Goal: Task Accomplishment & Management: Manage account settings

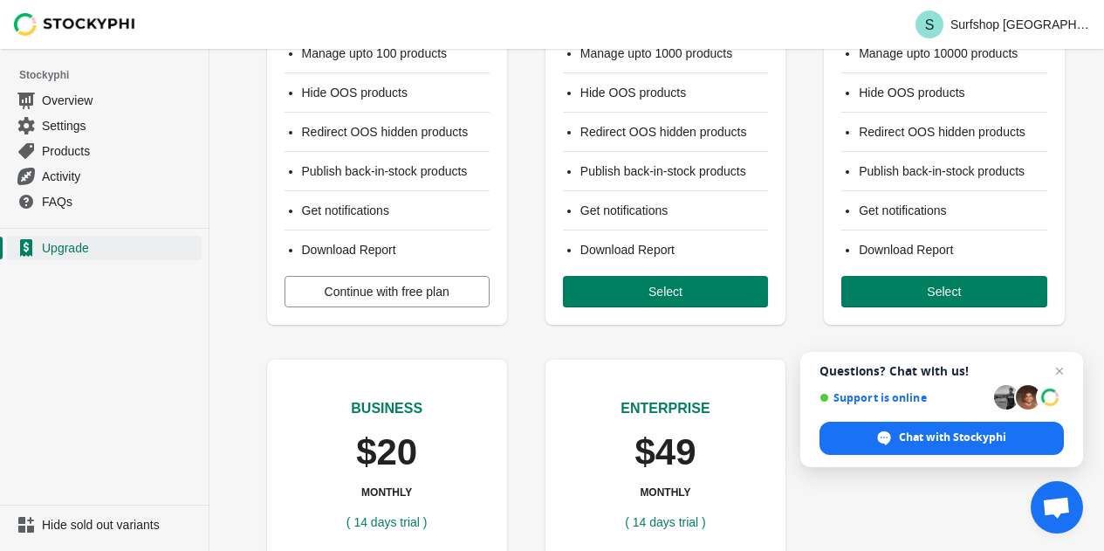
scroll to position [262, 0]
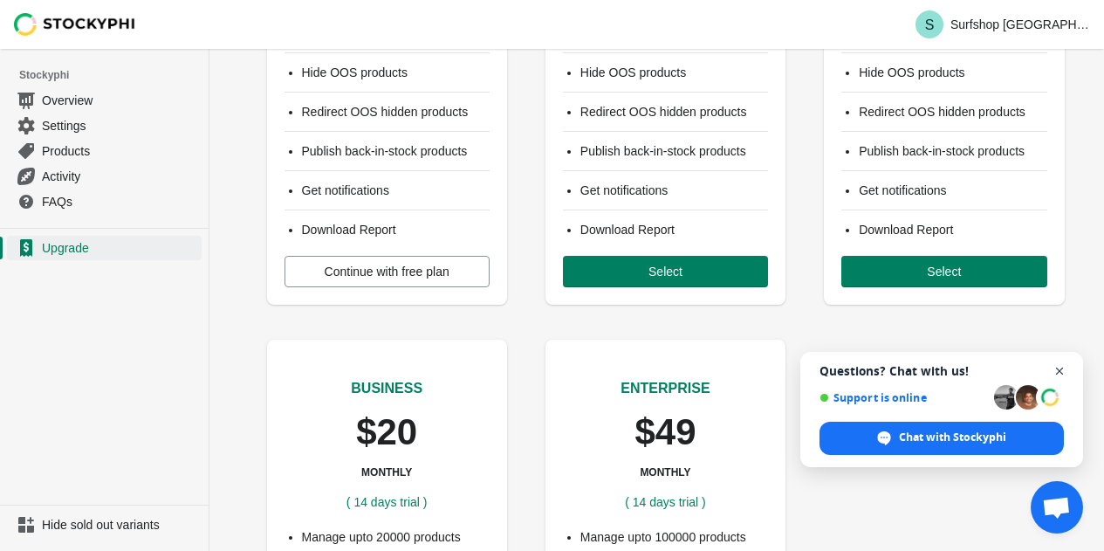
click at [1058, 367] on span "Open chat" at bounding box center [1060, 371] width 22 height 22
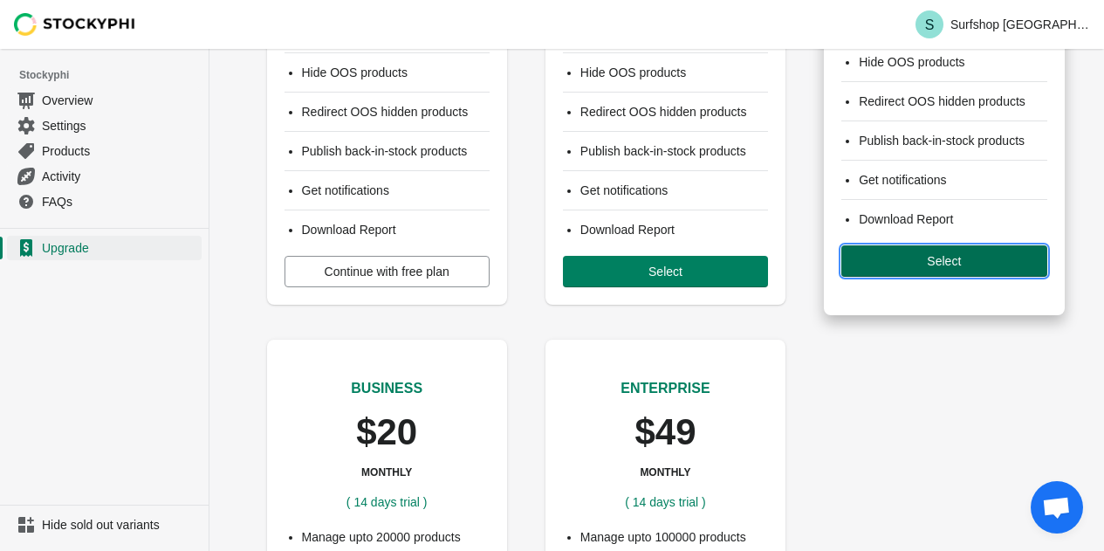
click at [870, 260] on span "Select" at bounding box center [943, 261] width 177 height 14
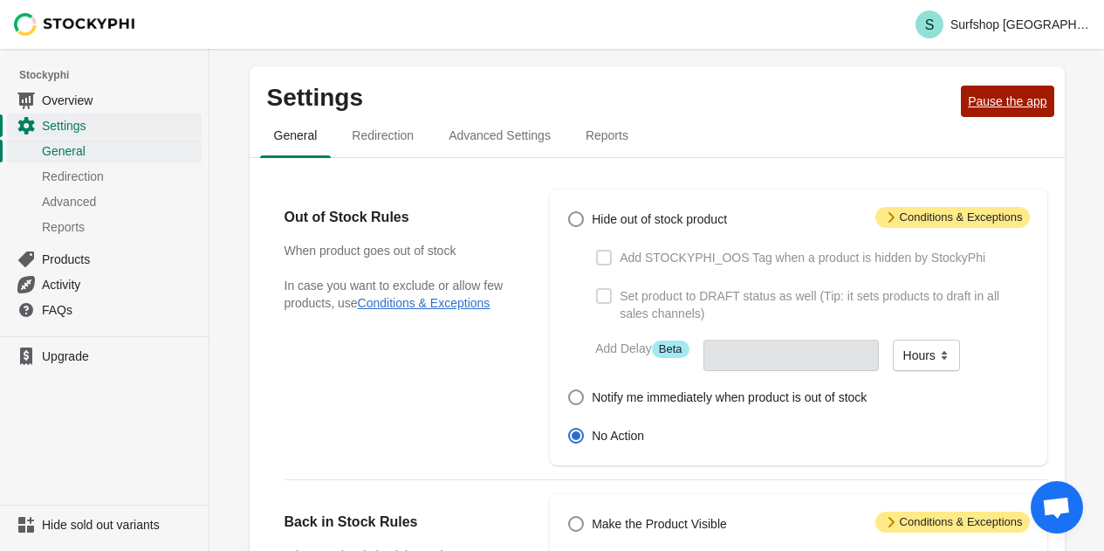
click at [978, 108] on span "Pause the app" at bounding box center [1007, 101] width 79 height 14
click at [415, 305] on button "Conditions & Exceptions" at bounding box center [424, 303] width 133 height 14
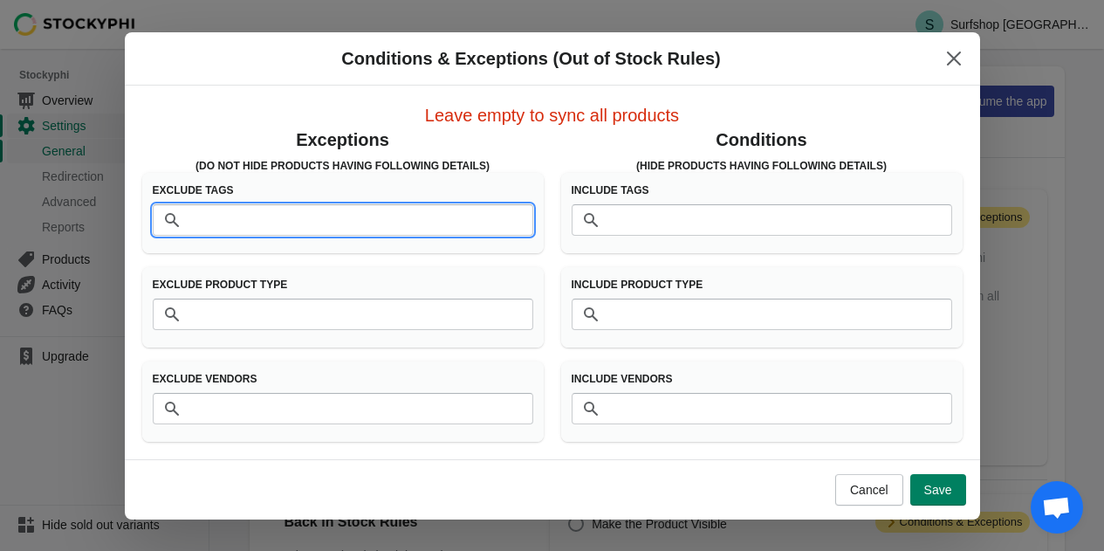
click at [420, 228] on input "Tags" at bounding box center [361, 219] width 346 height 31
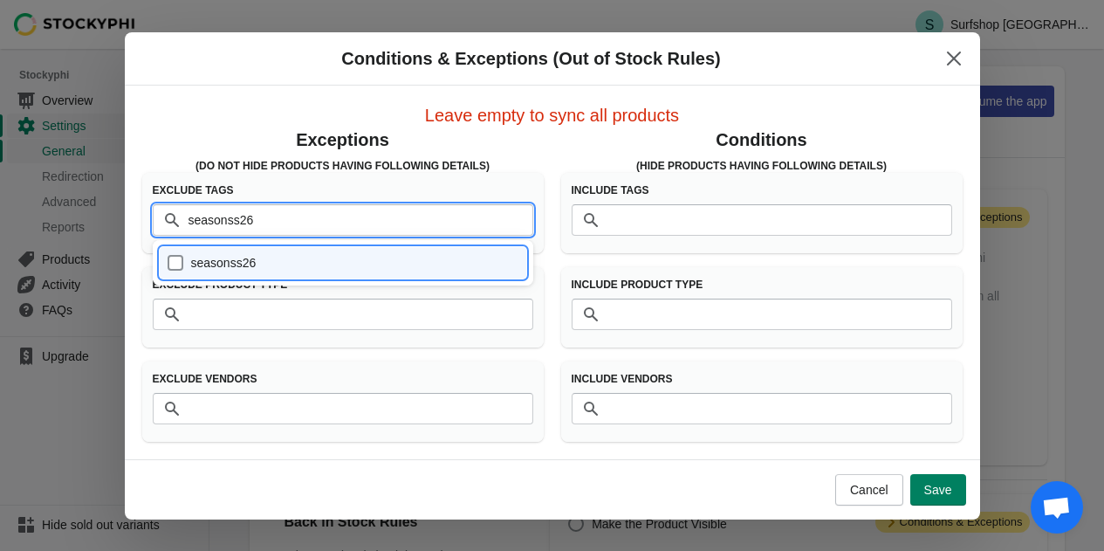
type input "season_ss26"
click at [178, 259] on div "season_ss26" at bounding box center [343, 262] width 353 height 24
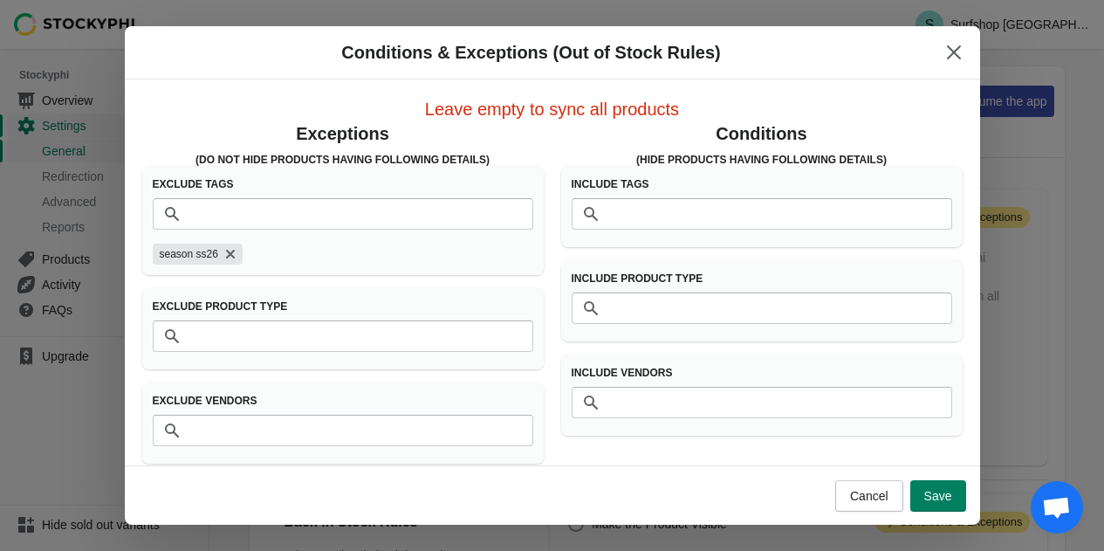
click at [955, 501] on button "Save" at bounding box center [938, 495] width 56 height 31
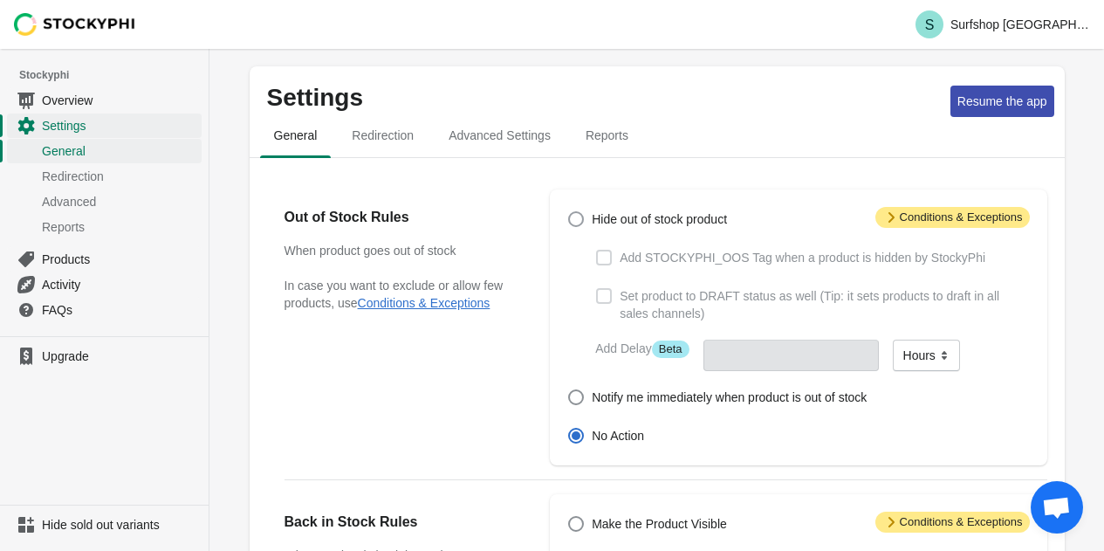
click at [579, 223] on span at bounding box center [576, 219] width 16 height 16
click at [569, 212] on input "Hide out of stock product" at bounding box center [568, 211] width 1 height 1
radio input "true"
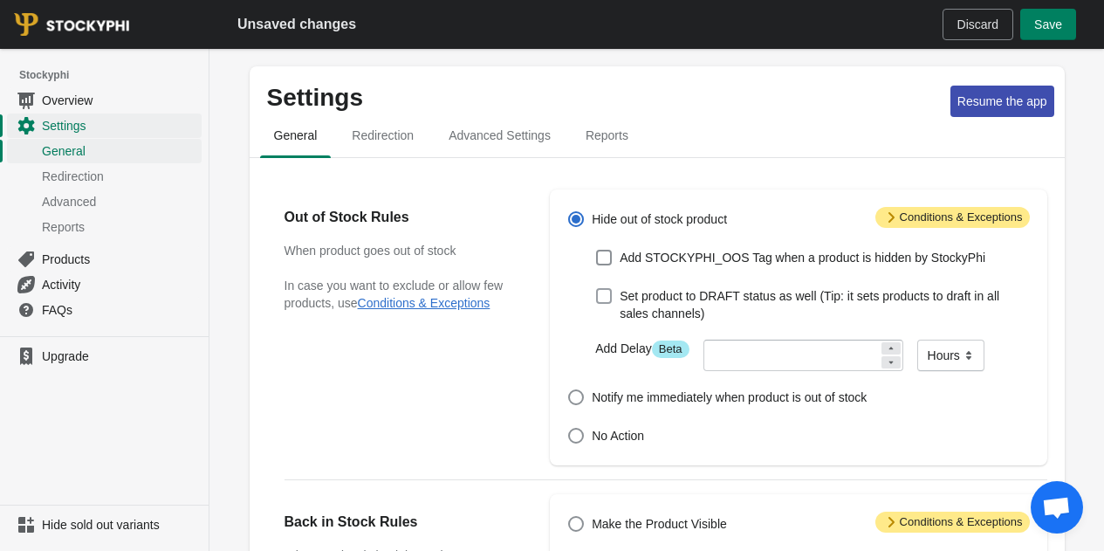
click at [600, 300] on span at bounding box center [604, 296] width 16 height 16
click at [597, 289] on input "Set product to DRAFT status as well (Tip: it sets products to draft in all sale…" at bounding box center [596, 288] width 1 height 1
checkbox input "true"
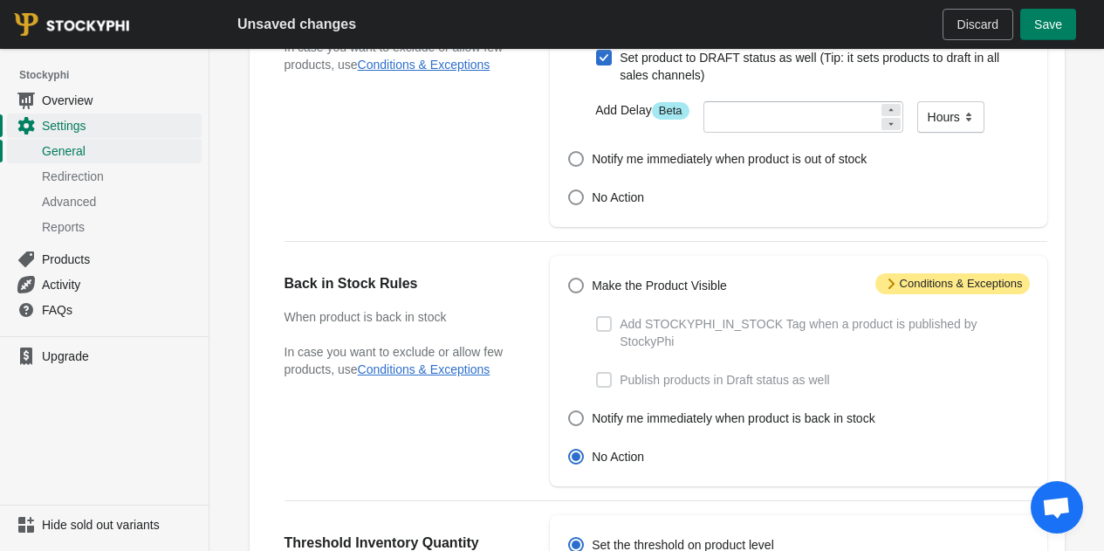
scroll to position [262, 0]
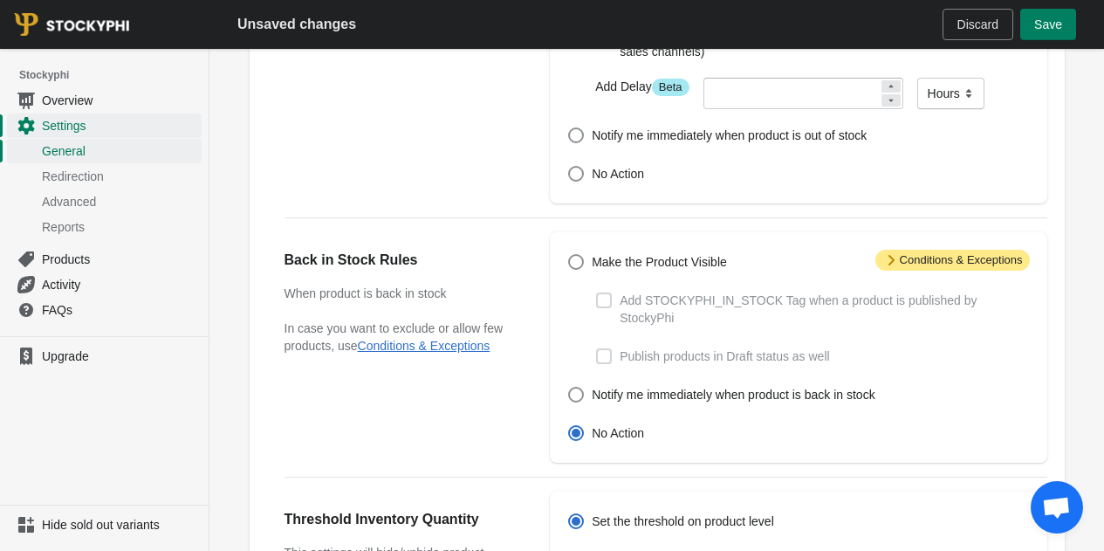
click at [892, 260] on icon at bounding box center [891, 260] width 6 height 10
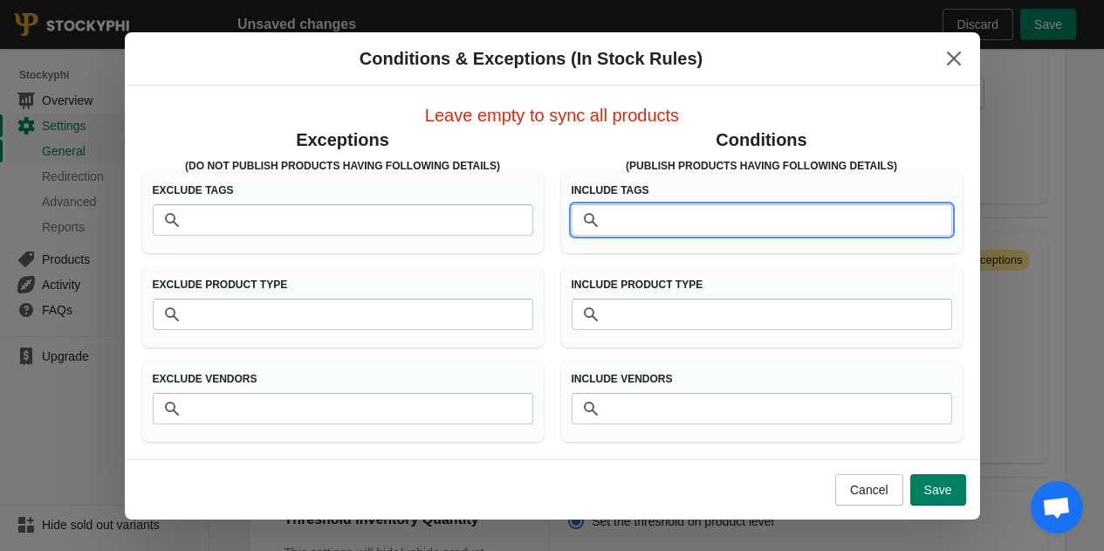
click at [656, 220] on input "Tags" at bounding box center [780, 219] width 346 height 31
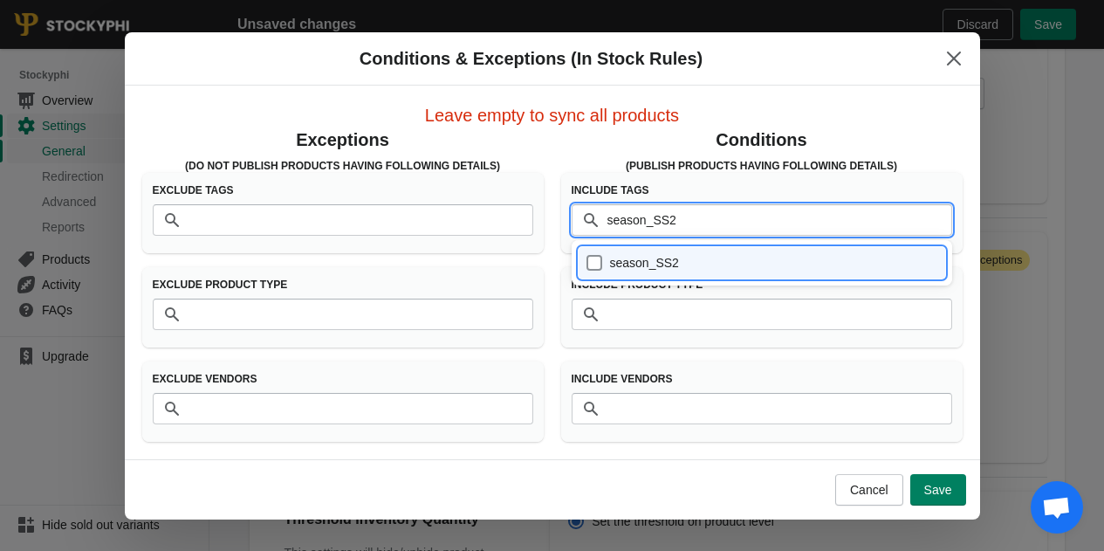
type input "season_SS26"
click at [591, 258] on div "season_SS26" at bounding box center [762, 262] width 353 height 24
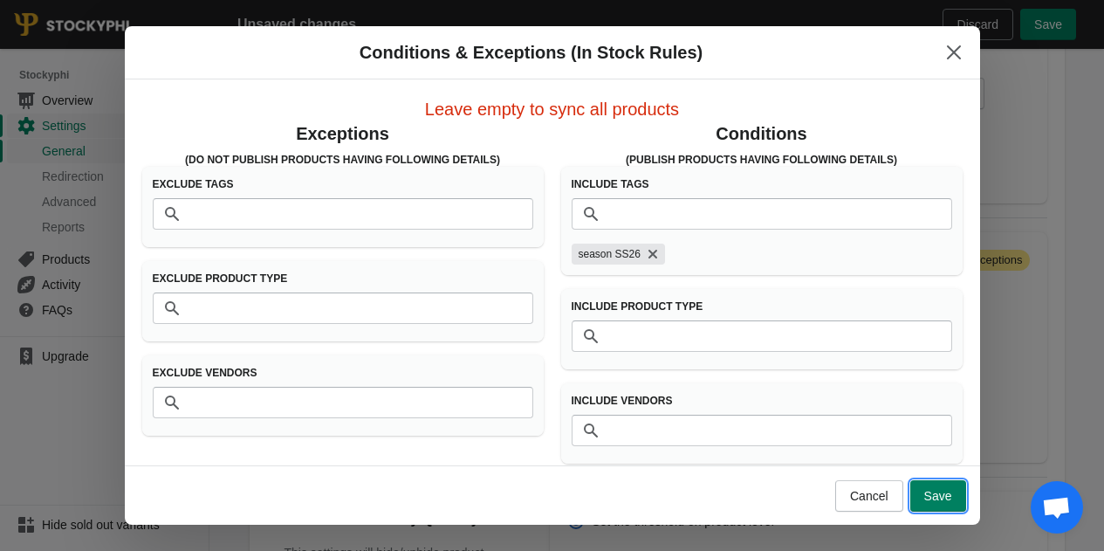
drag, startPoint x: 951, startPoint y: 498, endPoint x: 963, endPoint y: 509, distance: 16.1
click at [952, 499] on button "Save" at bounding box center [938, 495] width 56 height 31
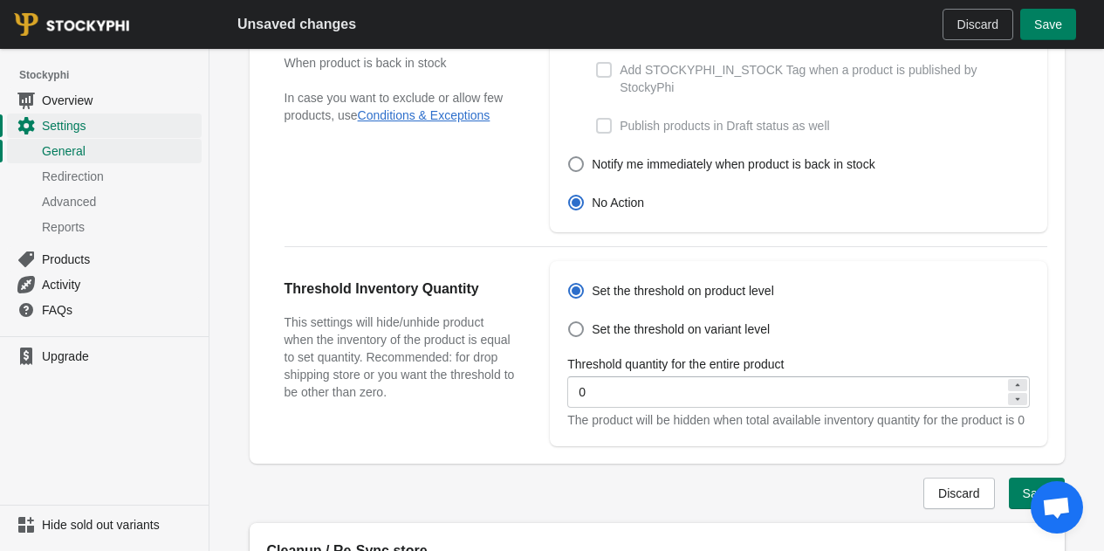
scroll to position [524, 0]
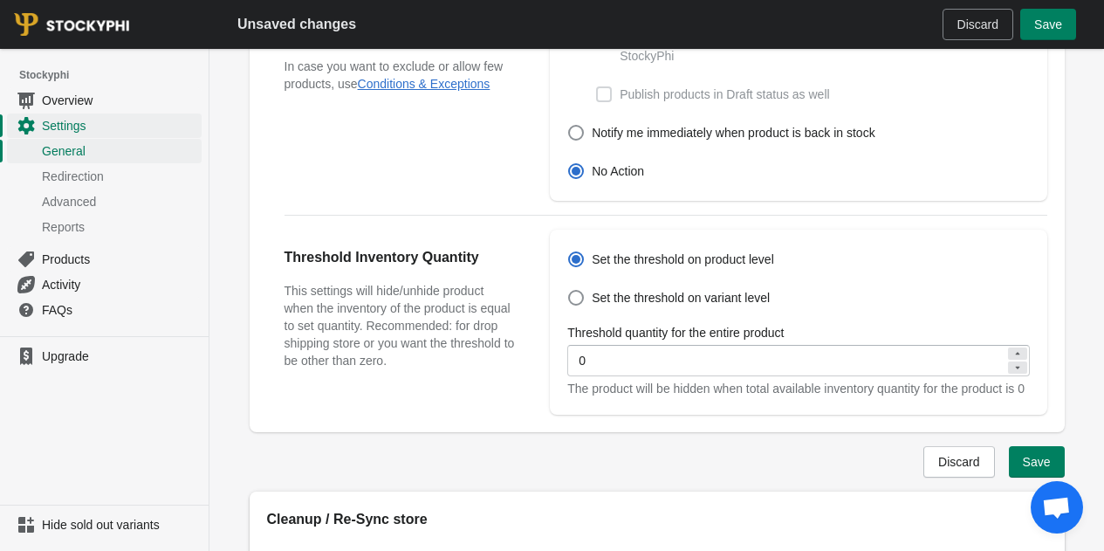
click at [1083, 226] on div "Settings Resume the app General Redirection Advanced Settings Reports General R…" at bounding box center [657, 169] width 871 height 1252
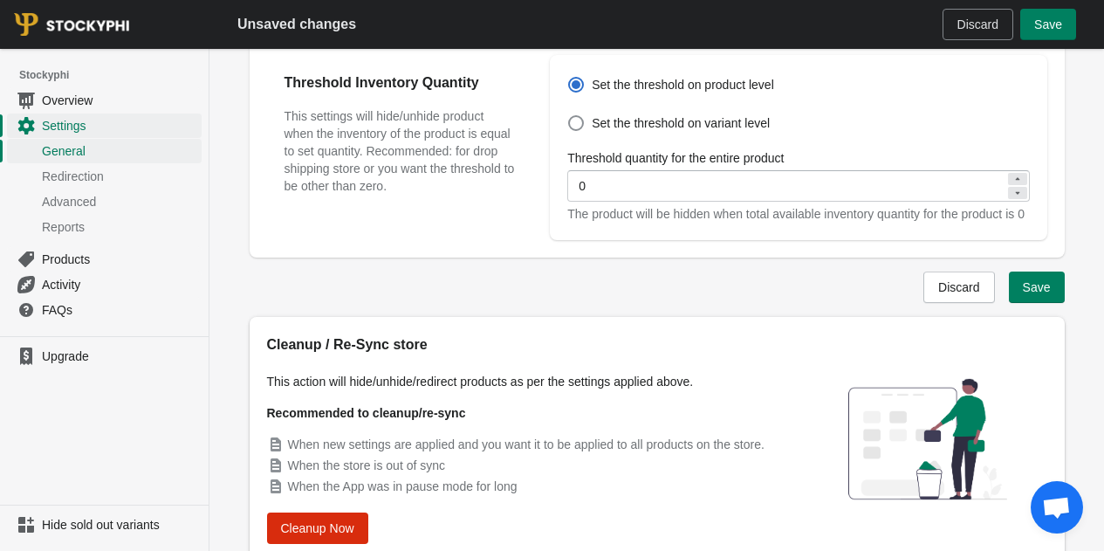
scroll to position [769, 0]
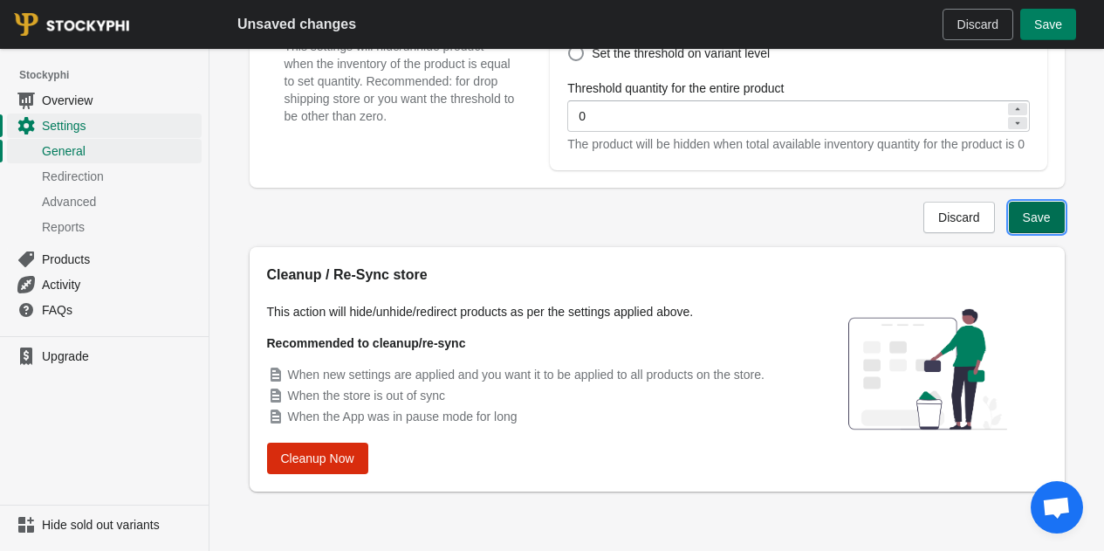
click at [1042, 223] on span "Save" at bounding box center [1037, 217] width 28 height 14
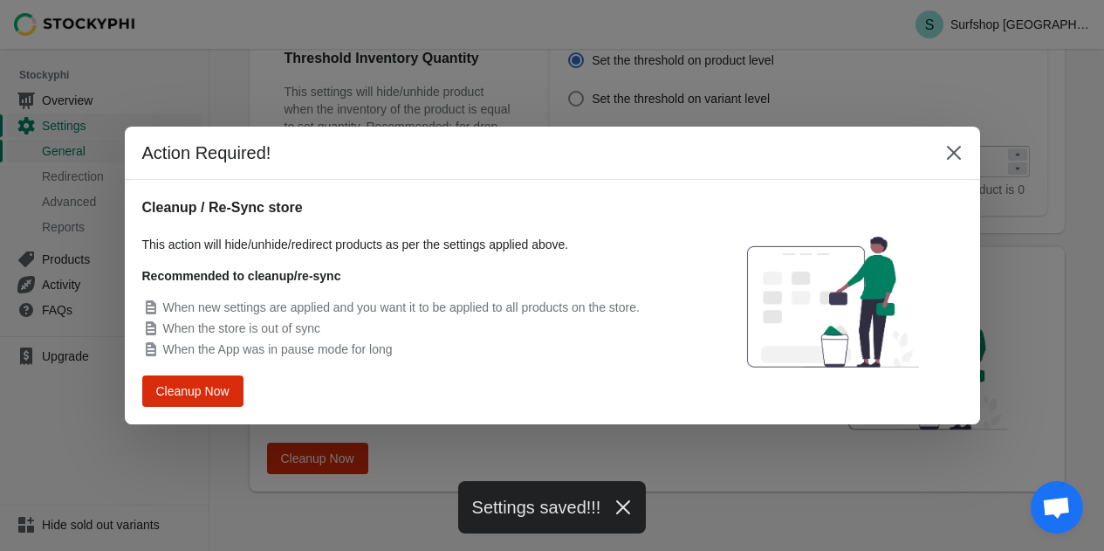
scroll to position [0, 0]
drag, startPoint x: 413, startPoint y: 250, endPoint x: 580, endPoint y: 238, distance: 168.0
click at [533, 243] on div "This action will hide/unhide/redirect products as per the settings applied abov…" at bounding box center [414, 297] width 544 height 122
drag, startPoint x: 941, startPoint y: 151, endPoint x: 948, endPoint y: 157, distance: 9.3
click at [943, 151] on button "Close" at bounding box center [953, 152] width 31 height 31
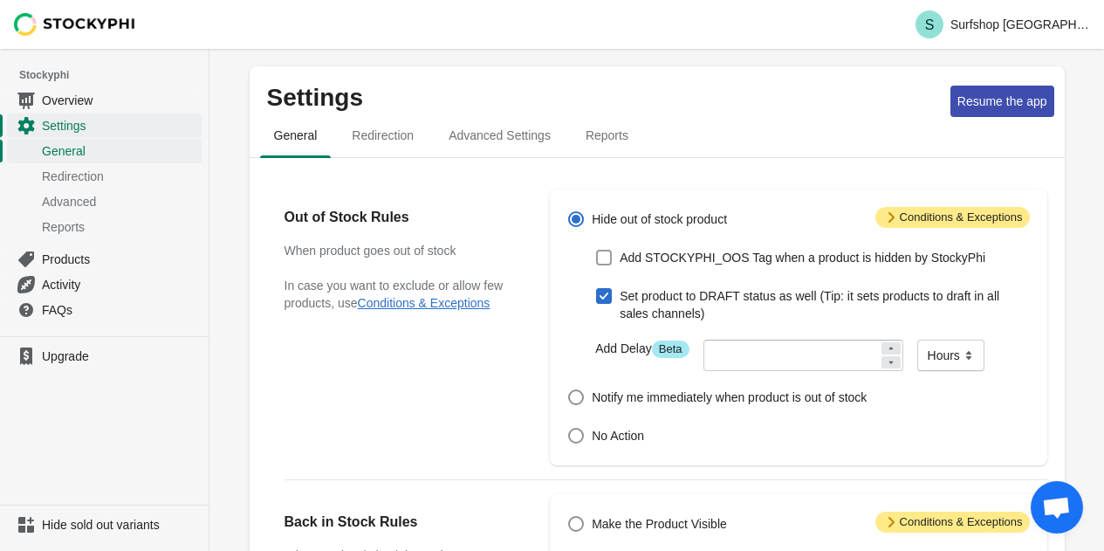
click at [606, 263] on span at bounding box center [604, 258] width 16 height 16
click at [597, 250] on input "Add STOCKYPHI_OOS Tag when a product is hidden by StockyPhi" at bounding box center [596, 250] width 1 height 1
checkbox input "true"
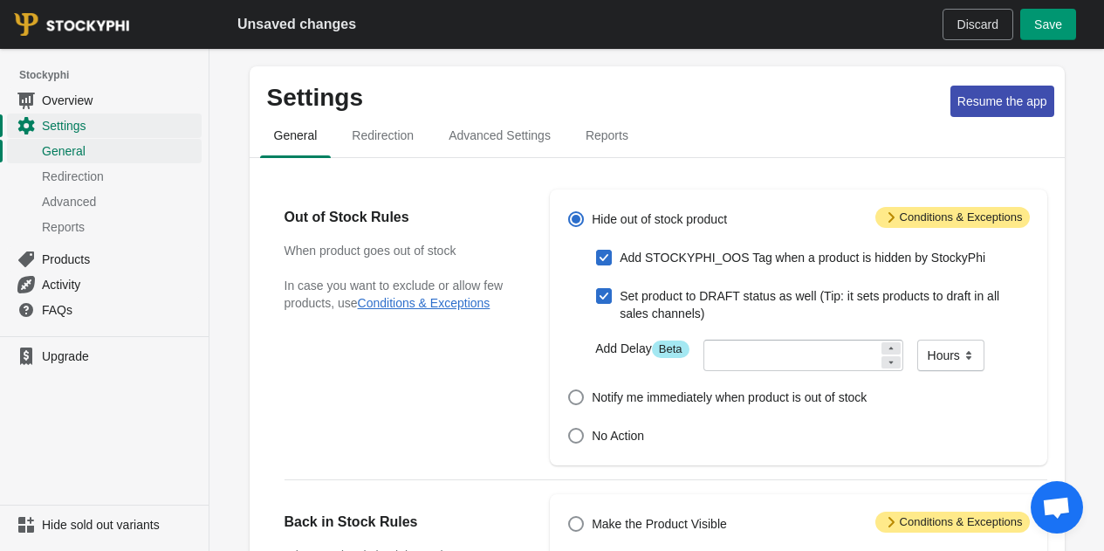
click at [1045, 37] on button "Save" at bounding box center [1048, 24] width 56 height 31
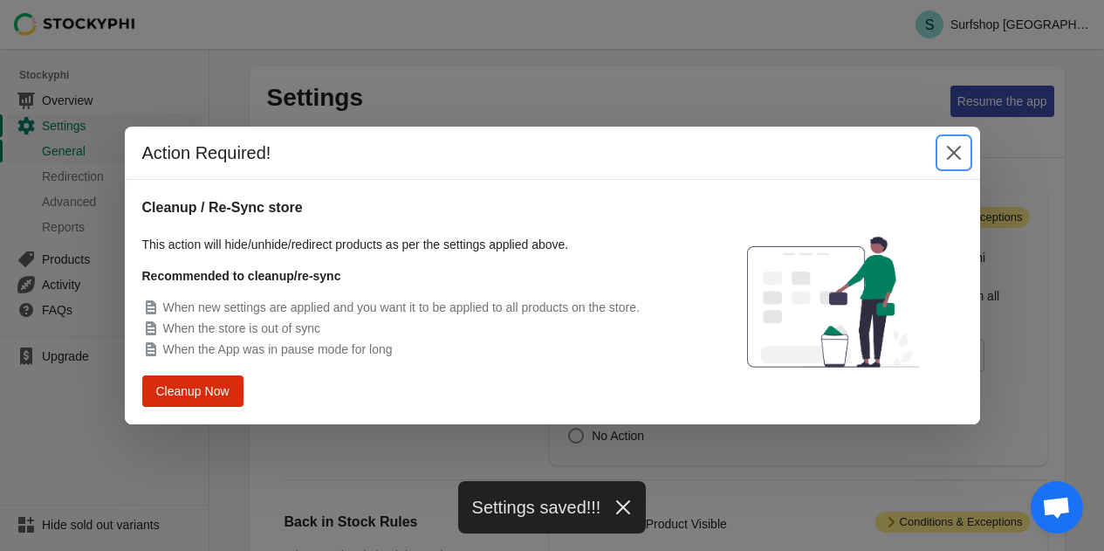
click at [952, 155] on icon "Close" at bounding box center [953, 152] width 17 height 17
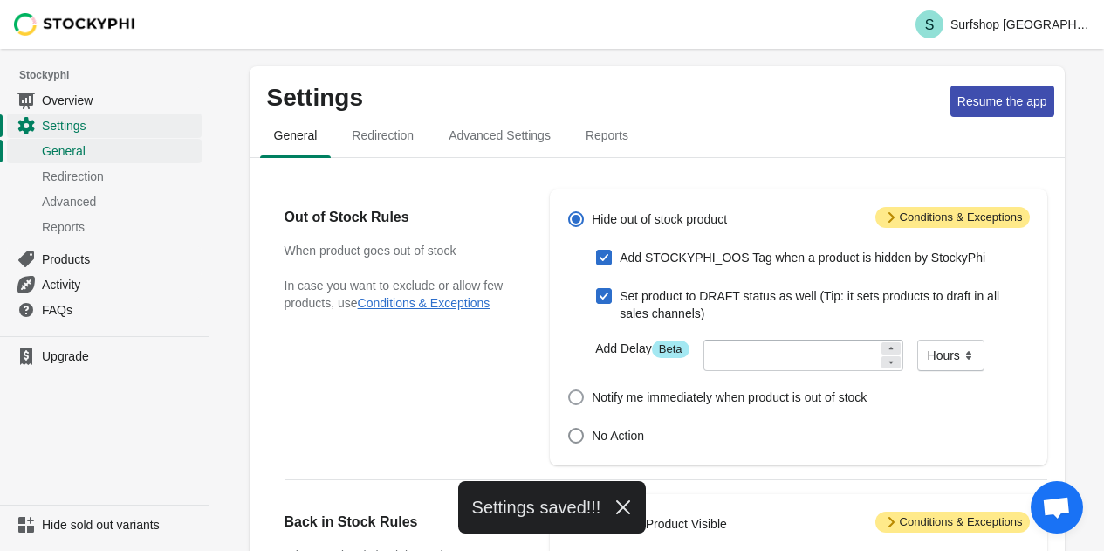
click at [598, 396] on span "Notify me immediately when product is out of stock" at bounding box center [729, 396] width 275 height 17
click at [569, 390] on input "Notify me immediately when product is out of stock" at bounding box center [568, 389] width 1 height 1
radio input "true"
checkbox input "false"
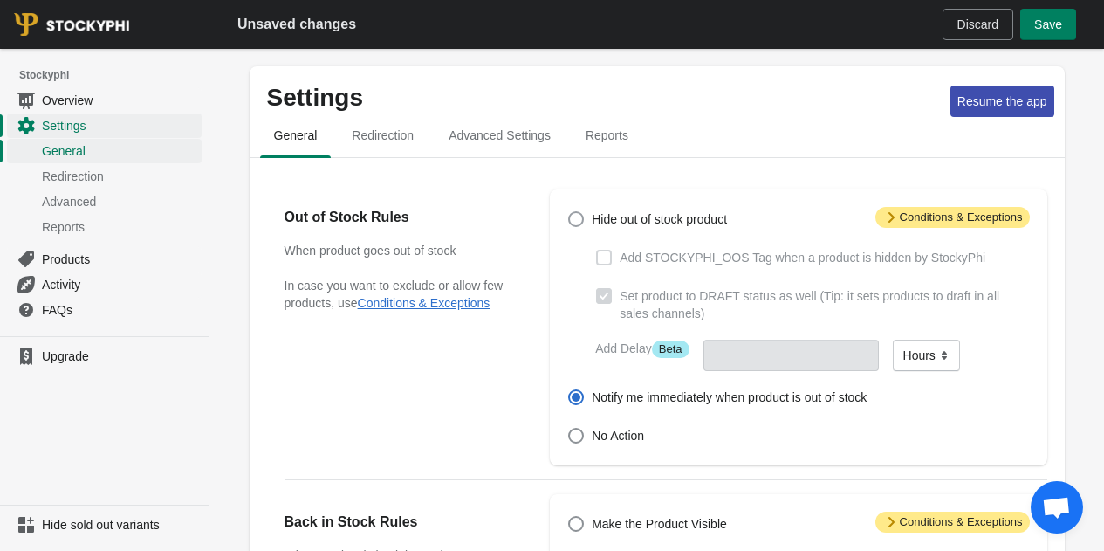
click at [588, 222] on label "Hide out of stock product" at bounding box center [647, 219] width 160 height 24
click at [569, 212] on input "Hide out of stock product" at bounding box center [568, 211] width 1 height 1
radio input "true"
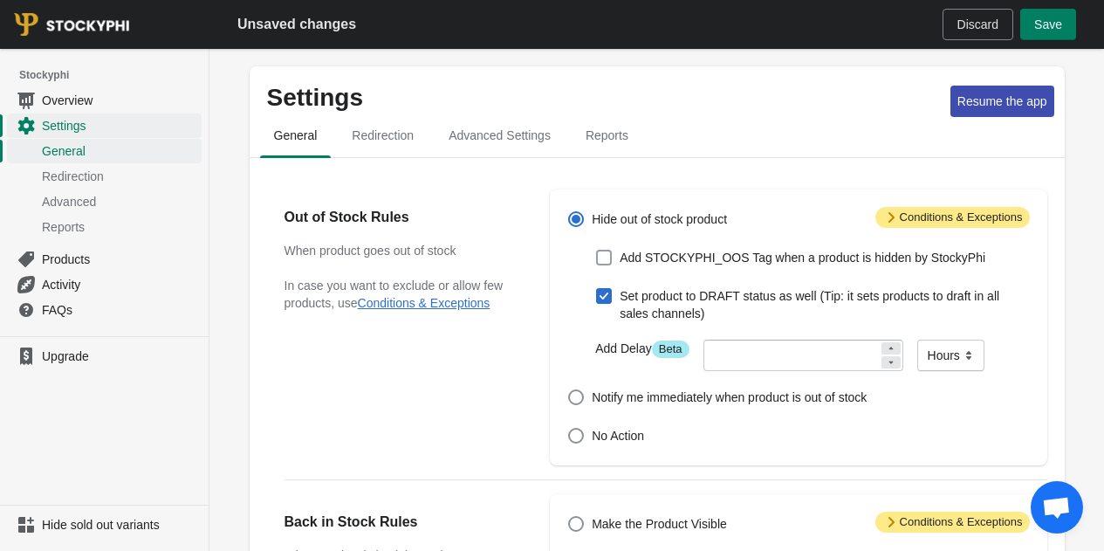
drag, startPoint x: 604, startPoint y: 253, endPoint x: 643, endPoint y: 268, distance: 42.0
click at [605, 254] on span at bounding box center [604, 258] width 16 height 16
click at [597, 250] on input "Add STOCKYPHI_OOS Tag when a product is hidden by StockyPhi" at bounding box center [596, 250] width 1 height 1
checkbox input "true"
click at [1045, 19] on span "Save" at bounding box center [1048, 24] width 28 height 14
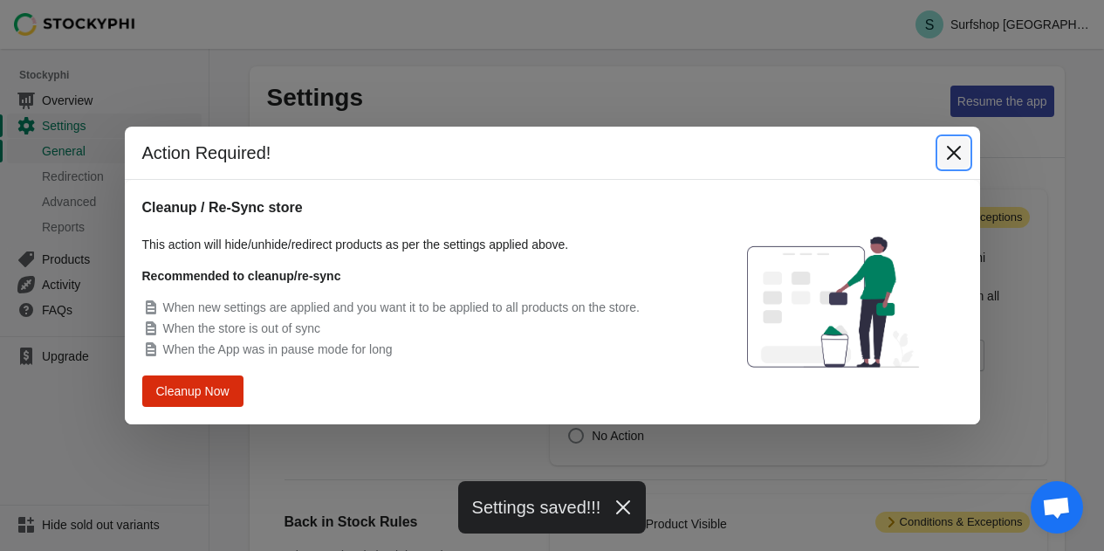
click at [951, 153] on icon "Close" at bounding box center [953, 152] width 17 height 17
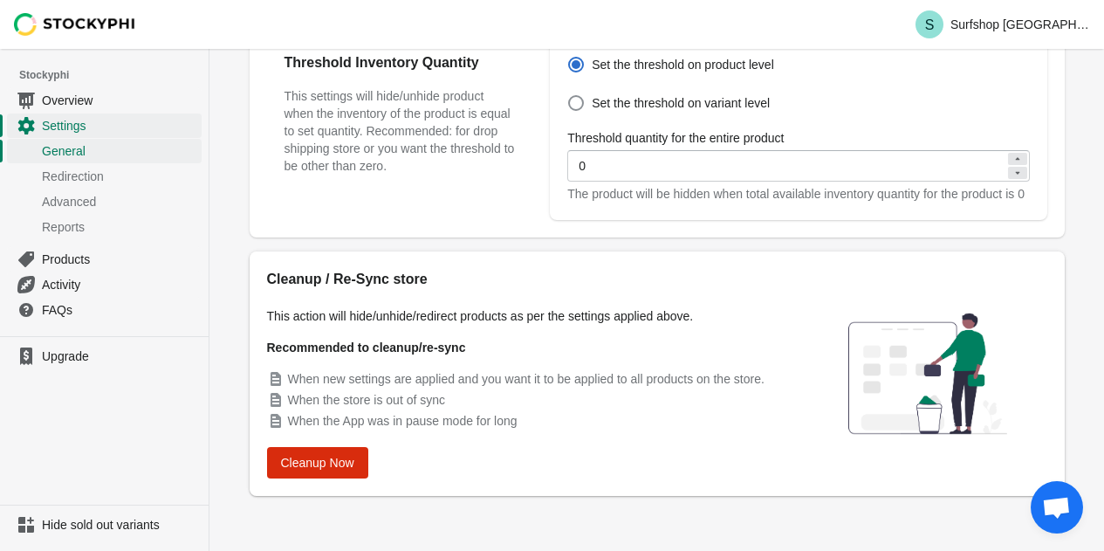
scroll to position [723, 0]
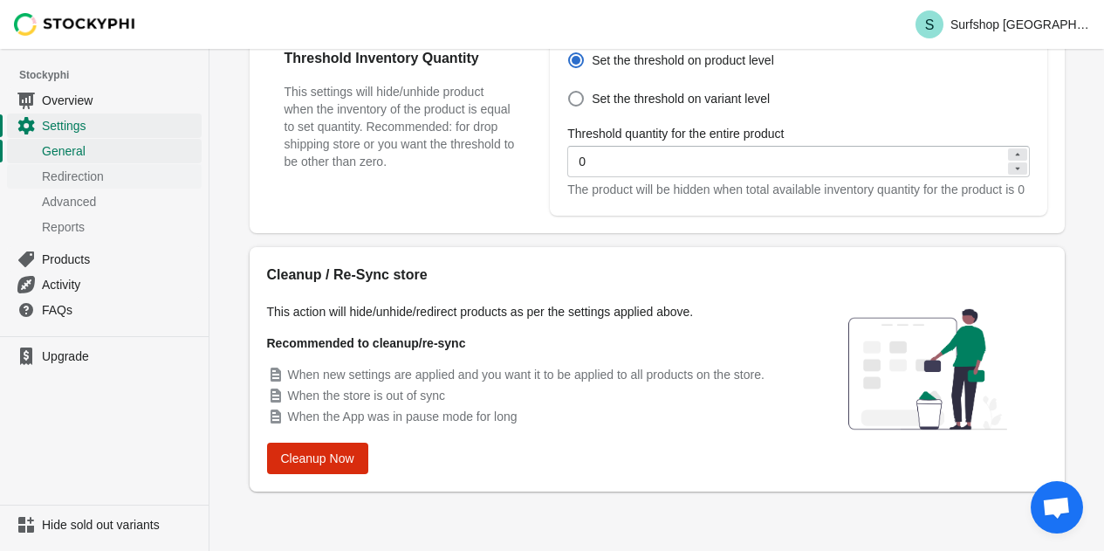
click at [79, 168] on span "Redirection" at bounding box center [120, 176] width 156 height 17
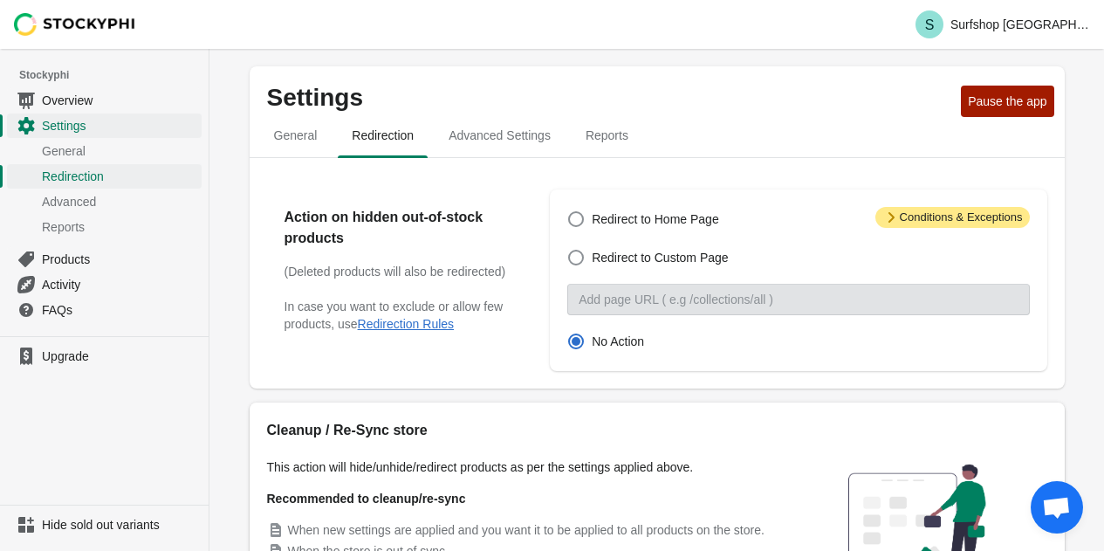
click at [935, 221] on span "Attention Conditions & Exceptions" at bounding box center [952, 217] width 154 height 21
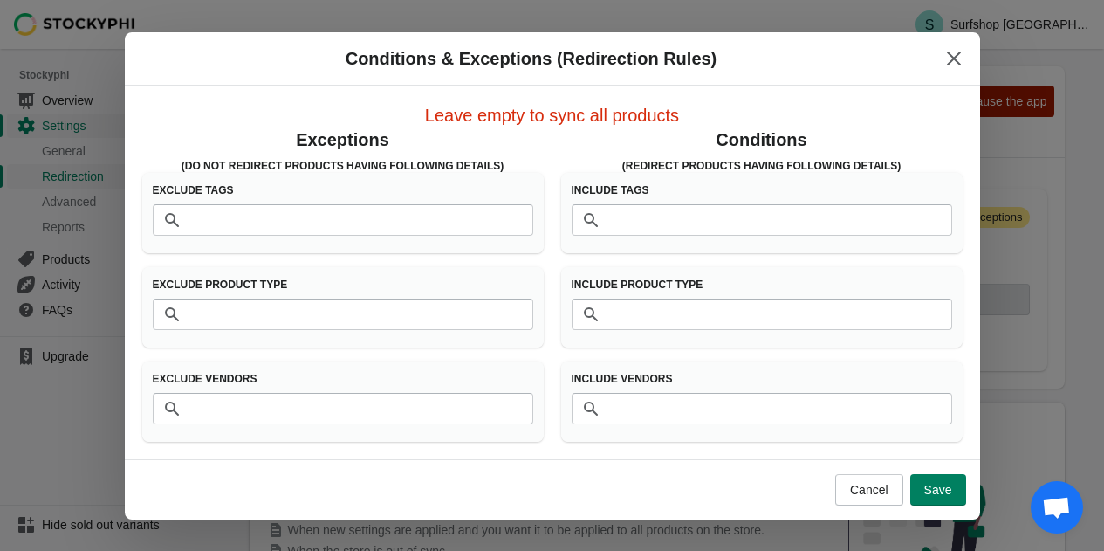
click at [245, 294] on div "Exclude Product Type" at bounding box center [343, 288] width 381 height 21
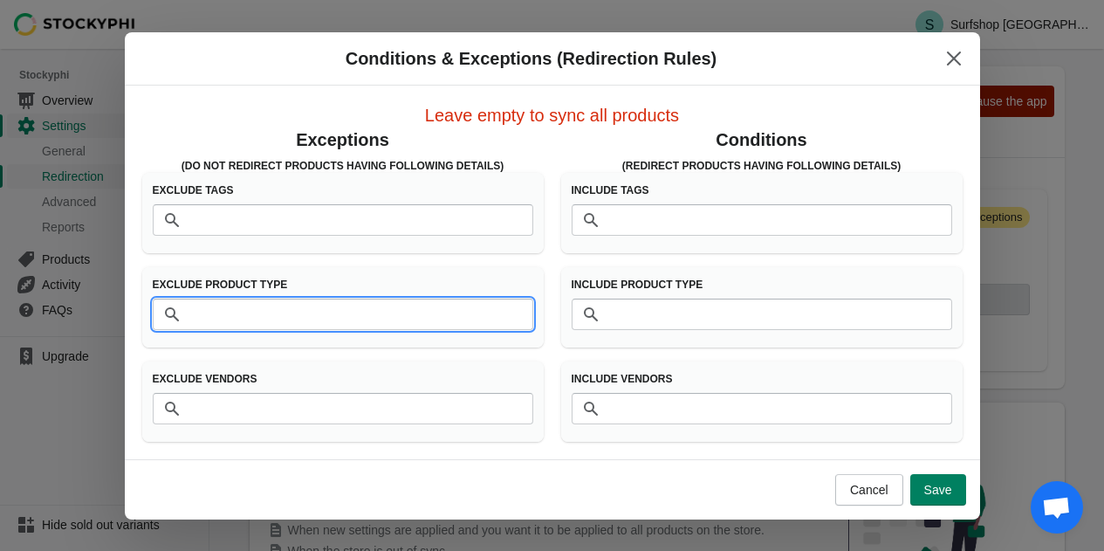
click at [245, 311] on input "Product Type" at bounding box center [361, 313] width 346 height 31
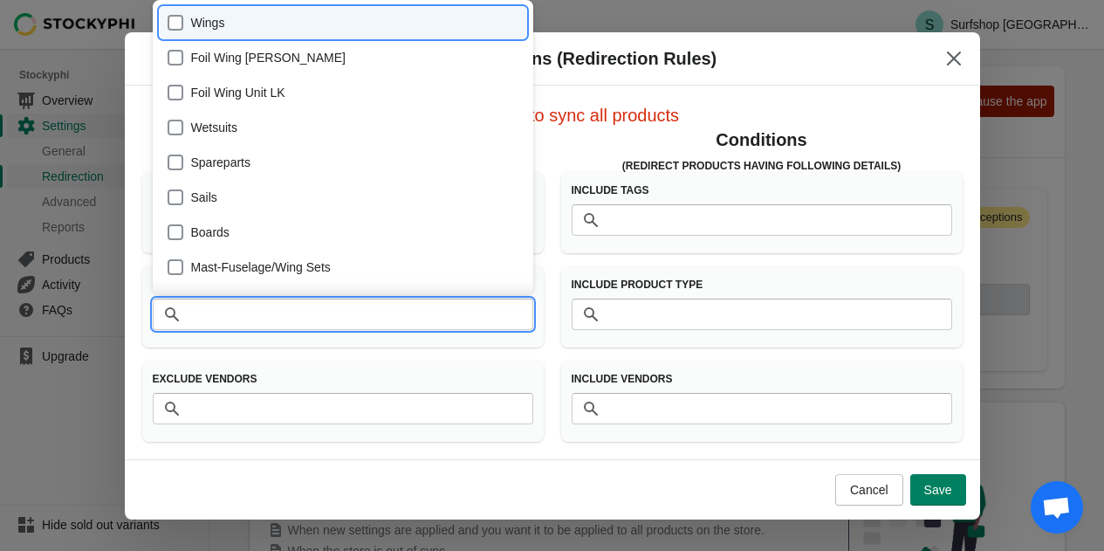
drag, startPoint x: 346, startPoint y: 441, endPoint x: 382, endPoint y: 449, distance: 37.7
click at [346, 441] on section "Leave empty to sync all products Exceptions (Do Not Redirect products having fo…" at bounding box center [552, 273] width 855 height 374
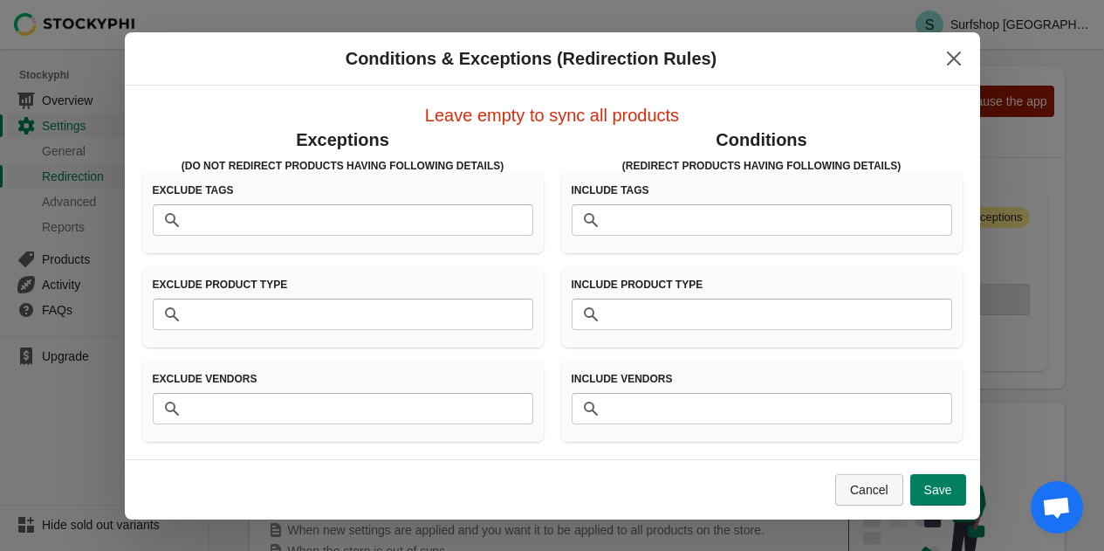
click at [881, 496] on span "Cancel" at bounding box center [869, 490] width 38 height 14
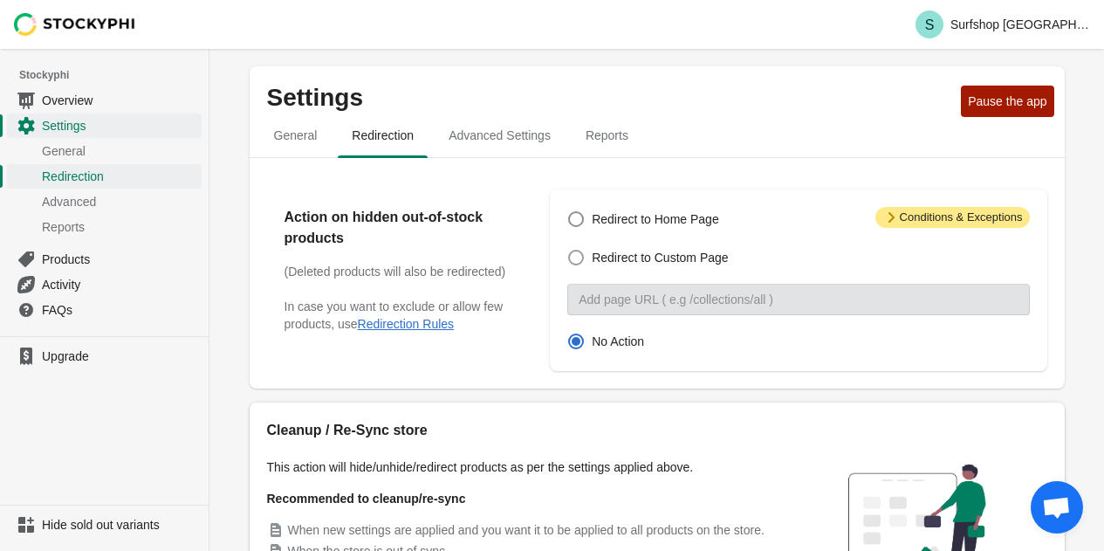
click at [600, 257] on span "Redirect to Custom Page" at bounding box center [660, 257] width 136 height 17
click at [569, 250] on input "Redirect to Custom Page" at bounding box center [568, 250] width 1 height 1
radio input "true"
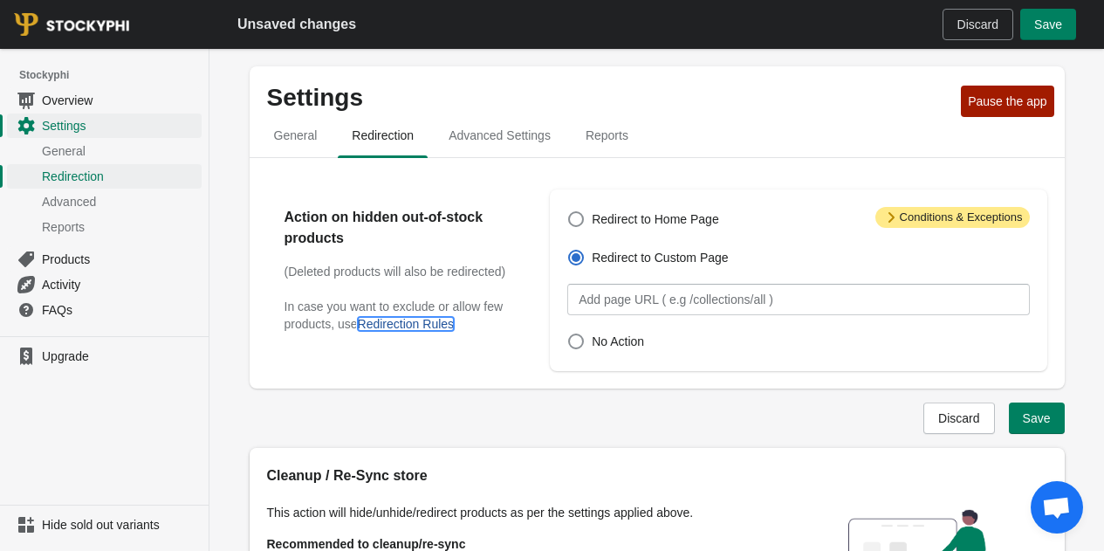
click at [388, 327] on button "Redirection Rules" at bounding box center [406, 324] width 97 height 14
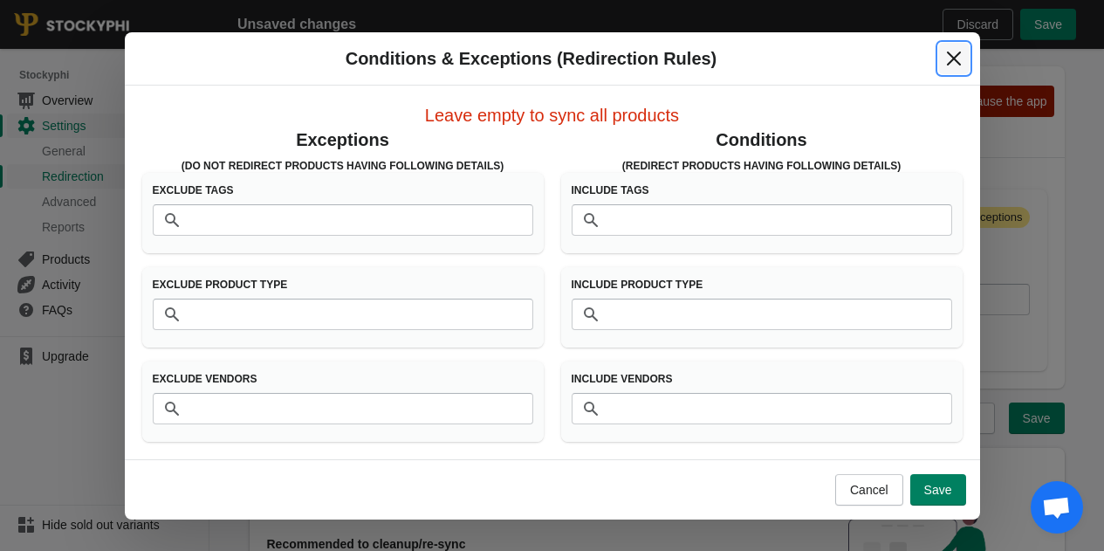
click at [955, 63] on icon "Close" at bounding box center [953, 58] width 17 height 17
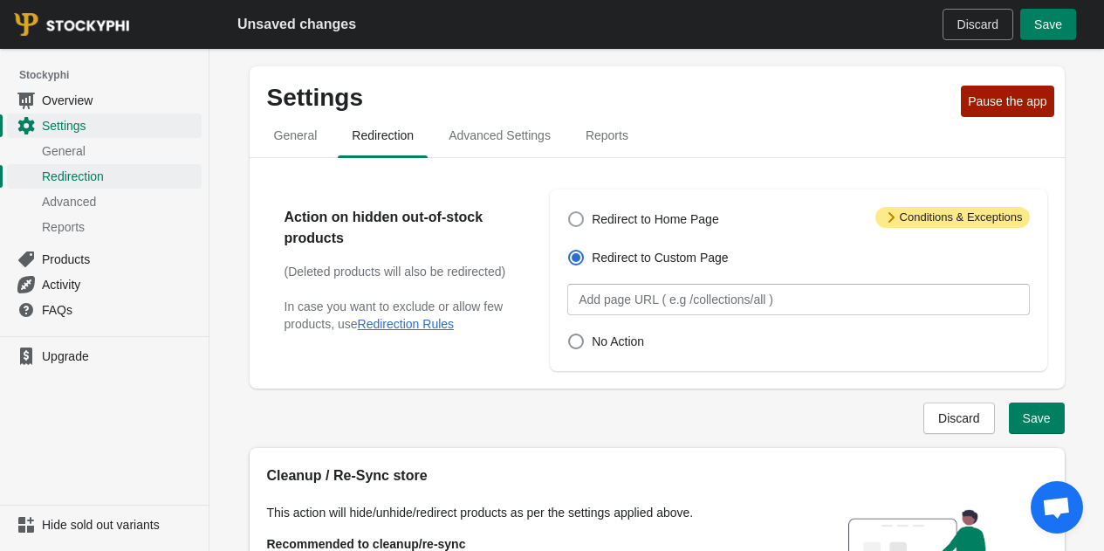
click at [619, 211] on span "Redirect to Home Page" at bounding box center [655, 218] width 127 height 17
click at [569, 211] on input "Redirect to Home Page" at bounding box center [568, 211] width 1 height 1
radio input "true"
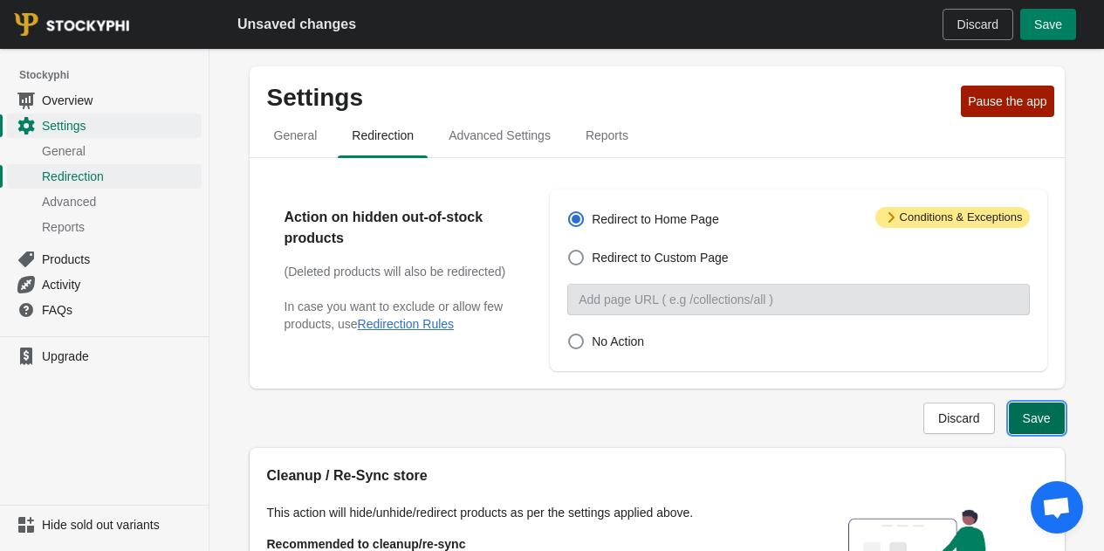
click at [1046, 416] on span "Save" at bounding box center [1037, 418] width 28 height 14
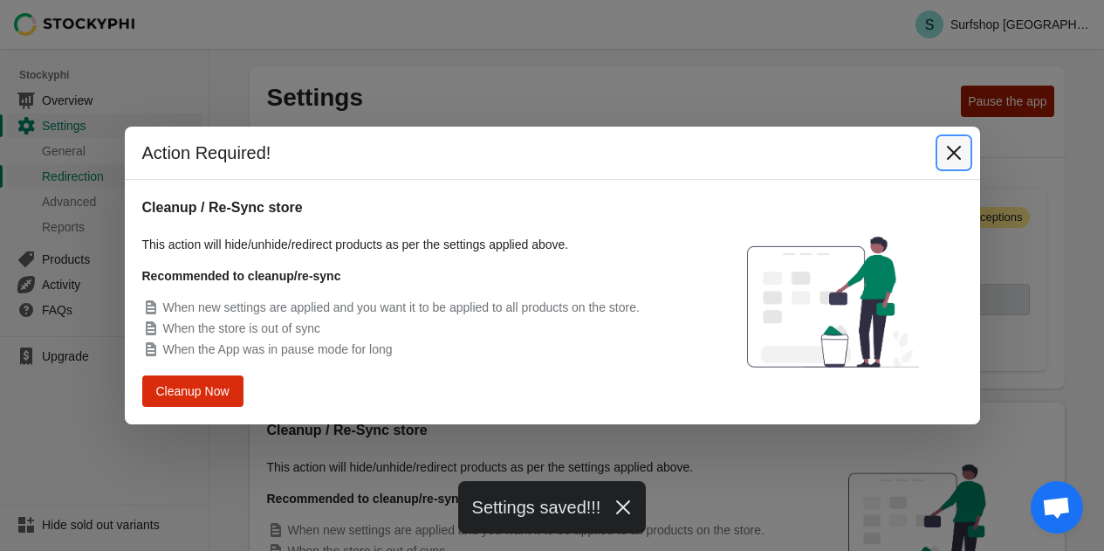
click at [958, 156] on icon "Close" at bounding box center [953, 153] width 14 height 14
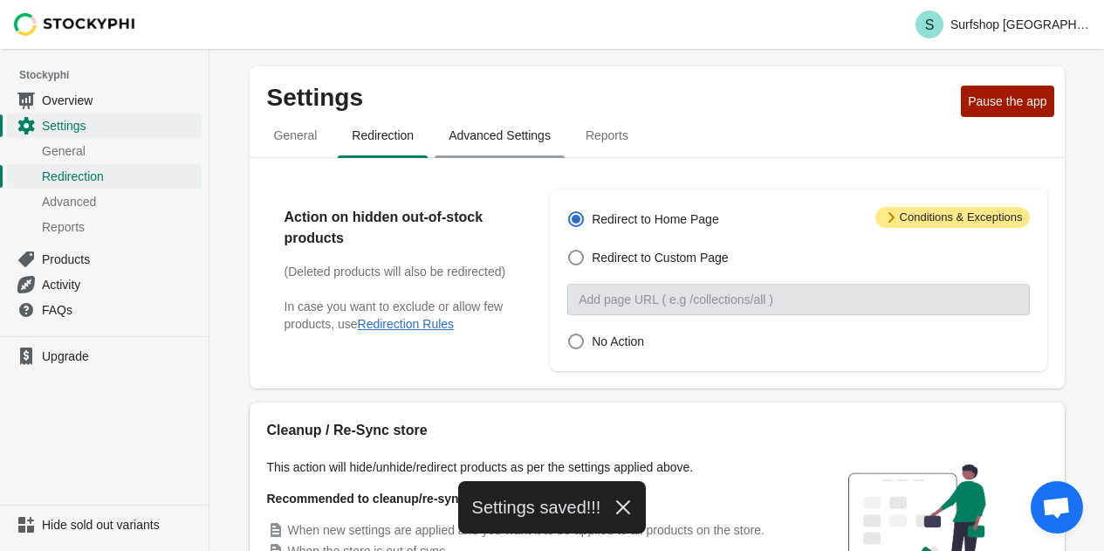
click at [523, 134] on span "Advanced Settings" at bounding box center [500, 135] width 130 height 31
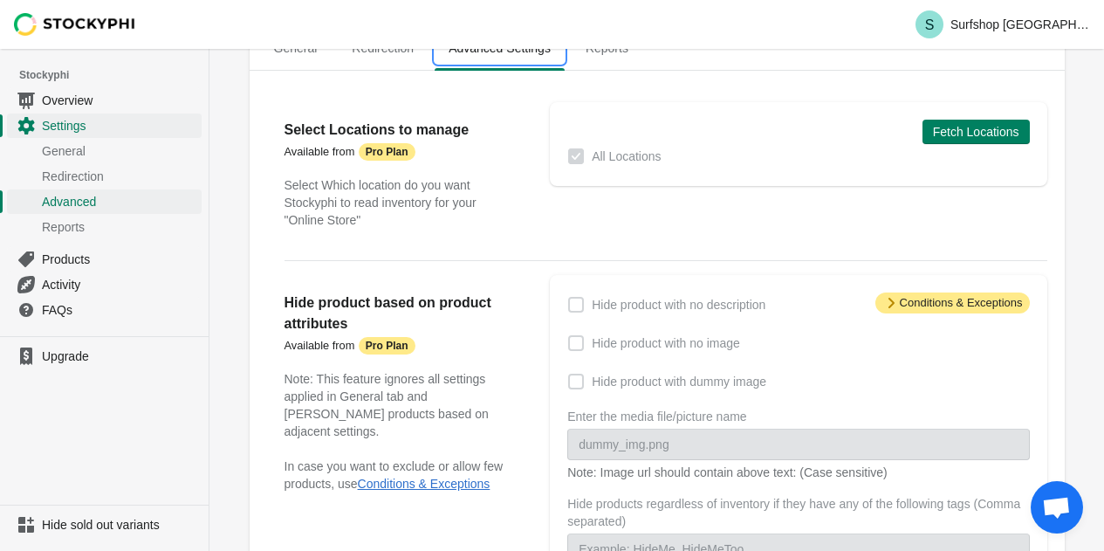
scroll to position [175, 0]
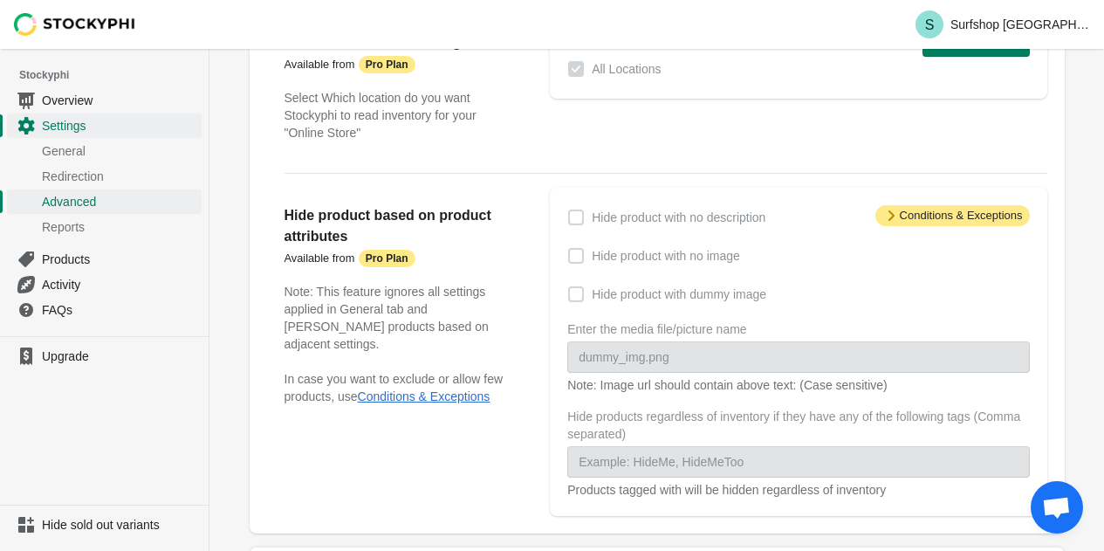
drag, startPoint x: 572, startPoint y: 260, endPoint x: 583, endPoint y: 263, distance: 10.8
click at [575, 262] on span at bounding box center [576, 256] width 16 height 16
click at [981, 216] on span "Attention Conditions & Exceptions" at bounding box center [952, 215] width 154 height 21
click at [56, 360] on span "Upgrade" at bounding box center [120, 355] width 156 height 17
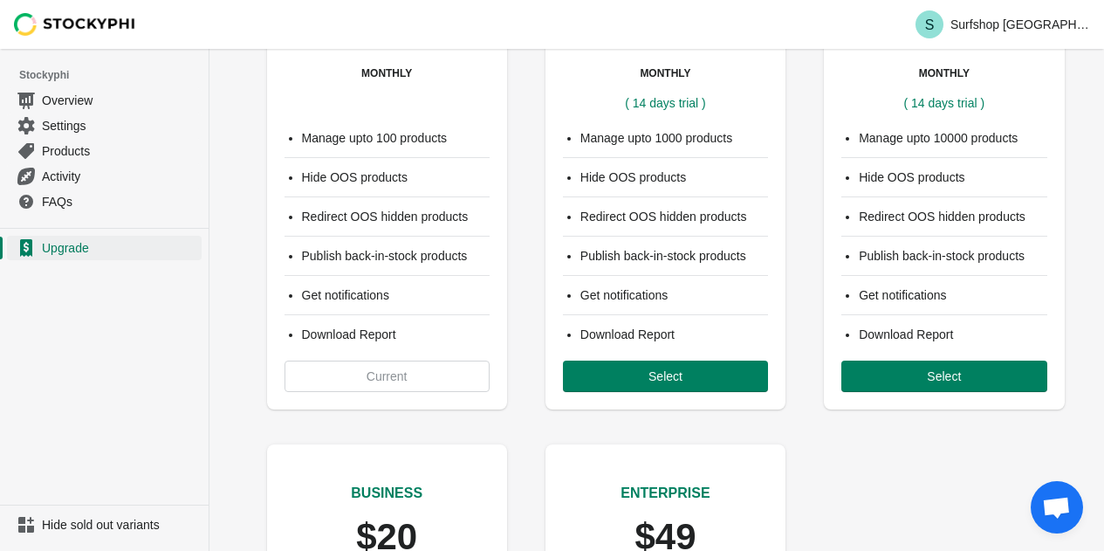
scroll to position [175, 0]
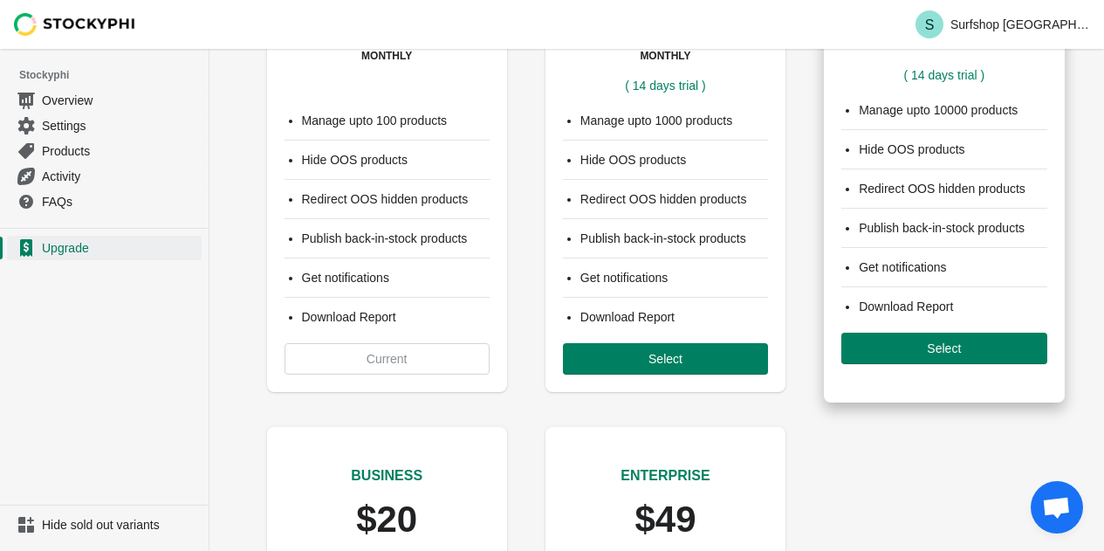
click at [918, 381] on div "Manage upto 10000 products Hide OOS products Redirect OOS hidden products Publi…" at bounding box center [944, 233] width 240 height 298
click at [933, 352] on span "Select" at bounding box center [944, 348] width 34 height 14
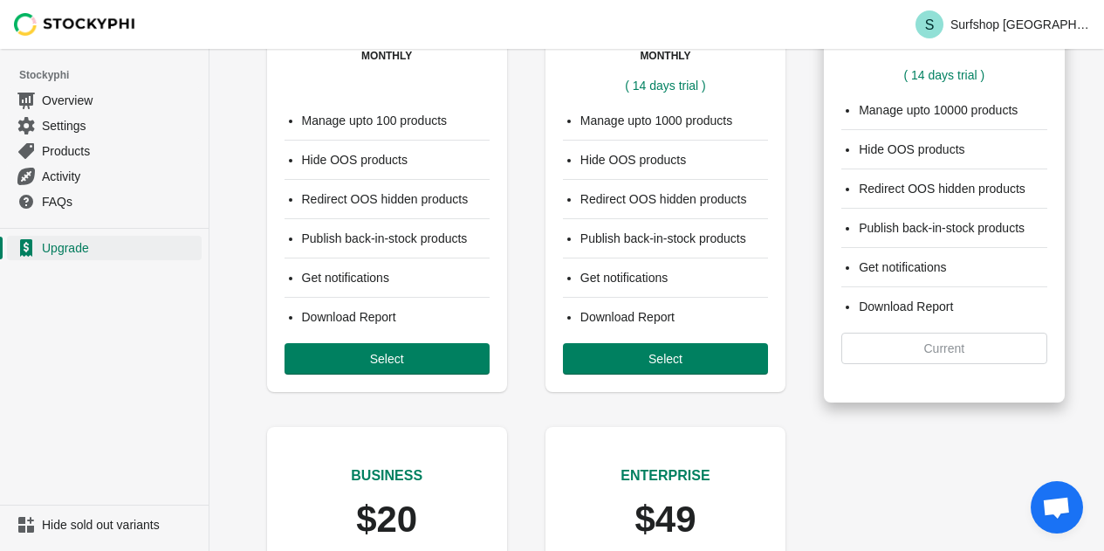
click at [902, 339] on div "Manage upto 10000 products Hide OOS products Redirect OOS hidden products Publi…" at bounding box center [944, 233] width 240 height 298
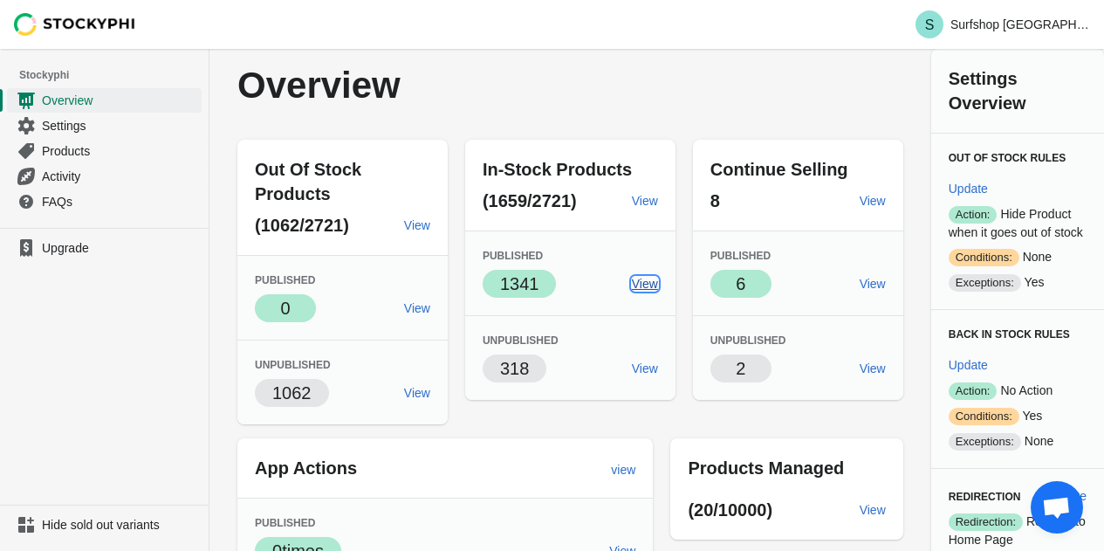
click at [658, 285] on span "View" at bounding box center [645, 284] width 26 height 14
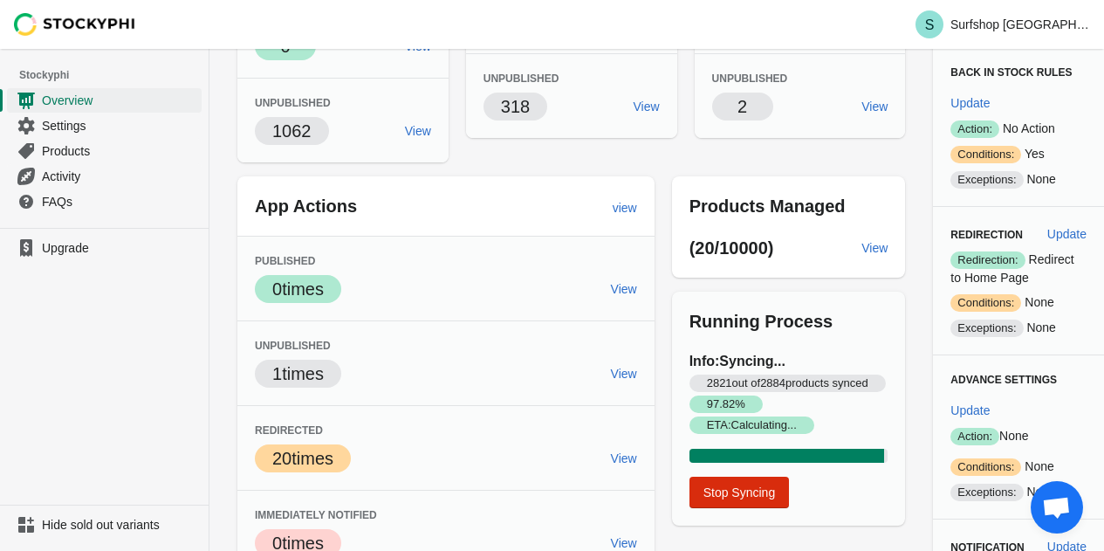
scroll to position [286, 0]
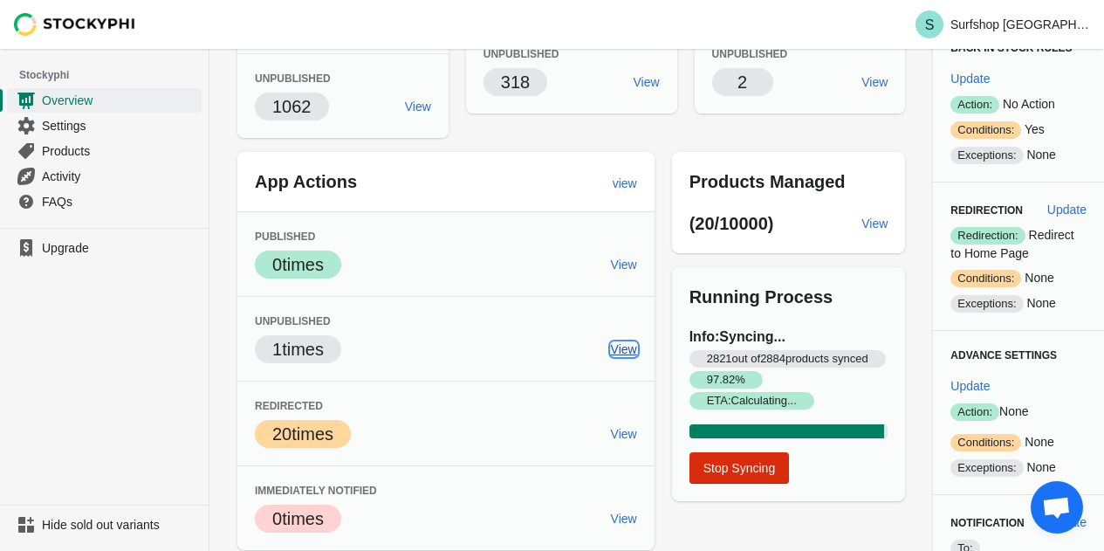
click at [620, 345] on span "View" at bounding box center [624, 349] width 26 height 14
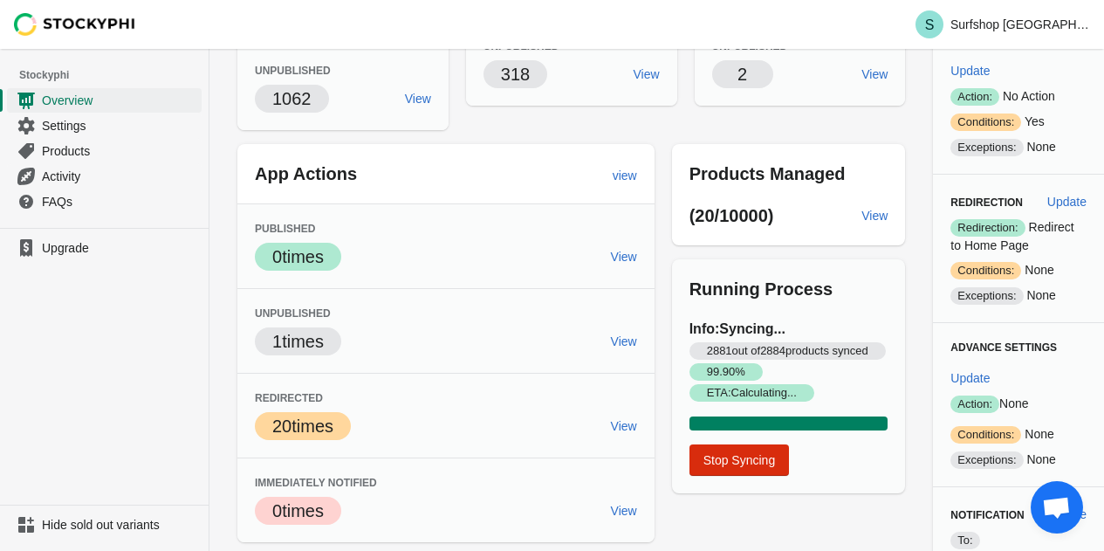
scroll to position [346, 0]
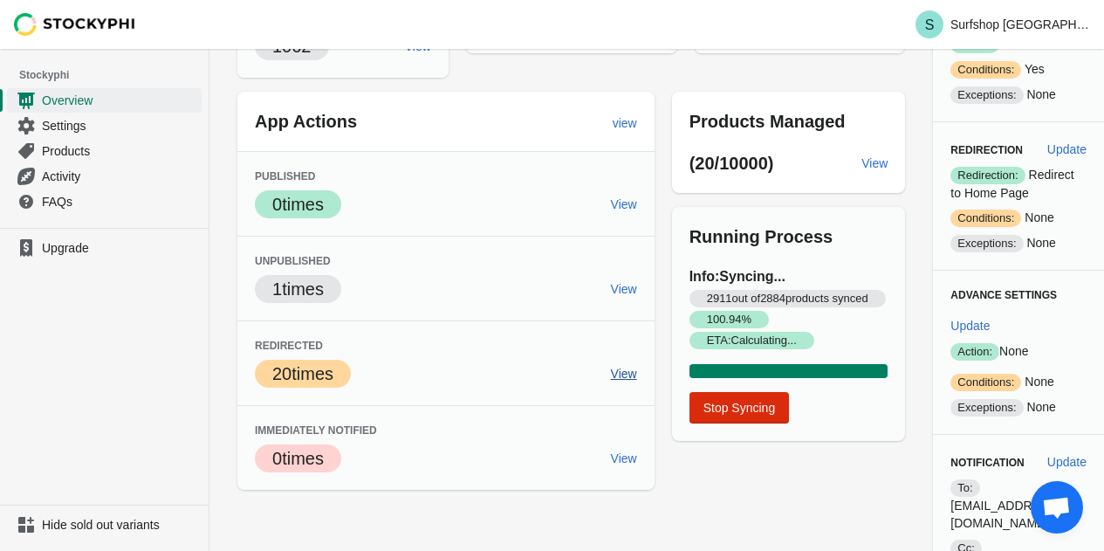
click at [619, 375] on span "View" at bounding box center [624, 374] width 26 height 14
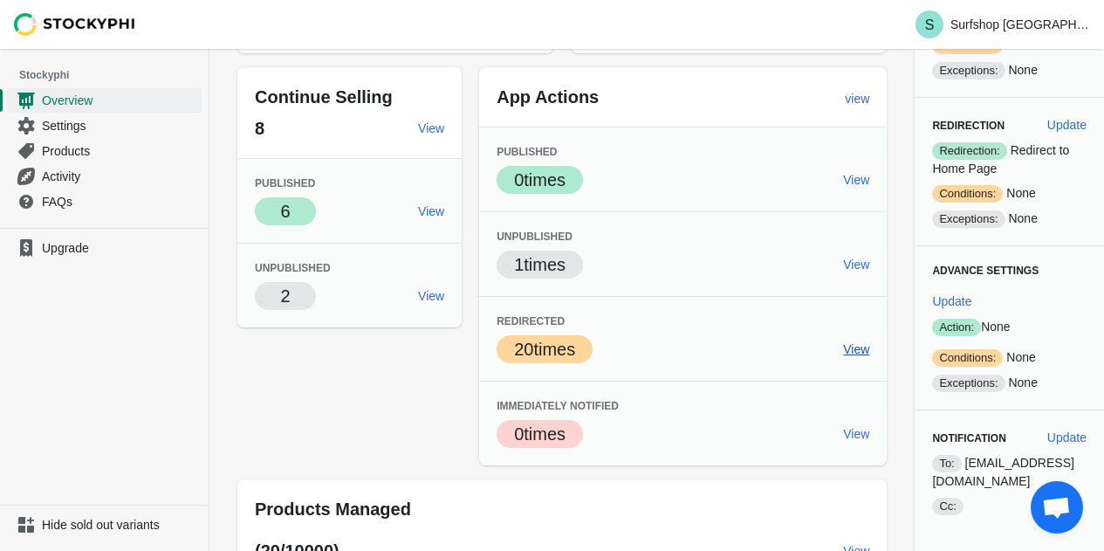
scroll to position [322, 0]
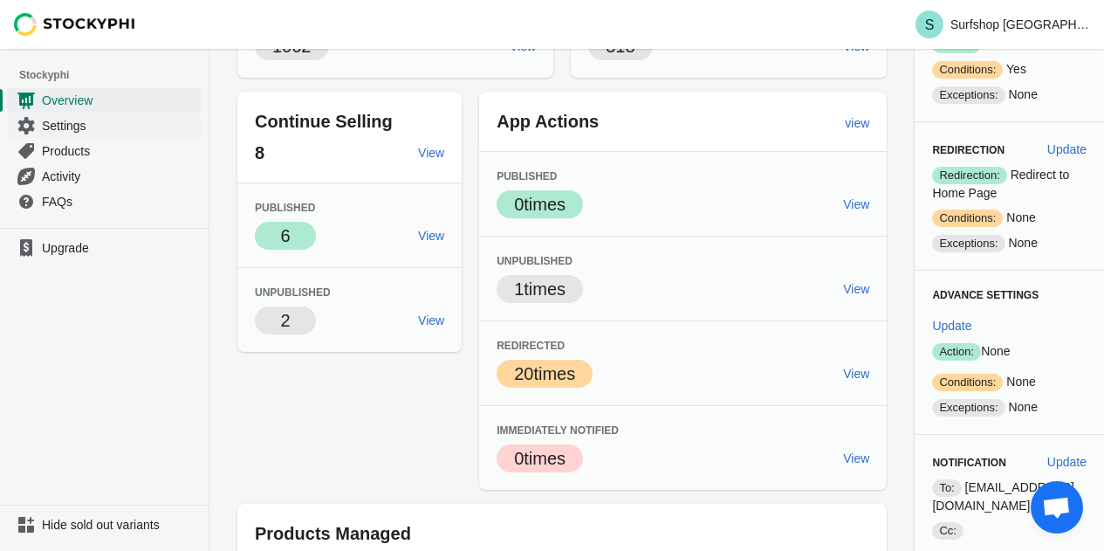
click at [73, 128] on span "Settings" at bounding box center [120, 125] width 156 height 17
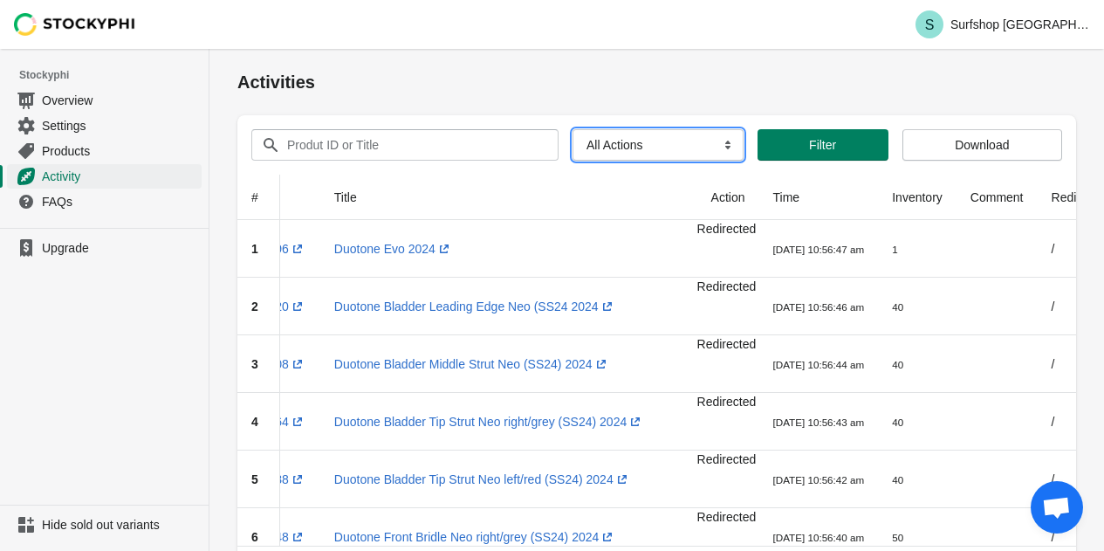
click at [627, 141] on select "All Actions Hide Products Show Products Redirect Products Send Notification" at bounding box center [657, 144] width 171 height 31
select select "hide_product"
click at [572, 129] on select "All Actions Hide Products Show Products Redirect Products Send Notification" at bounding box center [657, 144] width 171 height 31
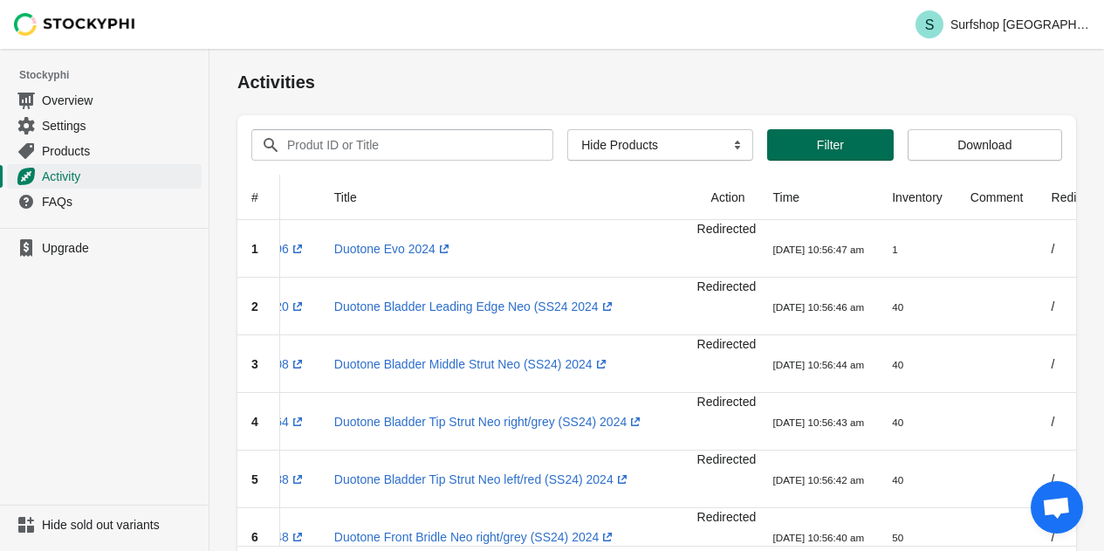
click at [826, 146] on span "Filter" at bounding box center [830, 145] width 27 height 14
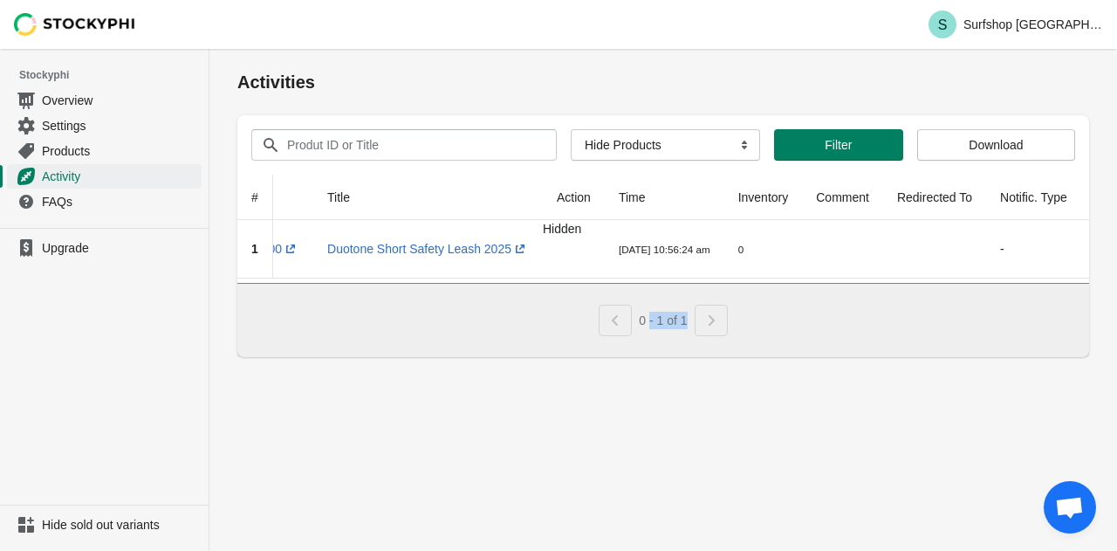
drag, startPoint x: 650, startPoint y: 291, endPoint x: 696, endPoint y: 291, distance: 45.4
click at [692, 291] on div "0 - 1 of 1" at bounding box center [663, 320] width 852 height 74
click at [731, 278] on div at bounding box center [663, 280] width 852 height 5
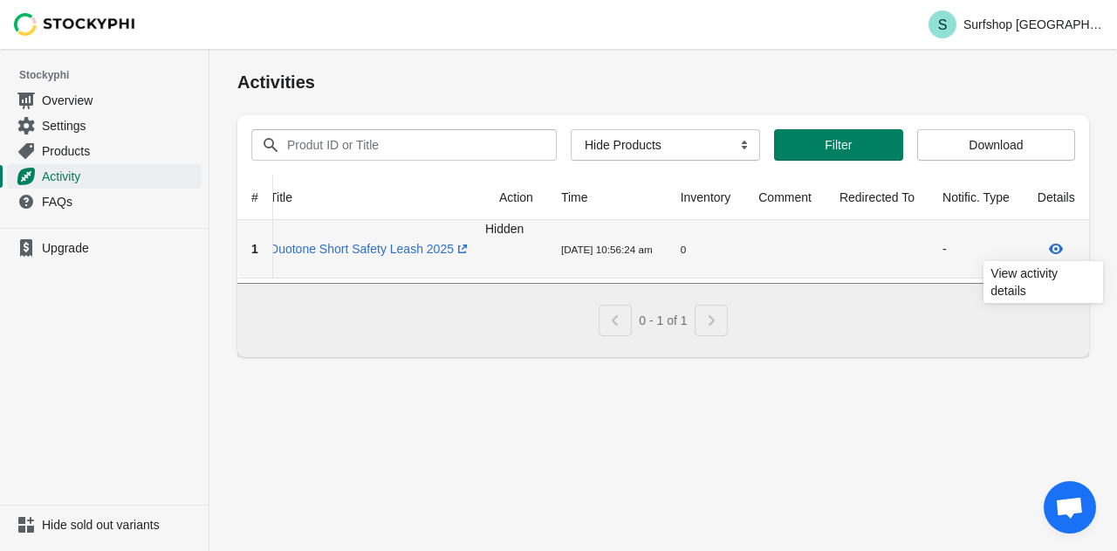
click at [1052, 248] on icon at bounding box center [1056, 248] width 14 height 10
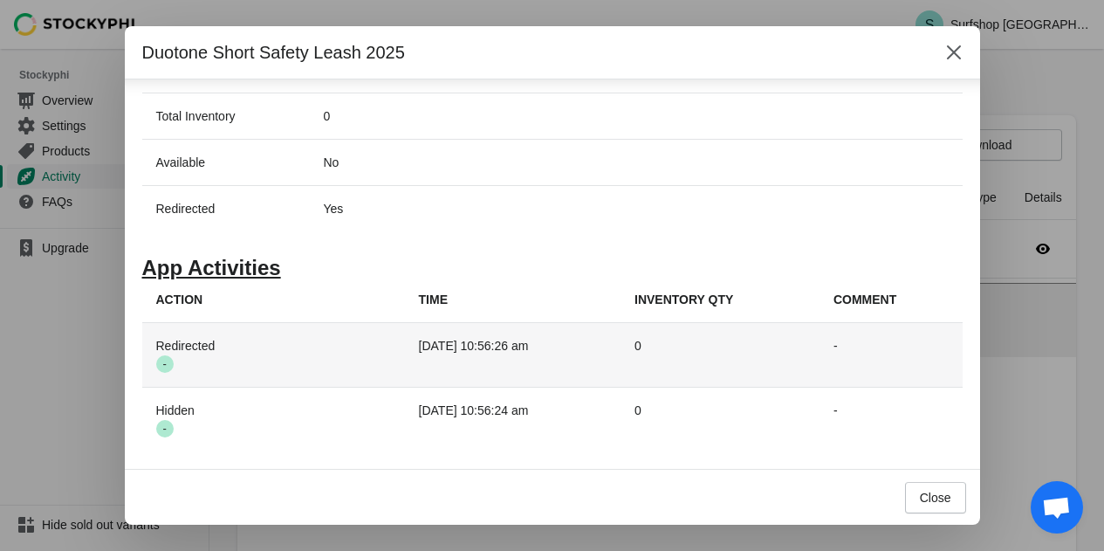
click at [171, 366] on span "Success -" at bounding box center [164, 363] width 17 height 17
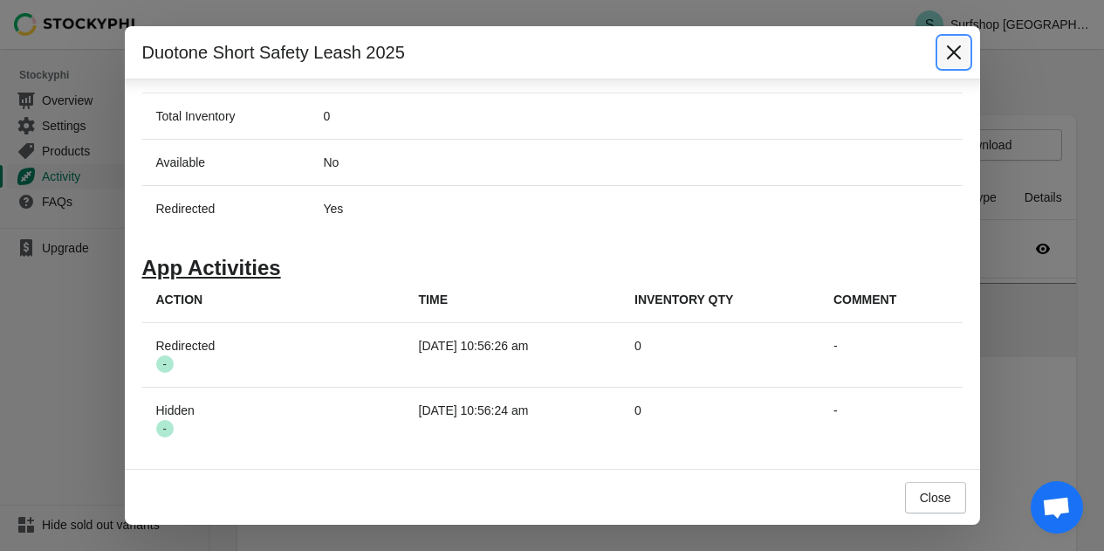
click at [944, 56] on button "Close" at bounding box center [953, 52] width 31 height 31
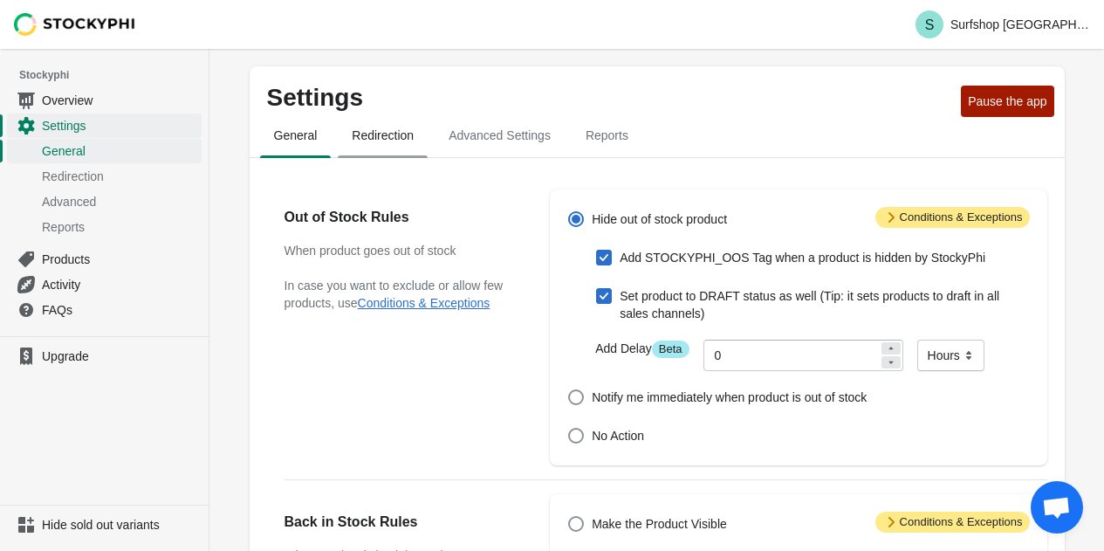
click at [383, 145] on span "Redirection" at bounding box center [383, 135] width 90 height 31
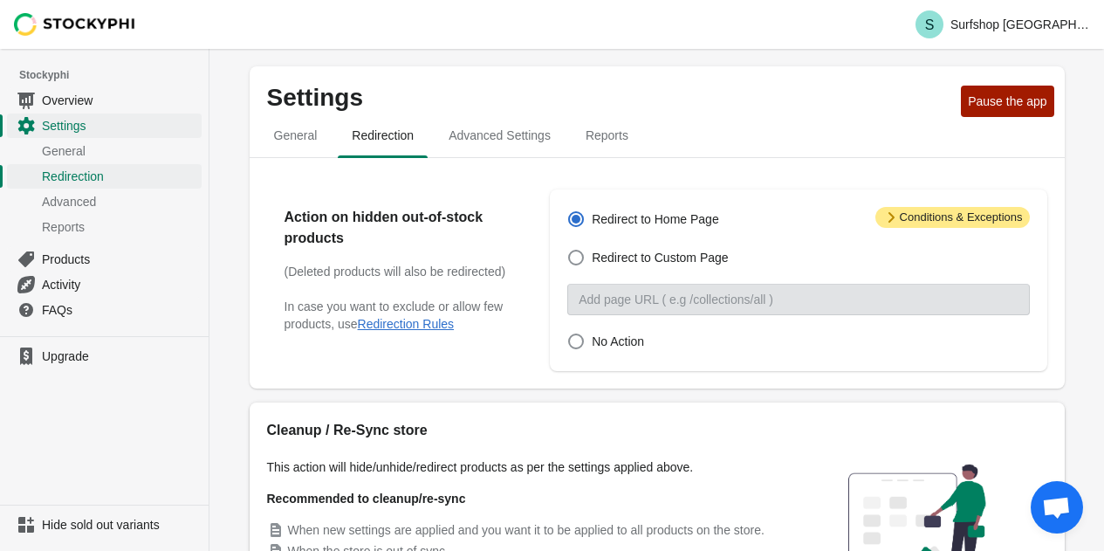
click at [924, 237] on div "Redirect to Home Page Redirect to Custom Page Custom page No Action" at bounding box center [789, 280] width 479 height 147
click at [935, 222] on span "Attention Conditions & Exceptions" at bounding box center [952, 217] width 154 height 21
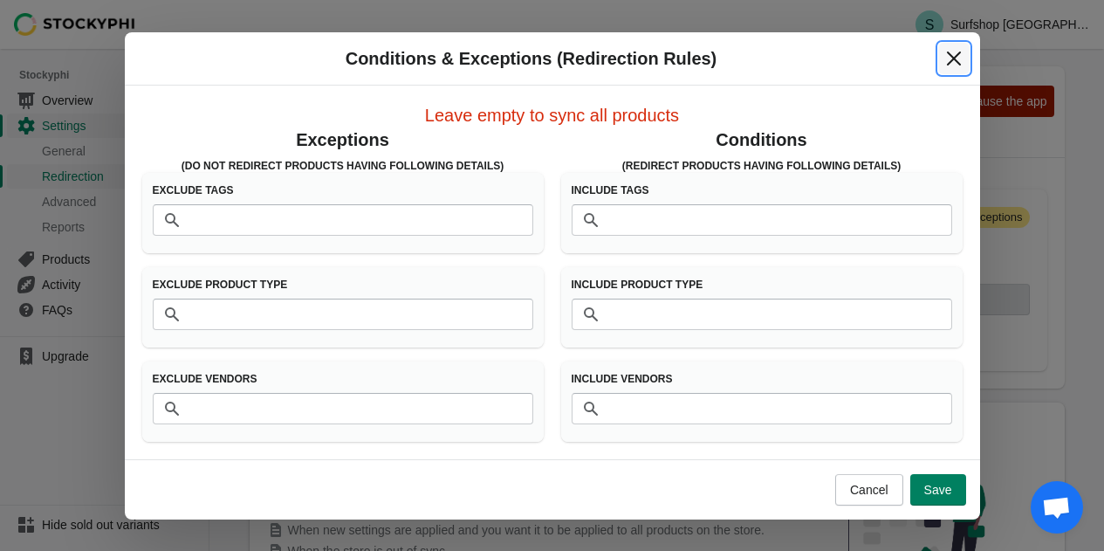
click at [950, 58] on icon "Close" at bounding box center [953, 58] width 17 height 17
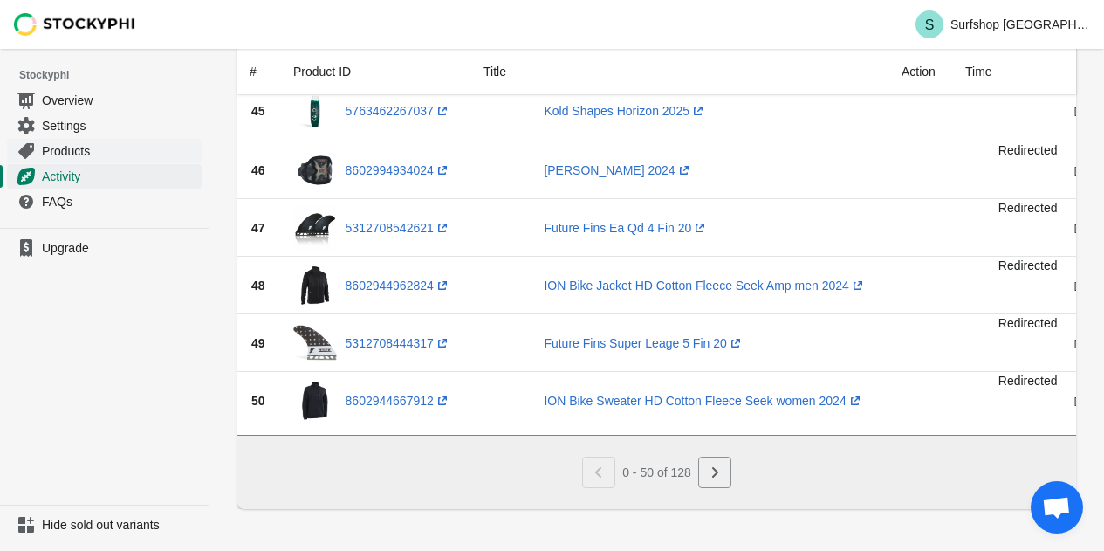
click at [106, 155] on span "Products" at bounding box center [120, 150] width 156 height 17
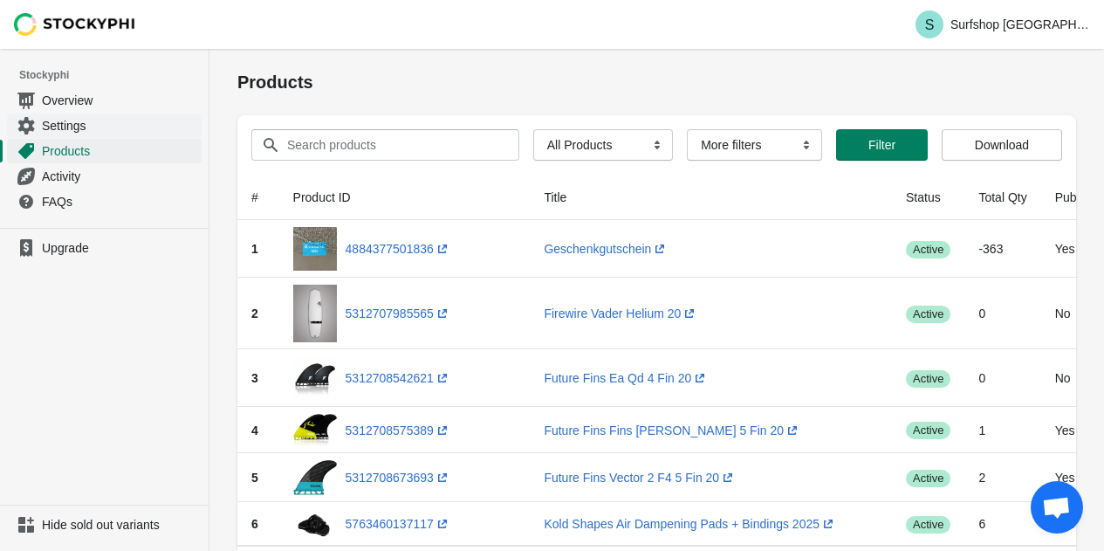
click at [63, 135] on link "Settings" at bounding box center [104, 125] width 195 height 25
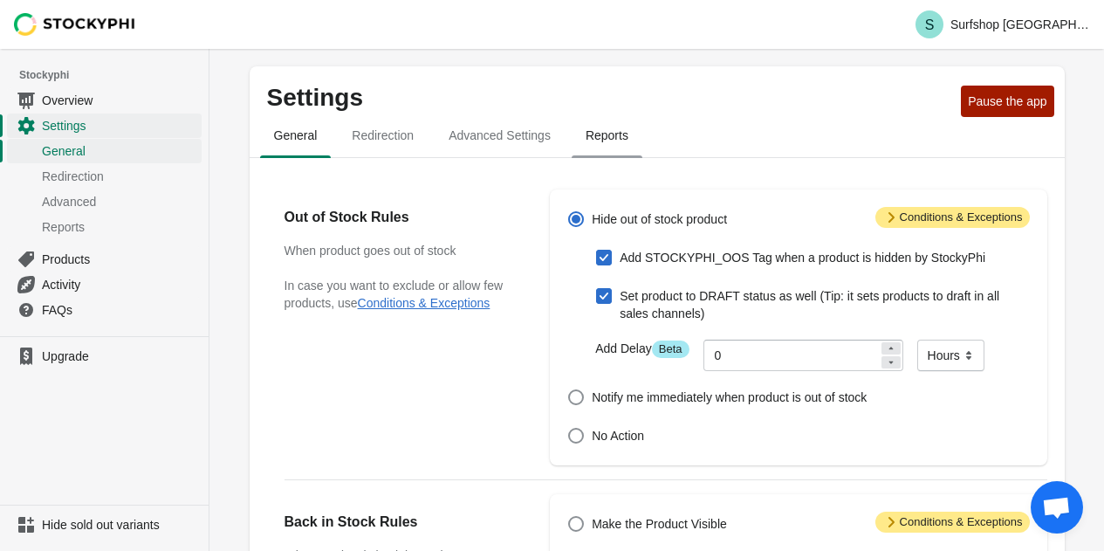
click at [610, 141] on span "Reports" at bounding box center [607, 135] width 71 height 31
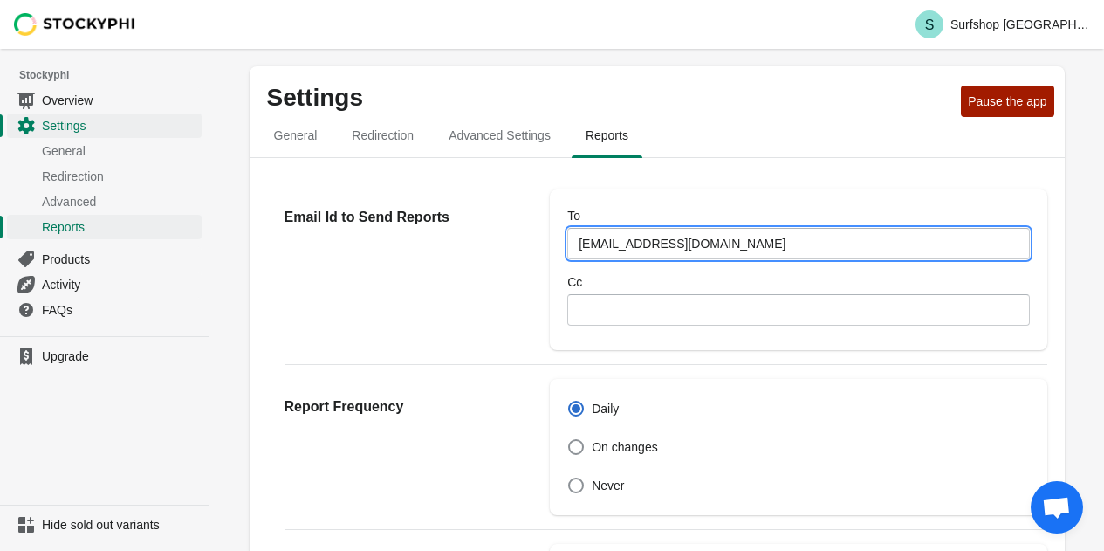
click at [581, 247] on input "[EMAIL_ADDRESS][DOMAIN_NAME]" at bounding box center [798, 243] width 462 height 31
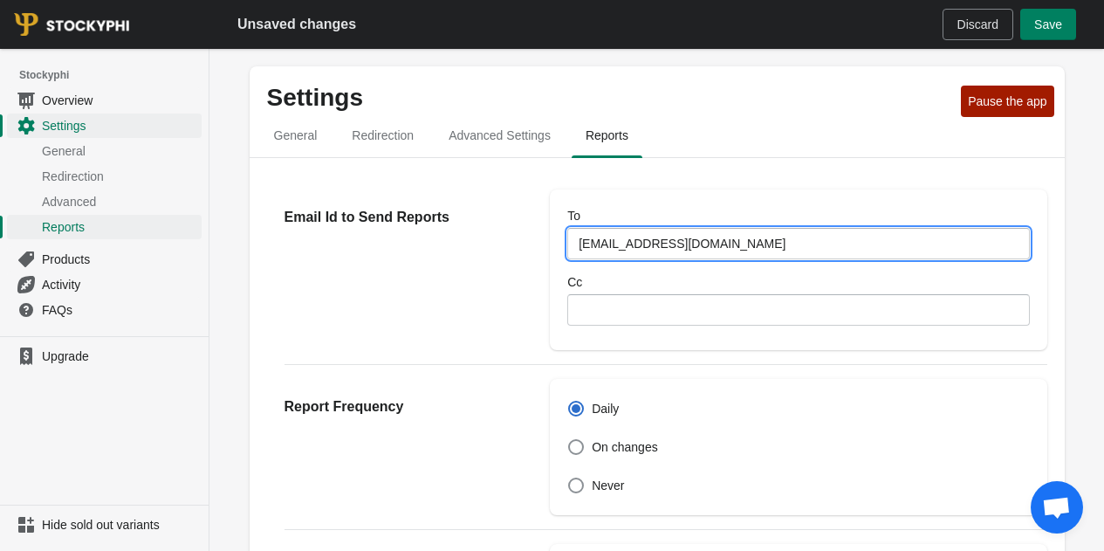
type input "[EMAIL_ADDRESS][DOMAIN_NAME]"
click at [435, 295] on div "Email Id to Send Reports" at bounding box center [409, 269] width 249 height 161
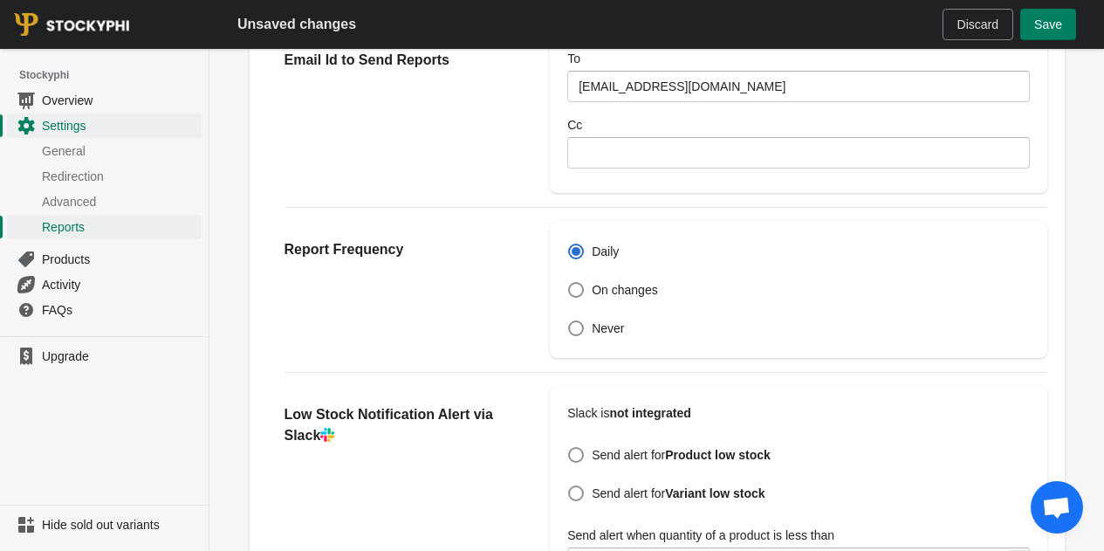
scroll to position [175, 0]
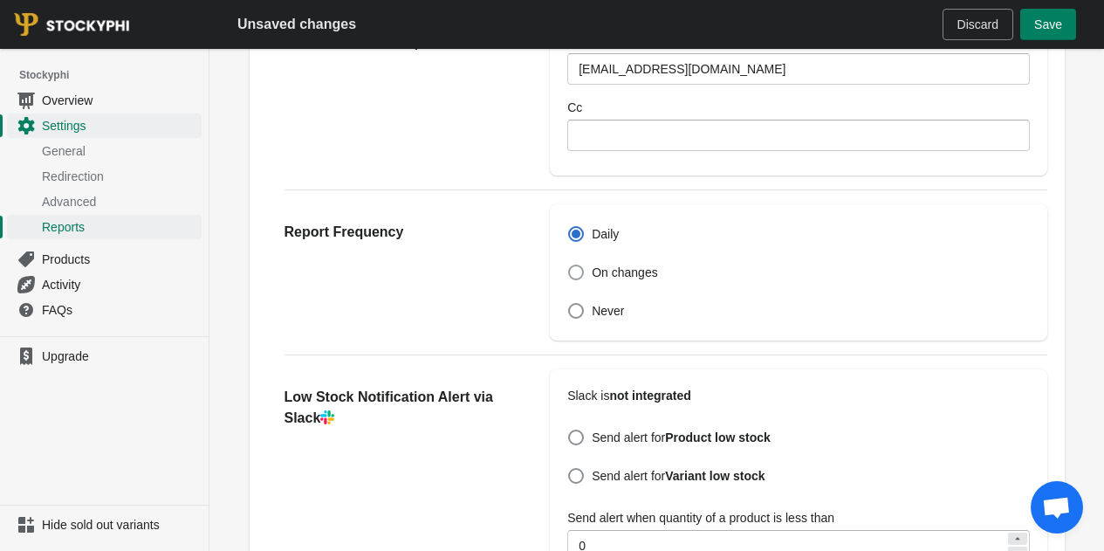
click at [576, 271] on span at bounding box center [576, 272] width 16 height 16
click at [569, 265] on input "On changes" at bounding box center [568, 264] width 1 height 1
radio input "false"
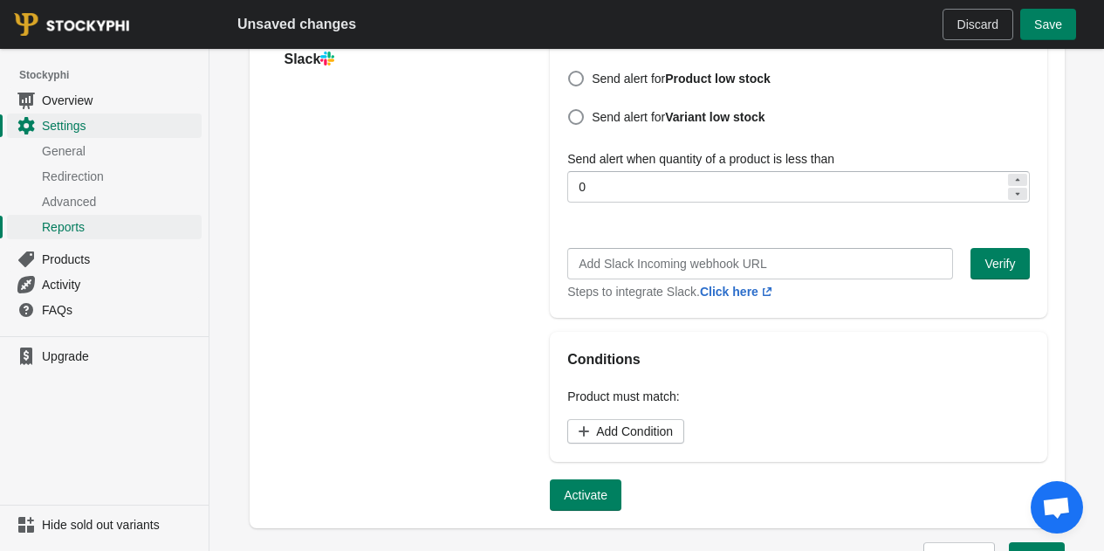
scroll to position [698, 0]
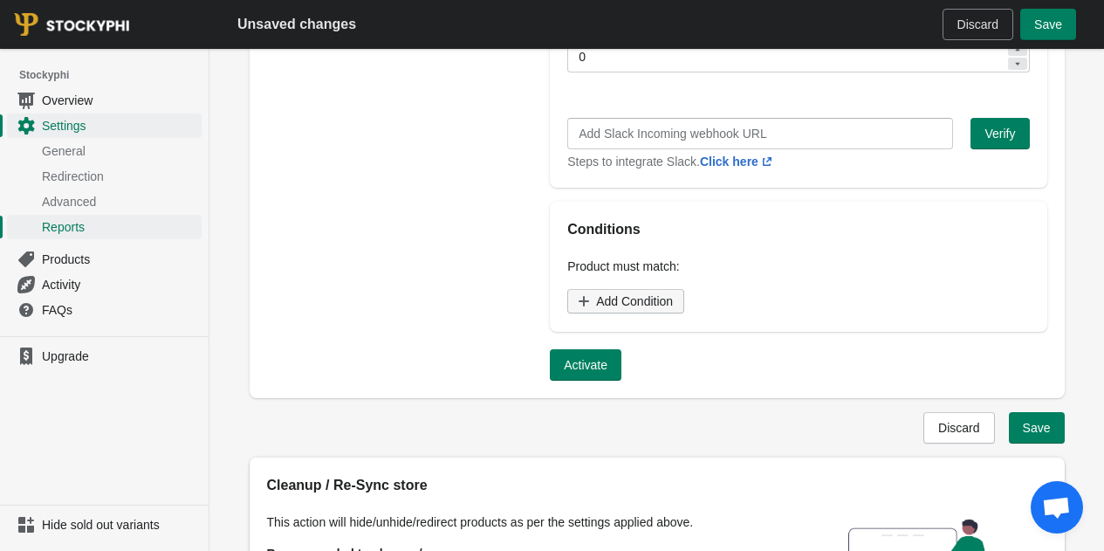
click at [638, 303] on span "Add Condition" at bounding box center [634, 301] width 77 height 14
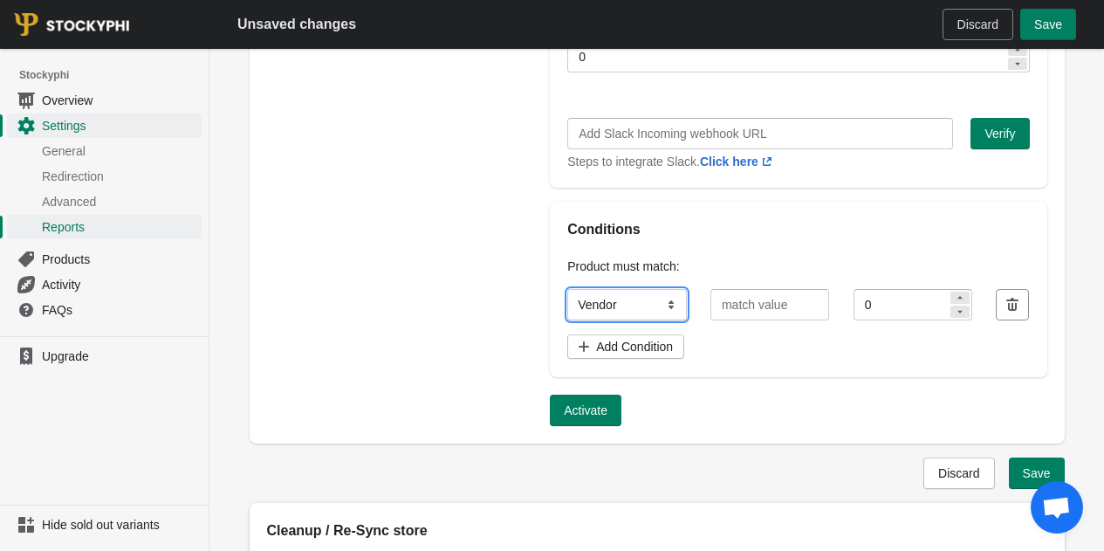
click at [643, 304] on select "Vendor Tag Product Type" at bounding box center [626, 304] width 119 height 31
click at [567, 290] on select "Vendor Tag Product Type" at bounding box center [626, 304] width 119 height 31
click at [634, 297] on select "Vendor Tag Product Type" at bounding box center [626, 304] width 119 height 31
select select "tag"
click at [567, 290] on select "Vendor Tag Product Type" at bounding box center [626, 304] width 119 height 31
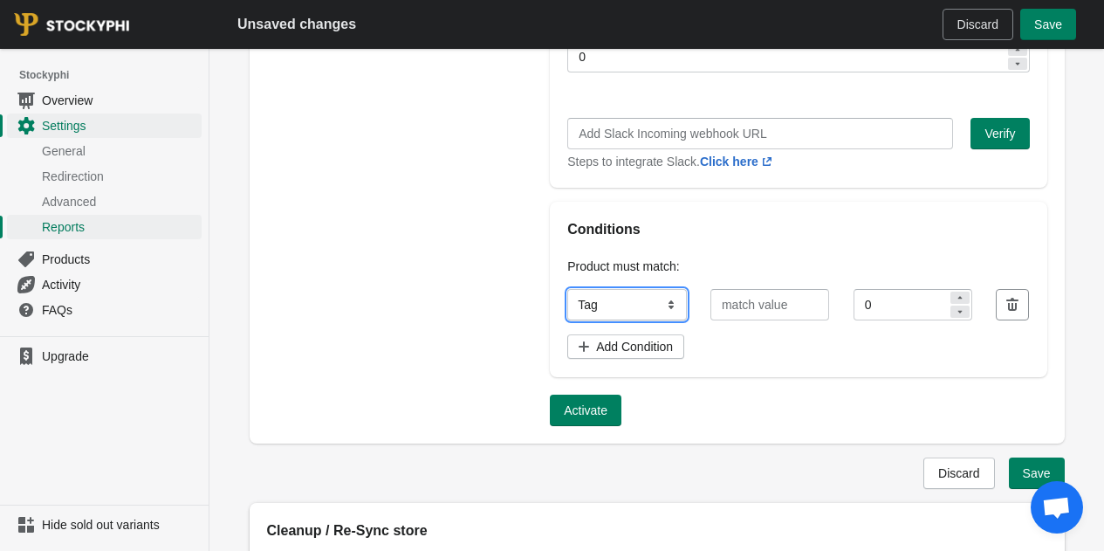
click at [653, 312] on select "Vendor Tag Product Type" at bounding box center [626, 304] width 119 height 31
click at [766, 370] on div "Product must match: Vendor Tag Product Type Tag 0 Add Condition" at bounding box center [798, 308] width 497 height 137
drag, startPoint x: 634, startPoint y: 308, endPoint x: 653, endPoint y: 312, distance: 19.7
click at [634, 308] on select "Vendor Tag Product Type" at bounding box center [626, 304] width 119 height 31
click at [1004, 318] on button "button" at bounding box center [1012, 304] width 33 height 31
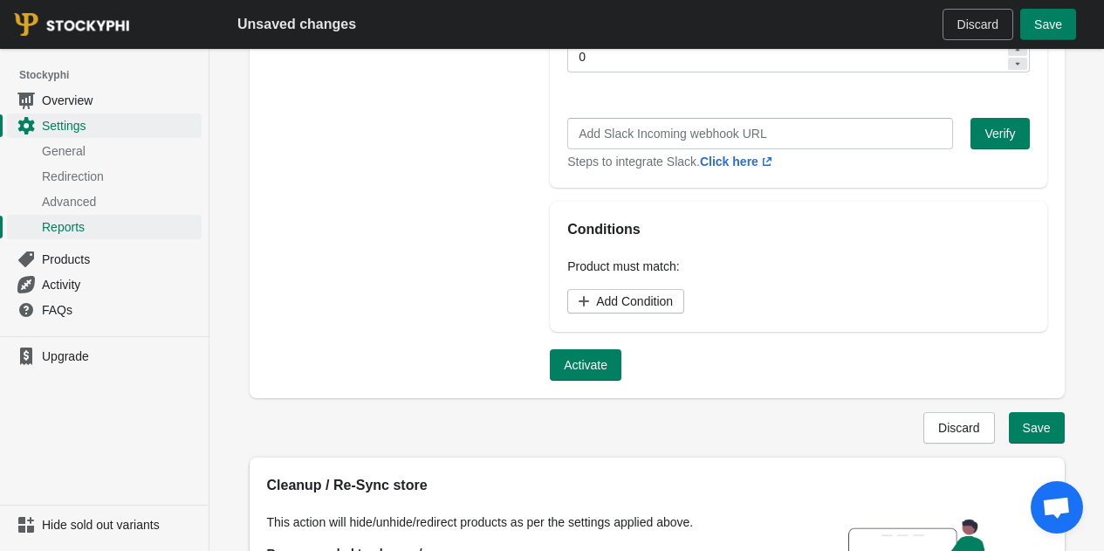
scroll to position [873, 0]
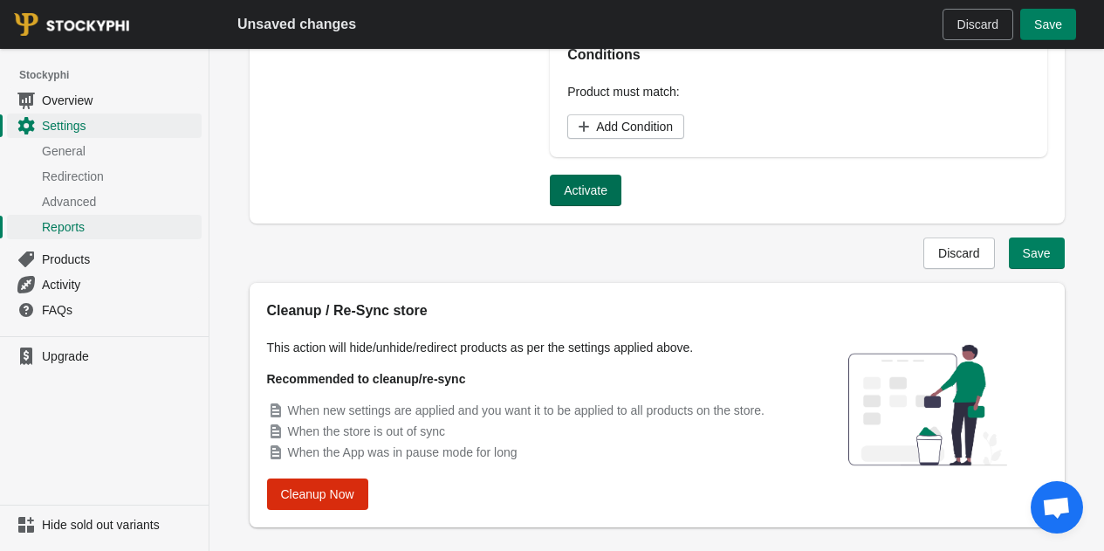
click at [574, 194] on span "Activate" at bounding box center [586, 190] width 44 height 14
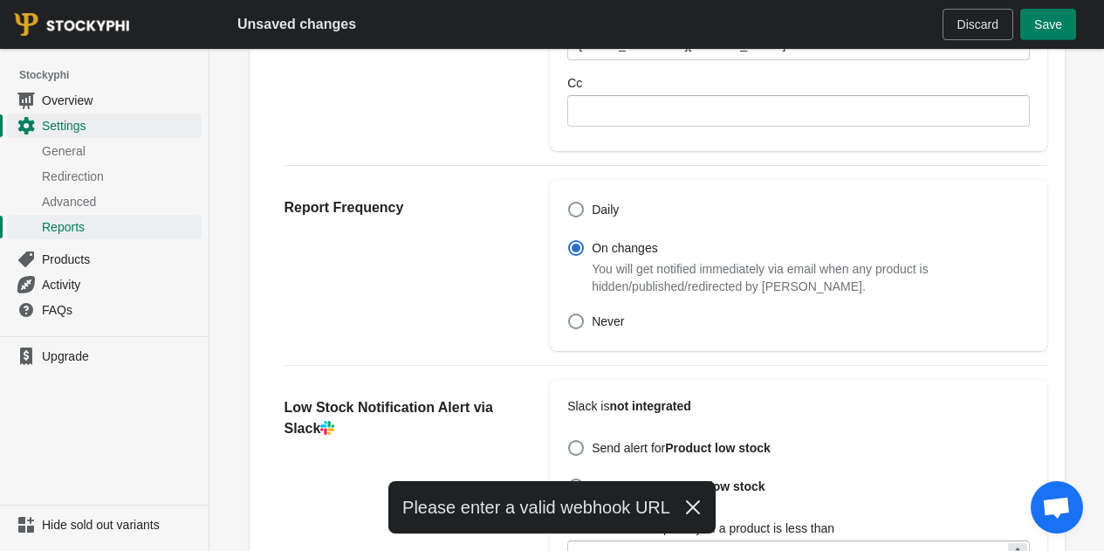
scroll to position [0, 0]
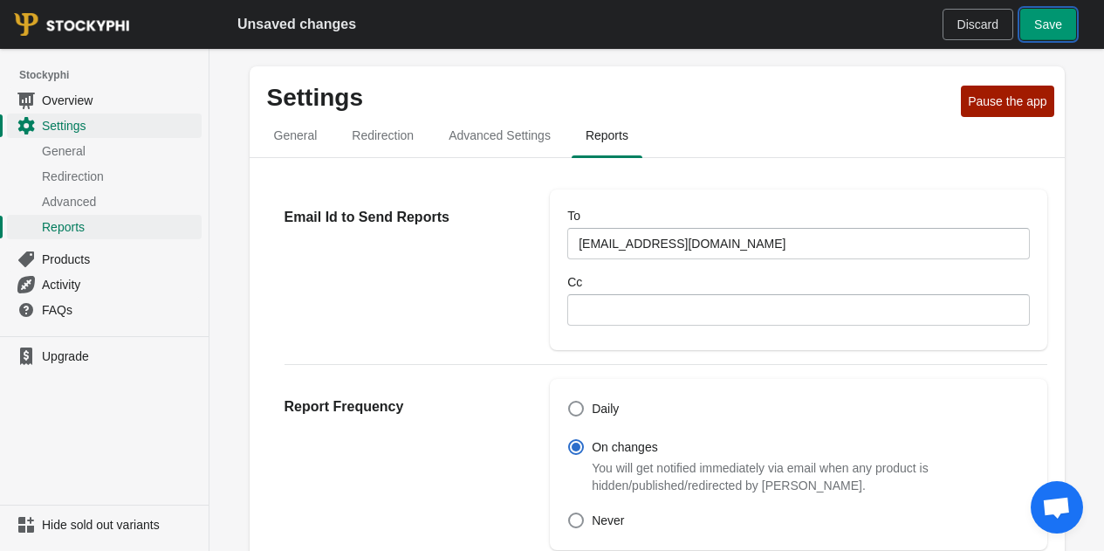
click at [1059, 25] on span "Save" at bounding box center [1048, 24] width 28 height 14
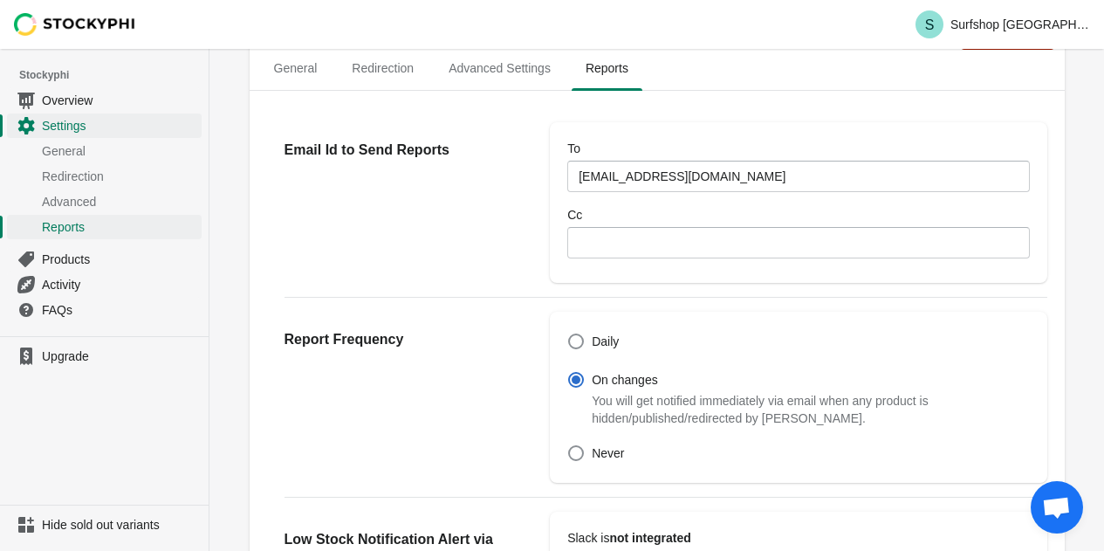
scroll to position [87, 0]
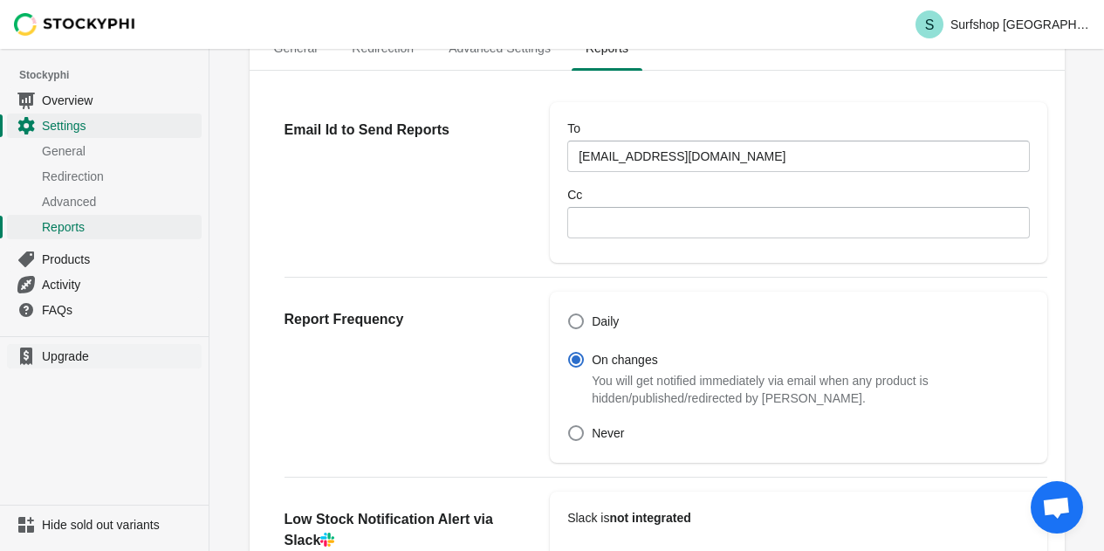
click at [65, 356] on span "Upgrade" at bounding box center [120, 355] width 156 height 17
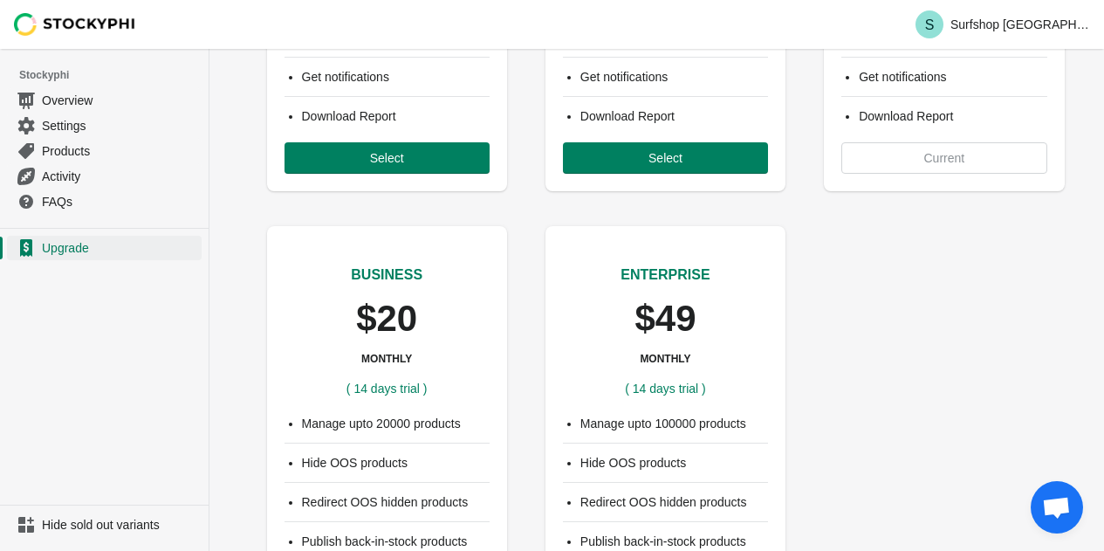
scroll to position [524, 0]
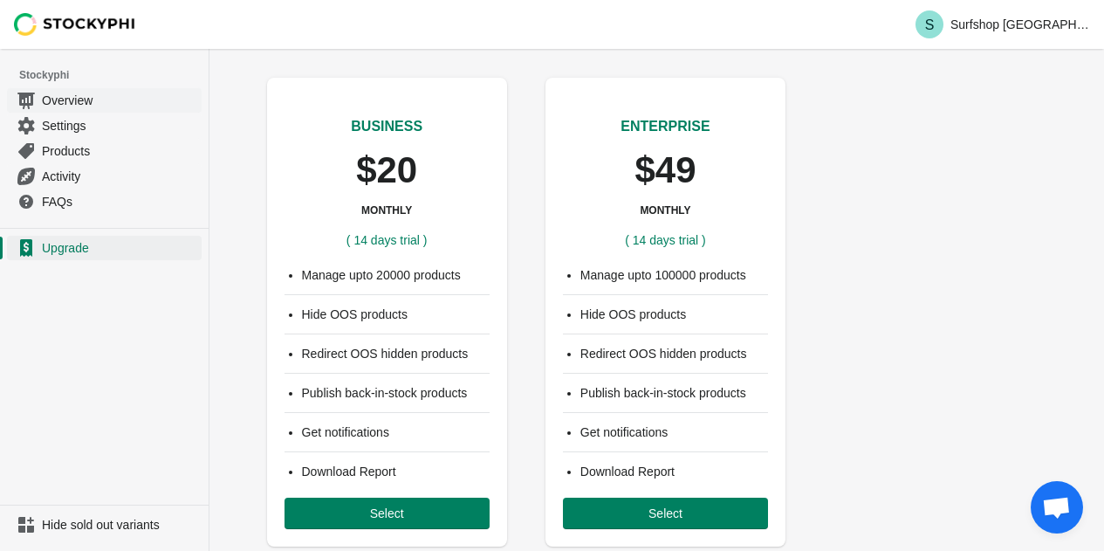
click at [120, 99] on span "Overview" at bounding box center [120, 100] width 156 height 17
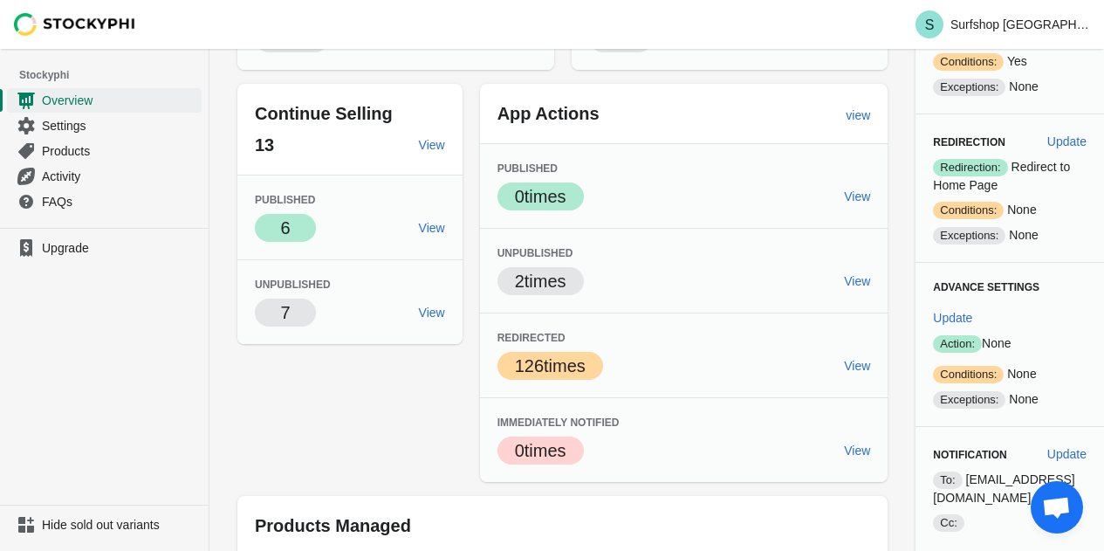
scroll to position [349, 0]
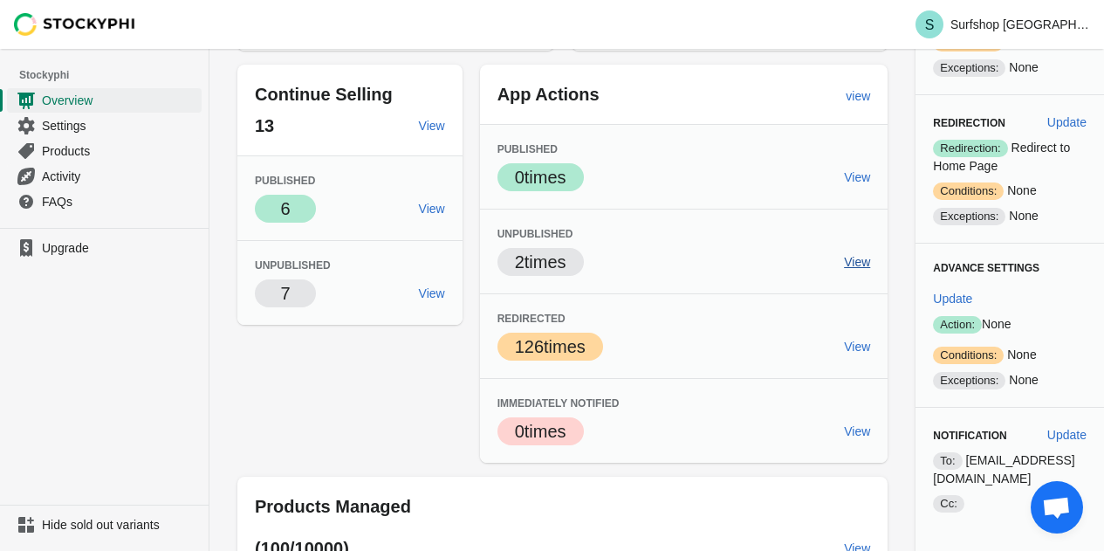
click at [845, 253] on link "View" at bounding box center [857, 261] width 40 height 31
click at [519, 267] on span "2 times" at bounding box center [540, 261] width 51 height 19
click at [527, 253] on span "2 times" at bounding box center [540, 261] width 51 height 19
drag, startPoint x: 543, startPoint y: 268, endPoint x: 733, endPoint y: 271, distance: 190.3
click at [545, 268] on span "2 times" at bounding box center [540, 261] width 51 height 19
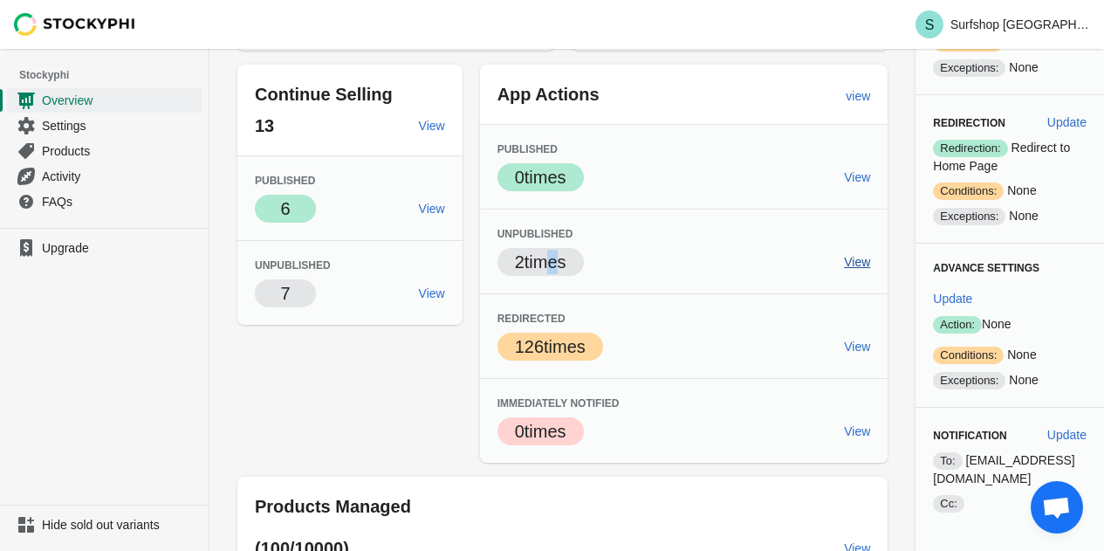
click at [863, 257] on span "View" at bounding box center [857, 262] width 26 height 14
click at [305, 401] on div "Out Of Stock Products (1080/2884) View Published Success 0 View Unpublished 108…" at bounding box center [554, 177] width 668 height 801
click at [428, 212] on span "View" at bounding box center [432, 209] width 26 height 14
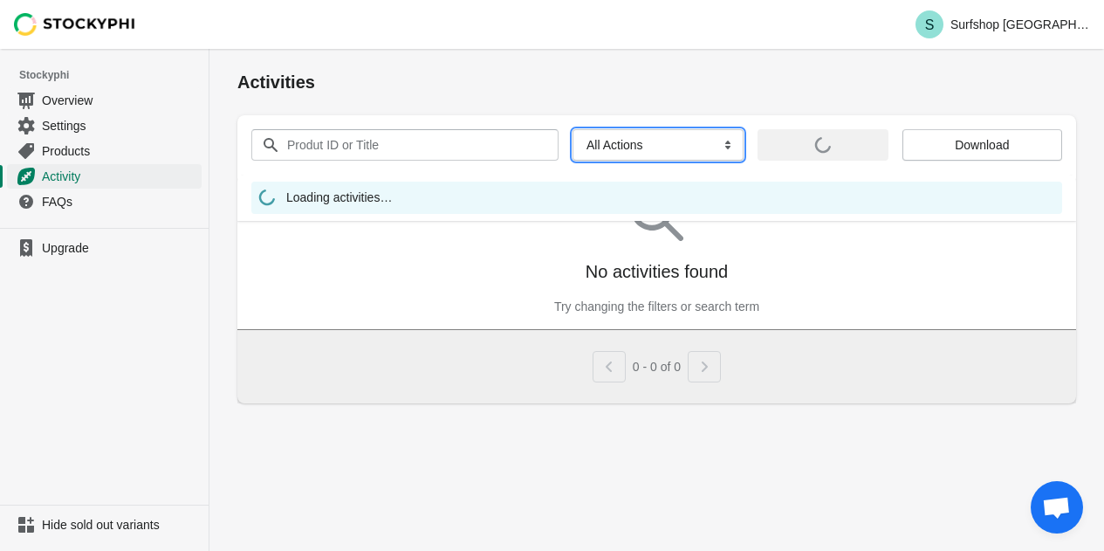
click at [664, 134] on select "All Actions Hide Products Show Products Redirect Products Send Notification" at bounding box center [657, 144] width 171 height 31
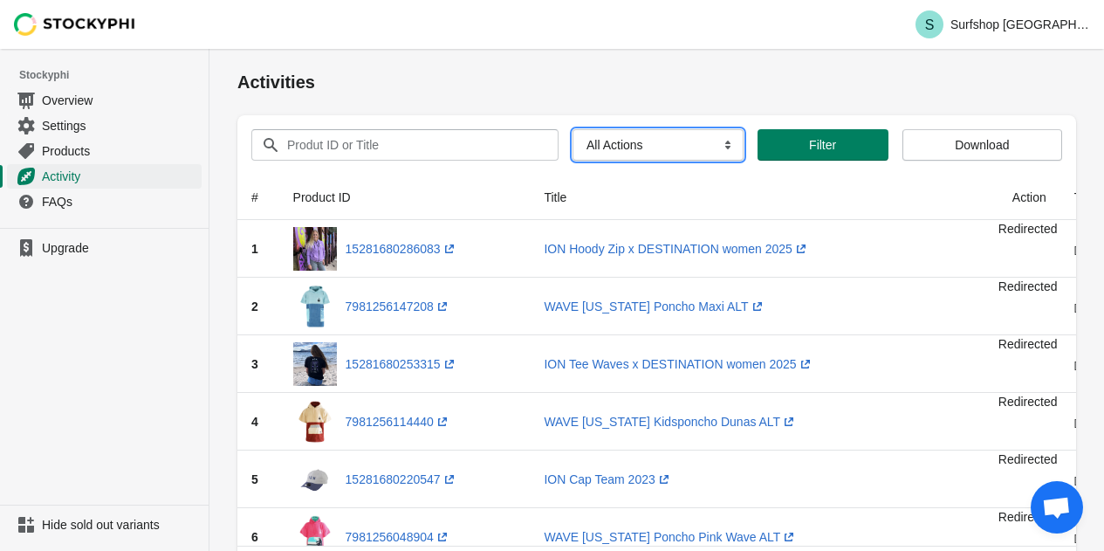
select select "hide_product"
click at [572, 129] on select "All Actions Hide Products Show Products Redirect Products Send Notification" at bounding box center [657, 144] width 171 height 31
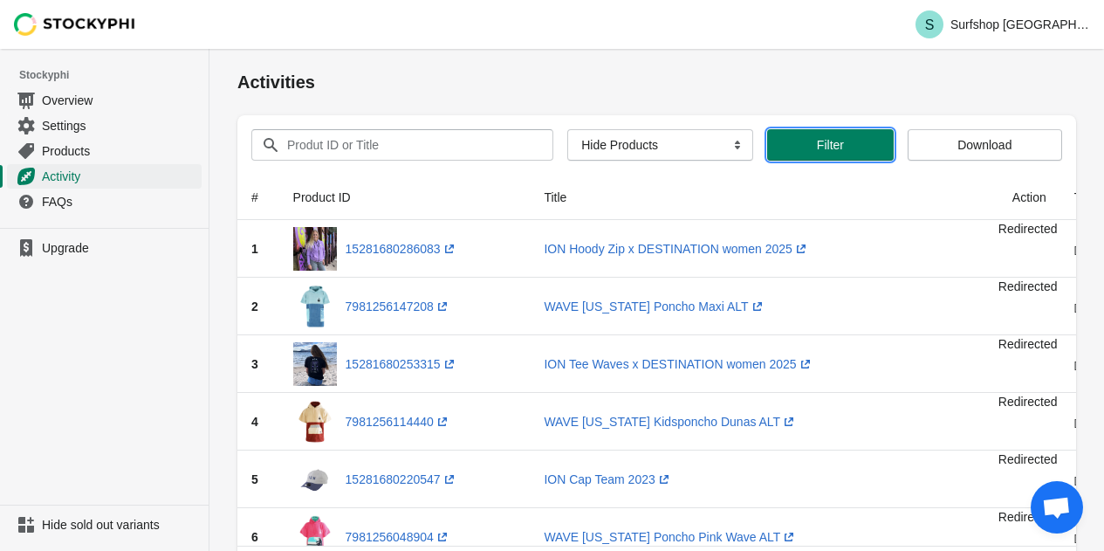
click at [837, 145] on span "Filter" at bounding box center [830, 145] width 27 height 14
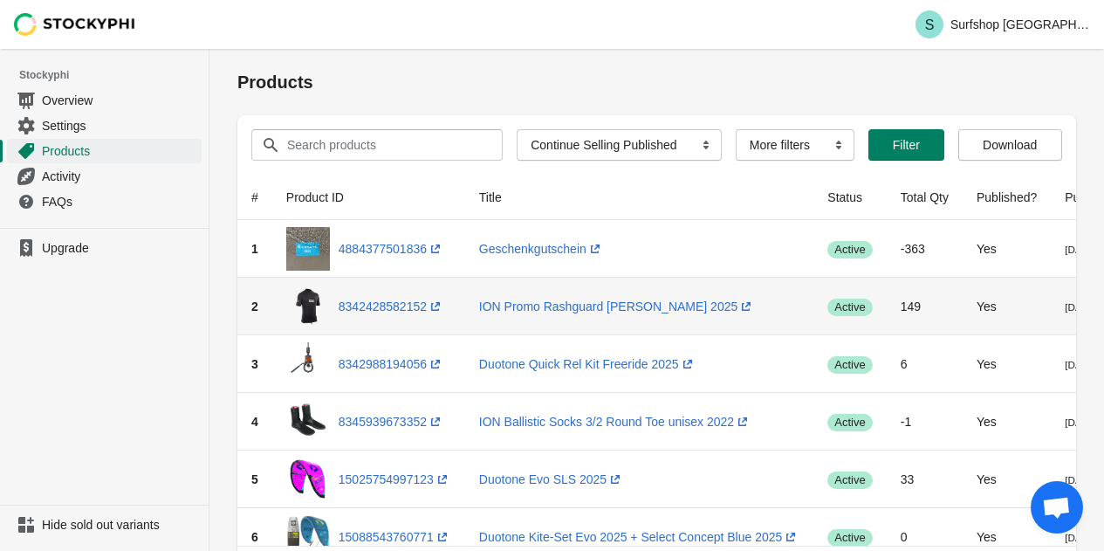
scroll to position [87, 0]
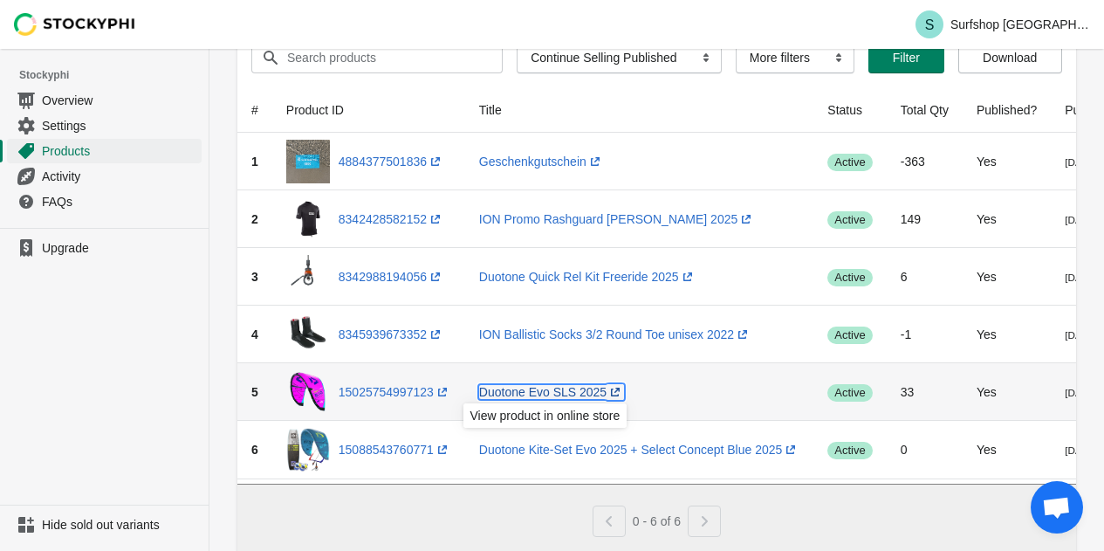
click at [544, 390] on link "Duotone Evo SLS 2025 (opens a new window)" at bounding box center [551, 392] width 145 height 14
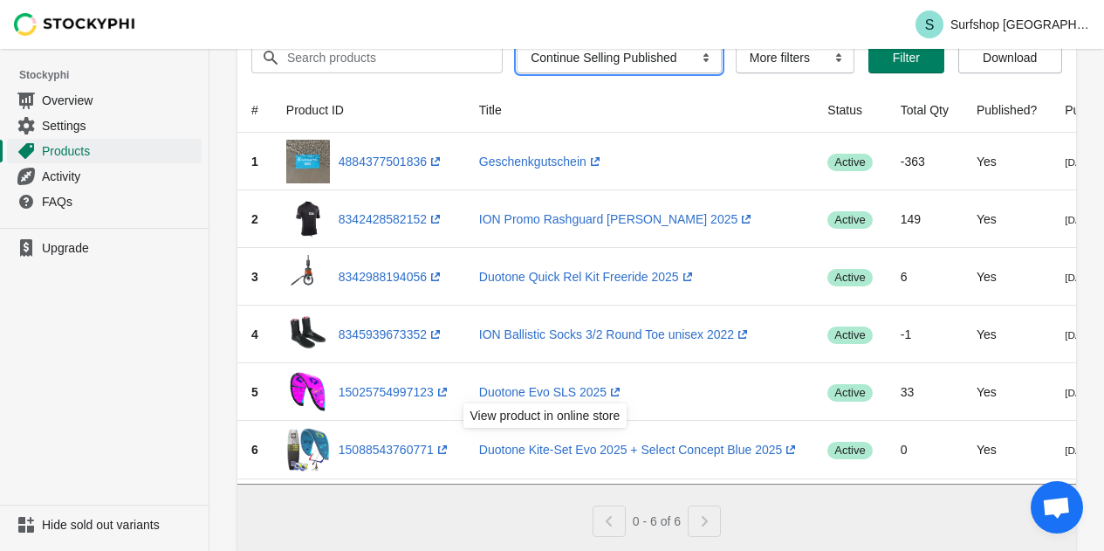
click at [608, 52] on select "All Products InStock InStock Published InStock Un-Published OOS OOS Published O…" at bounding box center [619, 57] width 205 height 31
click at [518, 42] on select "All Products InStock InStock Published InStock Un-Published OOS OOS Published O…" at bounding box center [619, 57] width 205 height 31
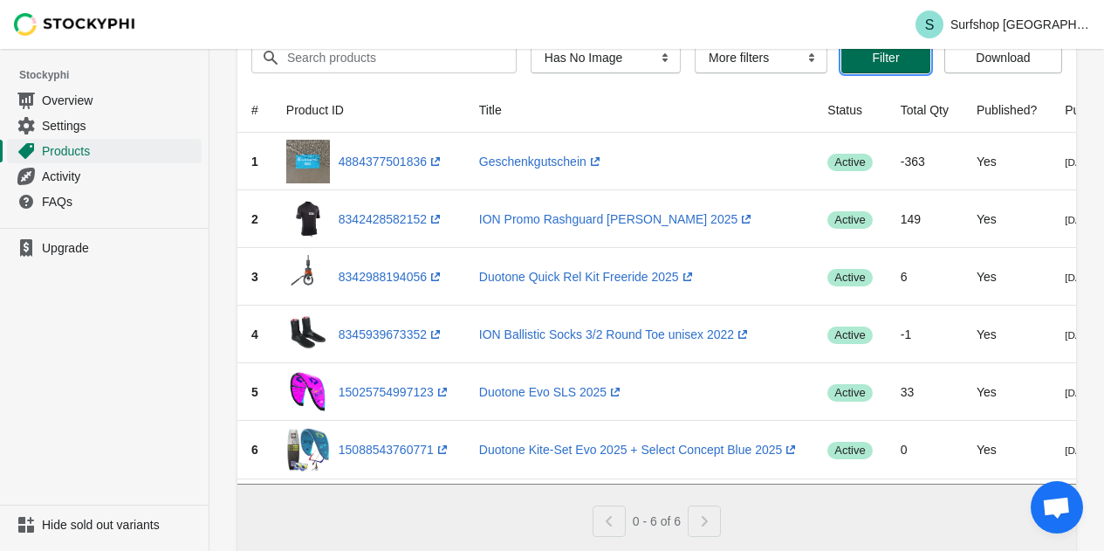
click at [902, 52] on span "Filter" at bounding box center [885, 58] width 61 height 14
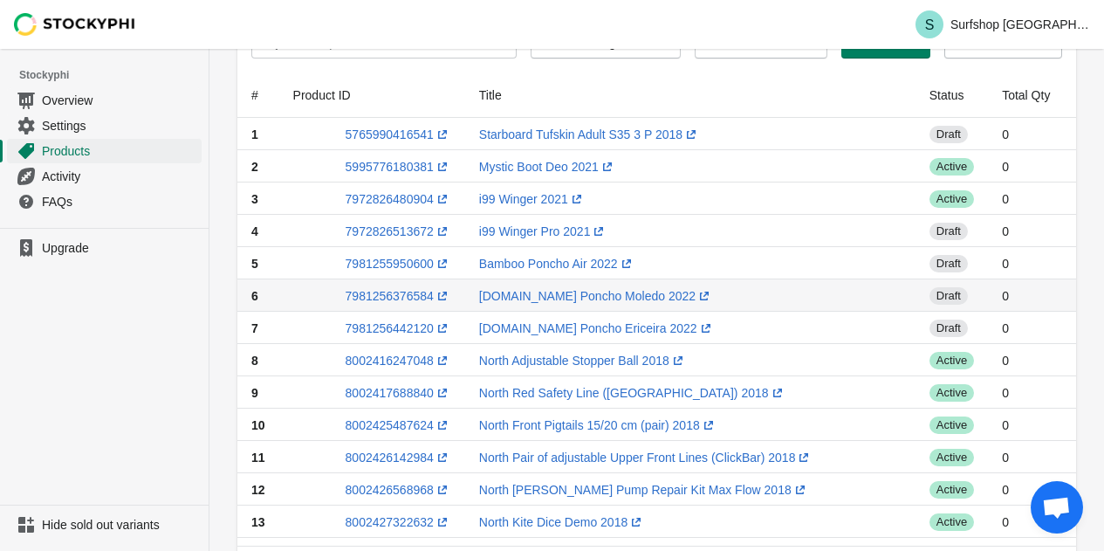
scroll to position [0, 0]
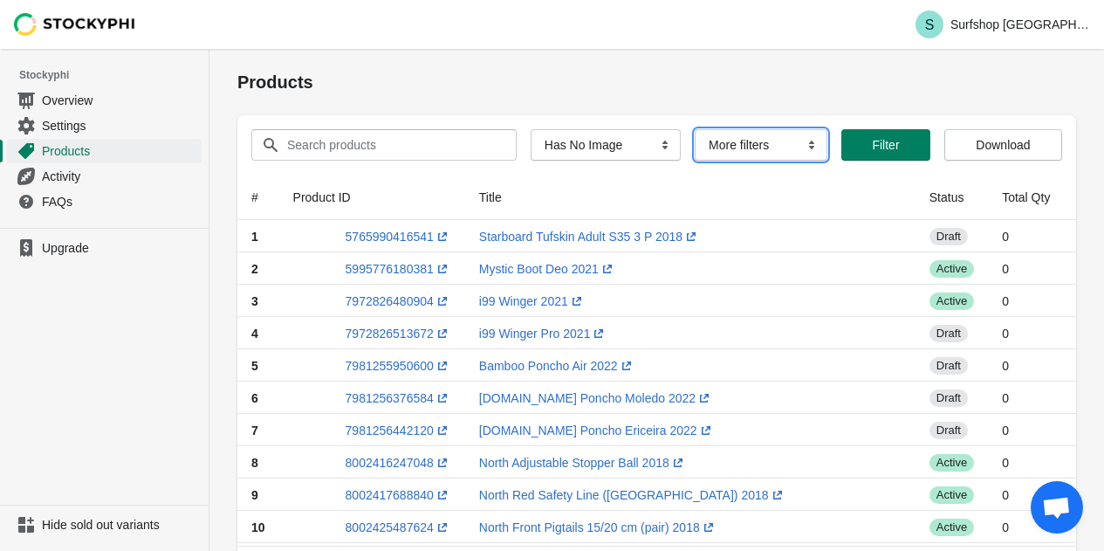
click at [758, 137] on select "More filters Delayed product hide" at bounding box center [761, 144] width 133 height 31
click at [828, 68] on div "Products" at bounding box center [656, 81] width 839 height 31
click at [949, 194] on th "Status" at bounding box center [951, 197] width 72 height 45
click at [930, 197] on th "Status" at bounding box center [951, 197] width 72 height 45
click at [934, 194] on th "Status" at bounding box center [951, 197] width 72 height 45
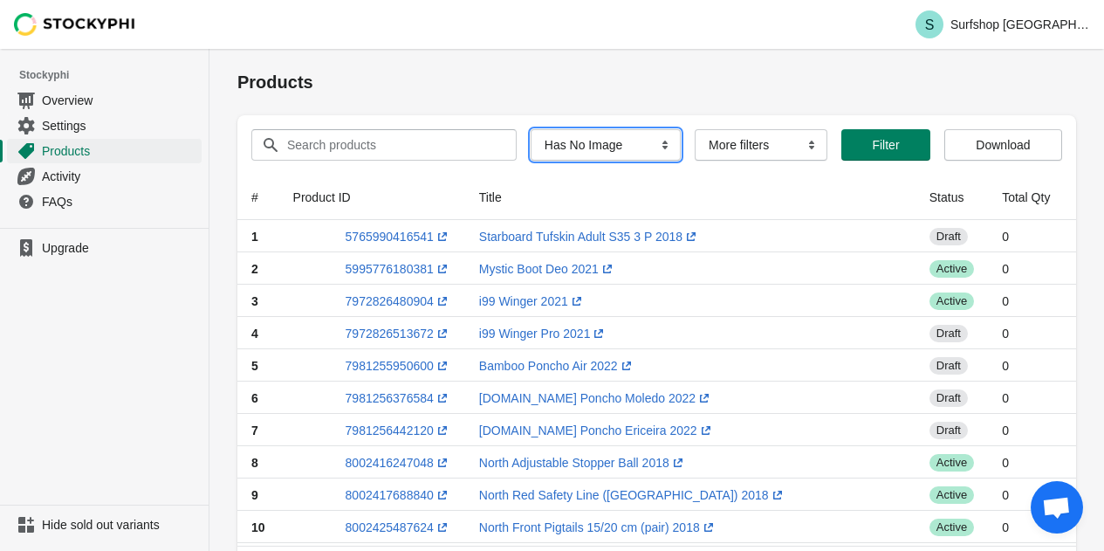
click at [552, 151] on select "All Products InStock InStock Published InStock Un-Published OOS OOS Published O…" at bounding box center [606, 144] width 150 height 31
click at [531, 129] on select "All Products InStock InStock Published InStock Un-Published OOS OOS Published O…" at bounding box center [606, 144] width 150 height 31
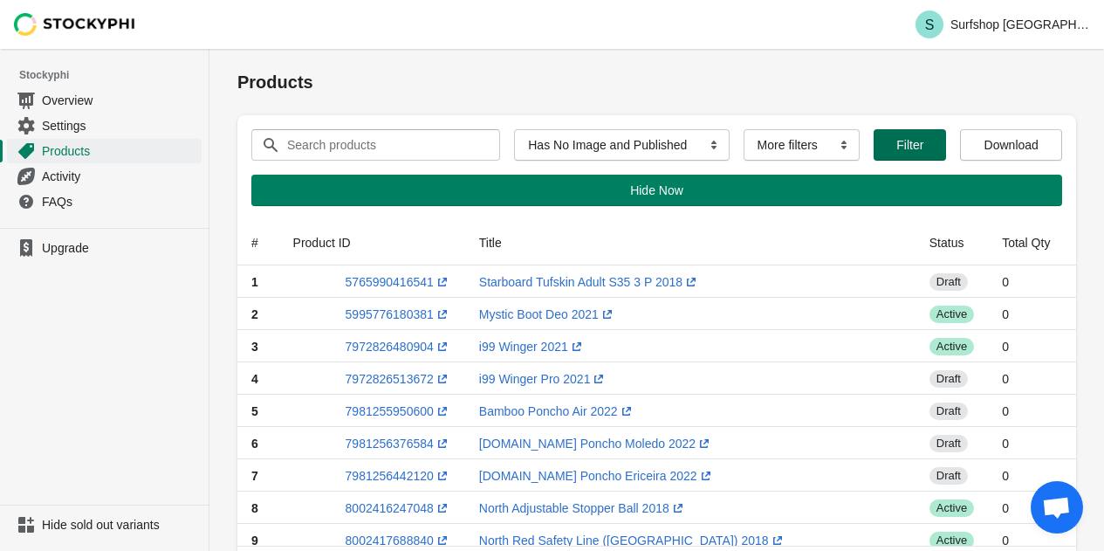
click at [874, 131] on button "Filter" at bounding box center [910, 144] width 72 height 31
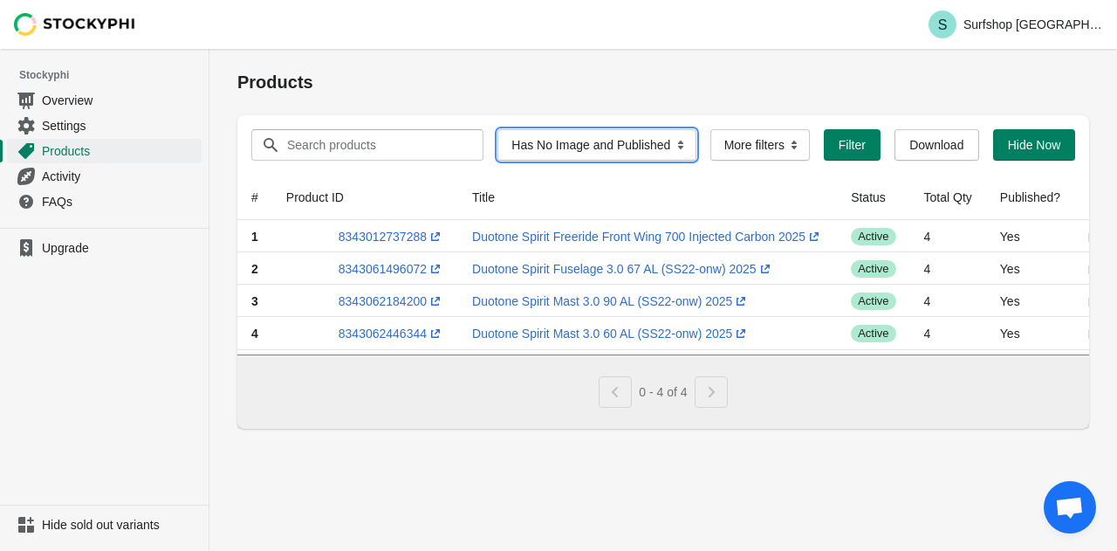
click at [577, 135] on select "All Products InStock InStock Published InStock Un-Published OOS OOS Published O…" at bounding box center [596, 144] width 198 height 31
click at [516, 129] on select "All Products InStock InStock Published InStock Un-Published OOS OOS Published O…" at bounding box center [596, 144] width 198 height 31
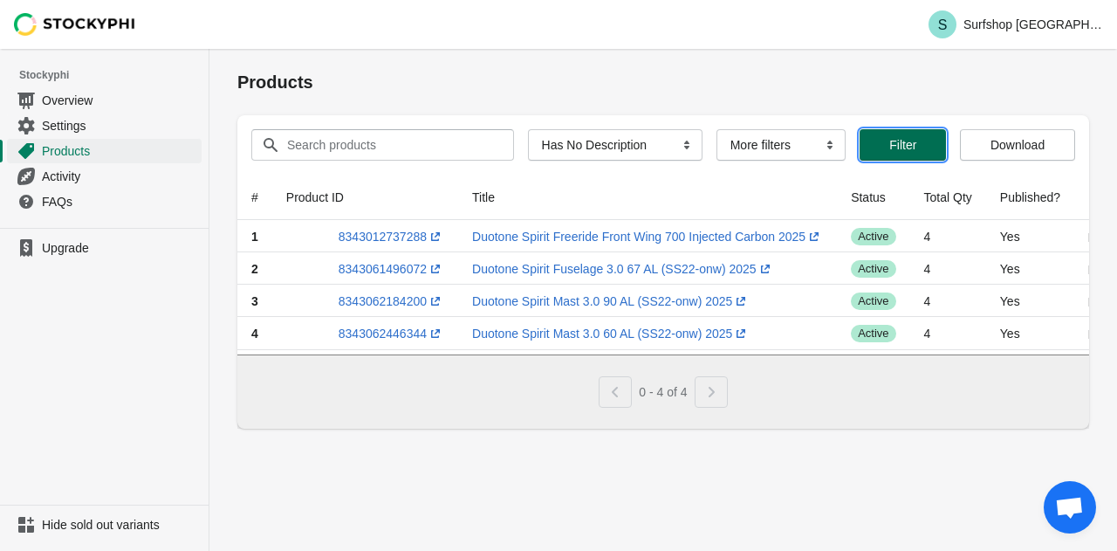
click at [896, 141] on span "Filter" at bounding box center [902, 145] width 27 height 14
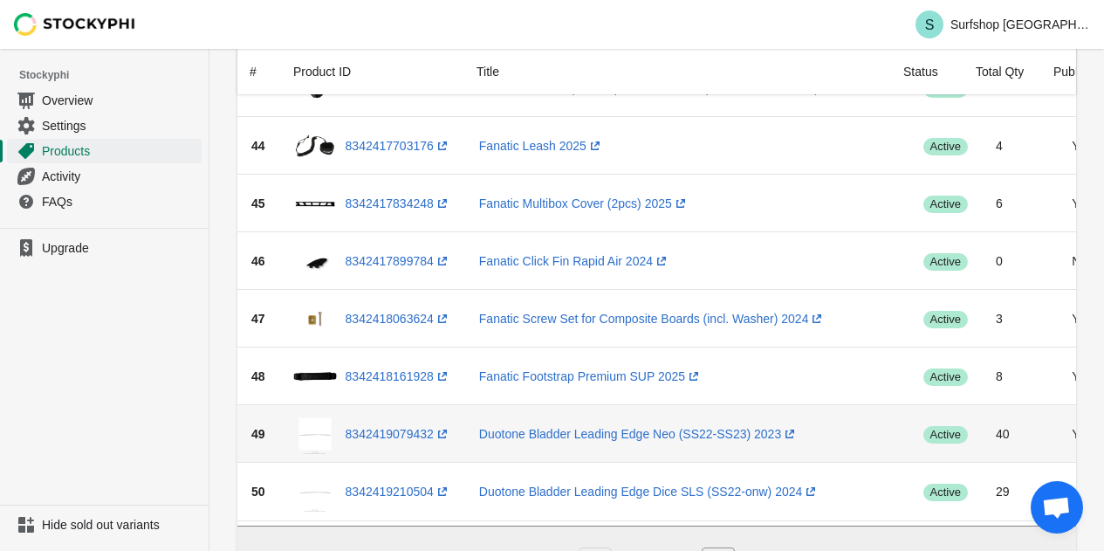
scroll to position [2435, 0]
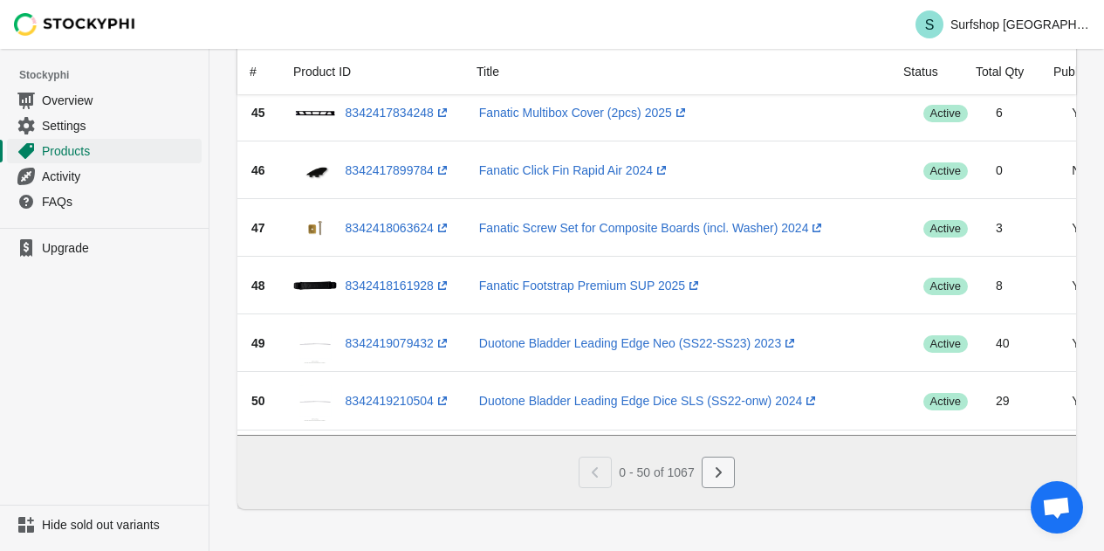
click at [720, 470] on icon "Next" at bounding box center [719, 472] width 6 height 10
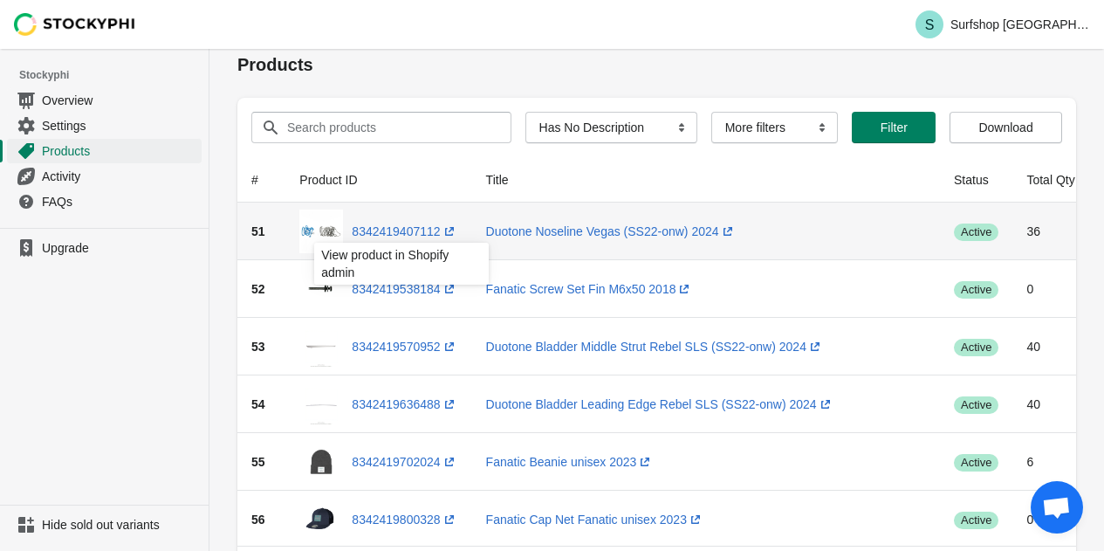
scroll to position [0, 0]
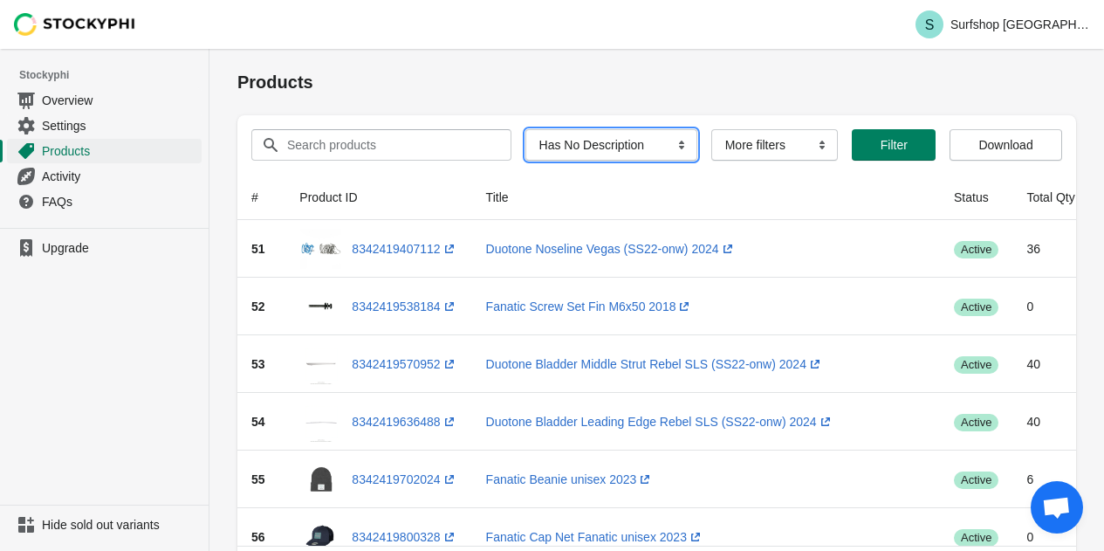
click at [630, 143] on select "All Products InStock InStock Published InStock Un-Published OOS OOS Published O…" at bounding box center [611, 144] width 172 height 31
select select "managed_products"
click at [525, 129] on select "All Products InStock InStock Published InStock Un-Published OOS OOS Published O…" at bounding box center [611, 144] width 172 height 31
click at [679, 141] on select "All Products InStock InStock Published InStock Un-Published OOS OOS Published O…" at bounding box center [615, 144] width 188 height 31
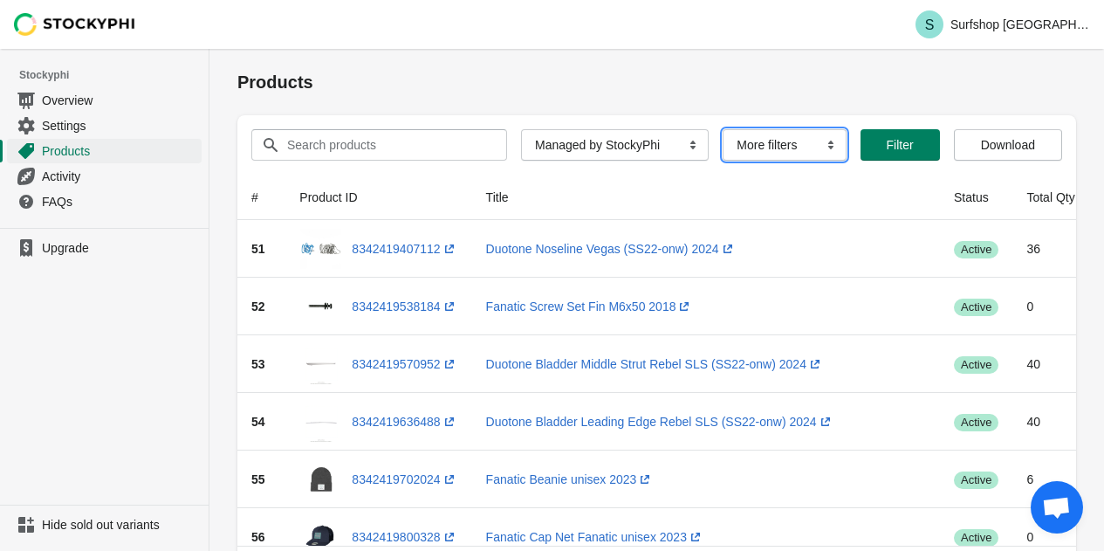
click at [785, 142] on select "More filters Delayed product hide" at bounding box center [784, 144] width 123 height 31
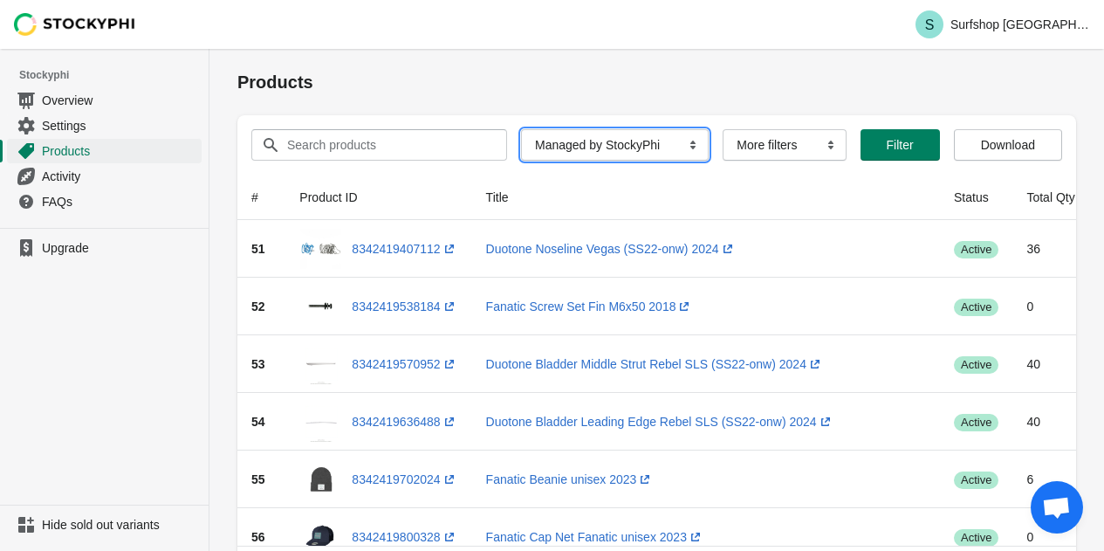
click at [586, 152] on select "All Products InStock InStock Published InStock Un-Published OOS OOS Published O…" at bounding box center [615, 144] width 188 height 31
select select
click at [521, 129] on select "All Products InStock InStock Published InStock Un-Published OOS OOS Published O…" at bounding box center [615, 144] width 188 height 31
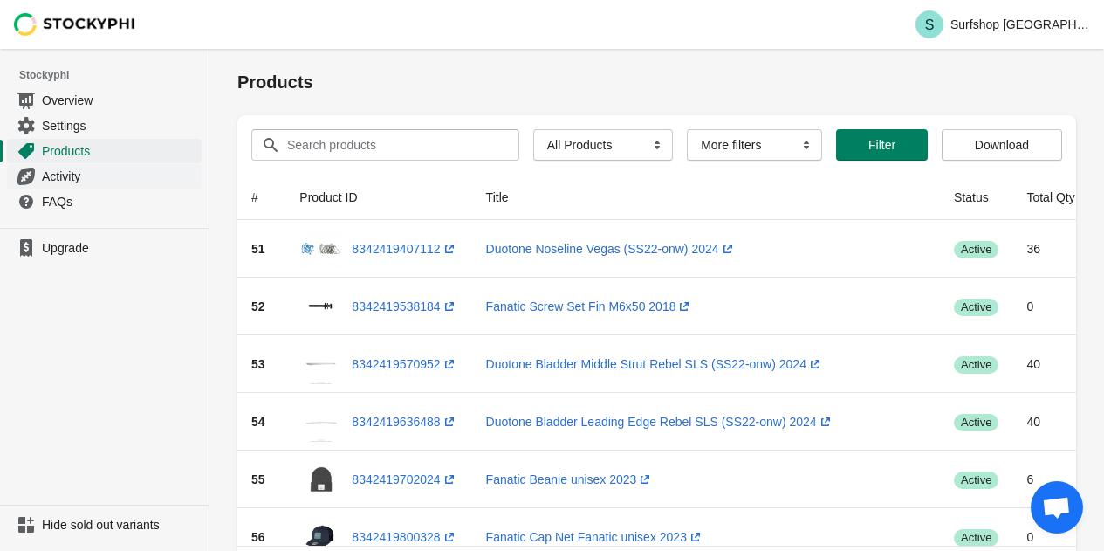
click at [93, 180] on span "Activity" at bounding box center [120, 176] width 156 height 17
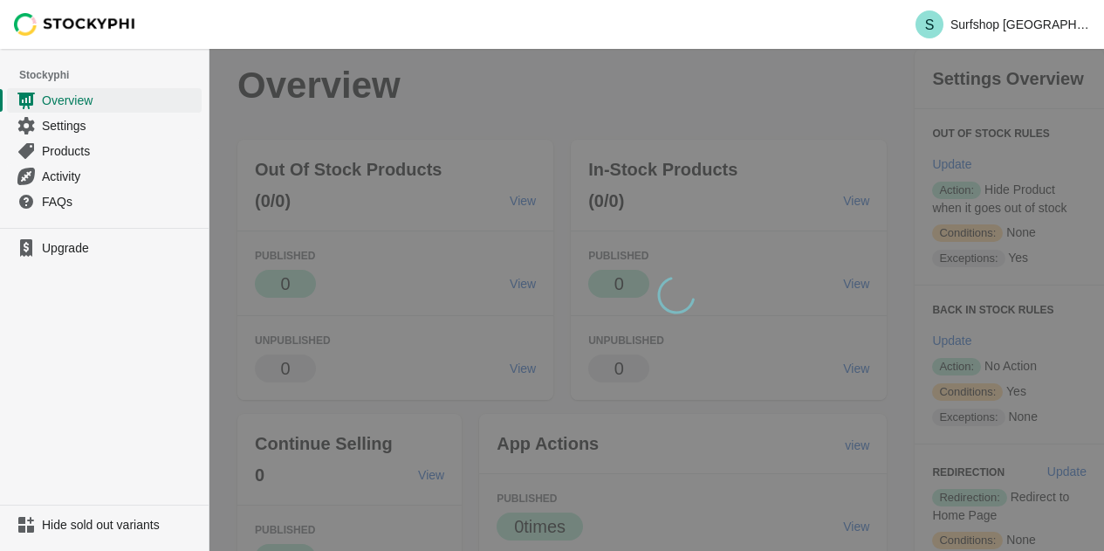
scroll to position [349, 0]
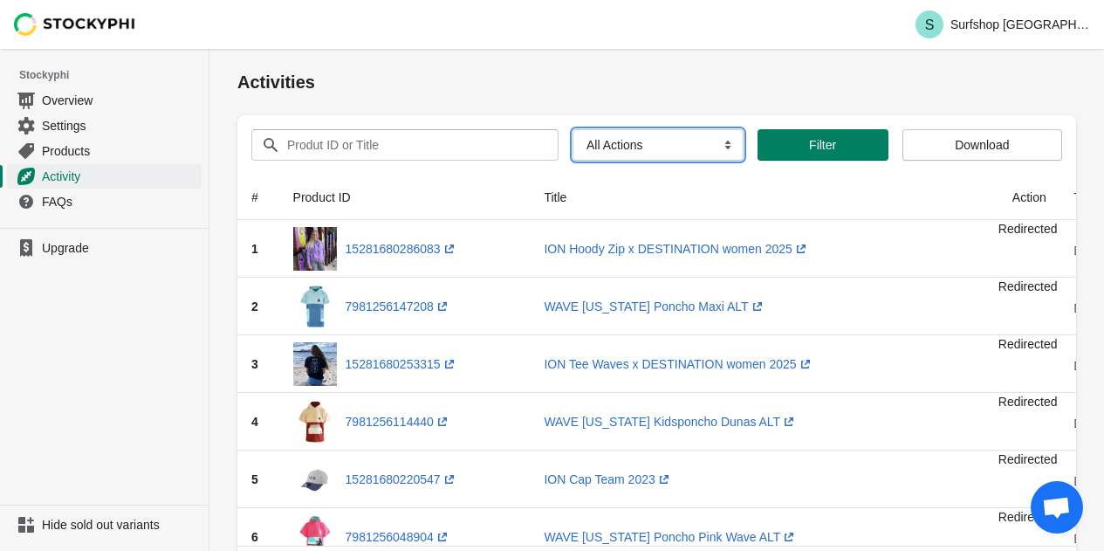
click at [644, 141] on select "All Actions Hide Products Show Products Redirect Products Send Notification" at bounding box center [657, 144] width 171 height 31
click at [572, 129] on select "All Actions Hide Products Show Products Redirect Products Send Notification" at bounding box center [657, 144] width 171 height 31
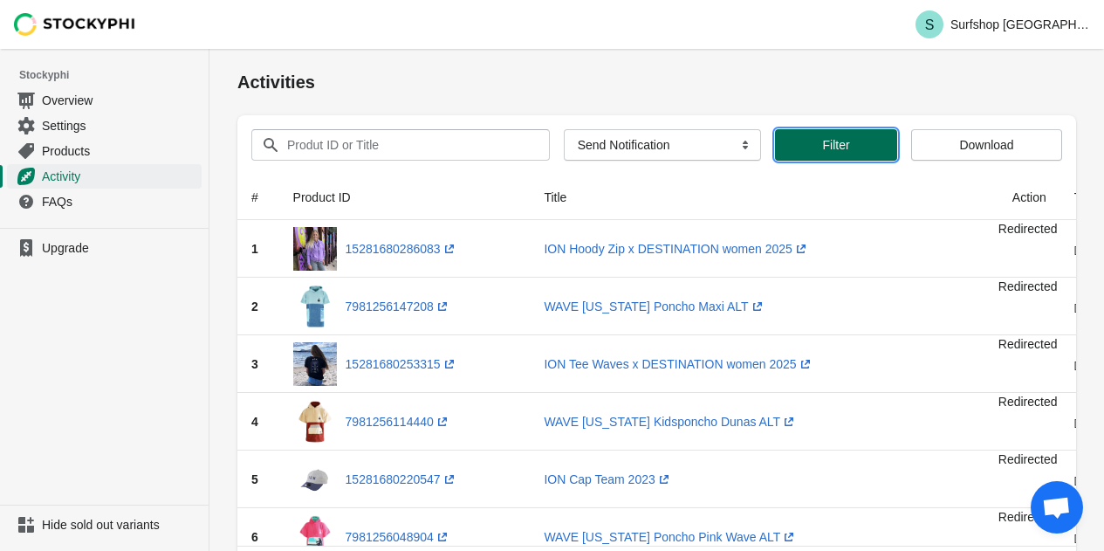
click at [823, 138] on span "Filter" at bounding box center [836, 145] width 27 height 14
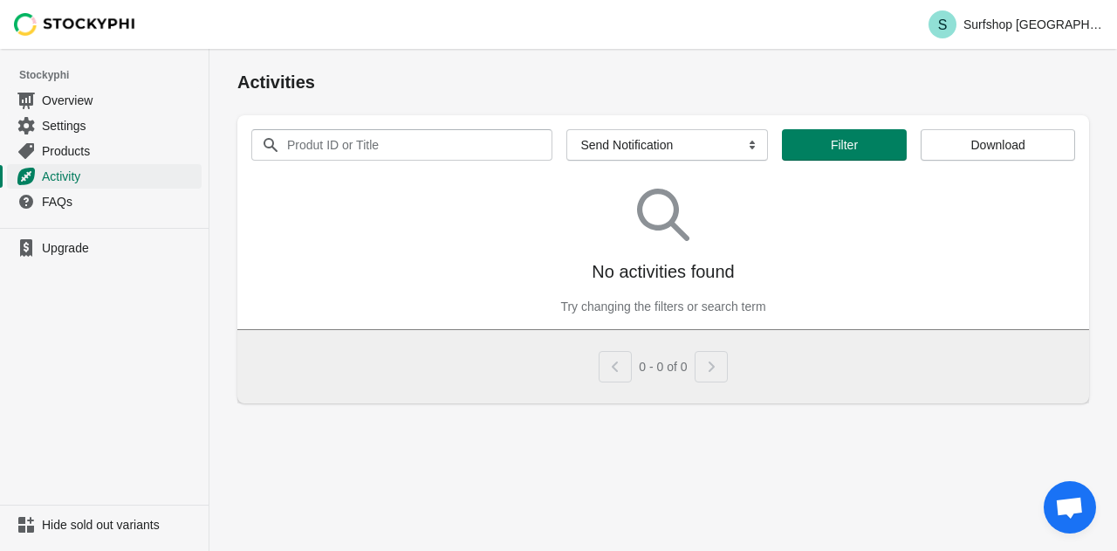
click at [609, 161] on div "Produt ID or Title Clear All Actions Hide Products Show Products Redirect Produ…" at bounding box center [663, 144] width 852 height 59
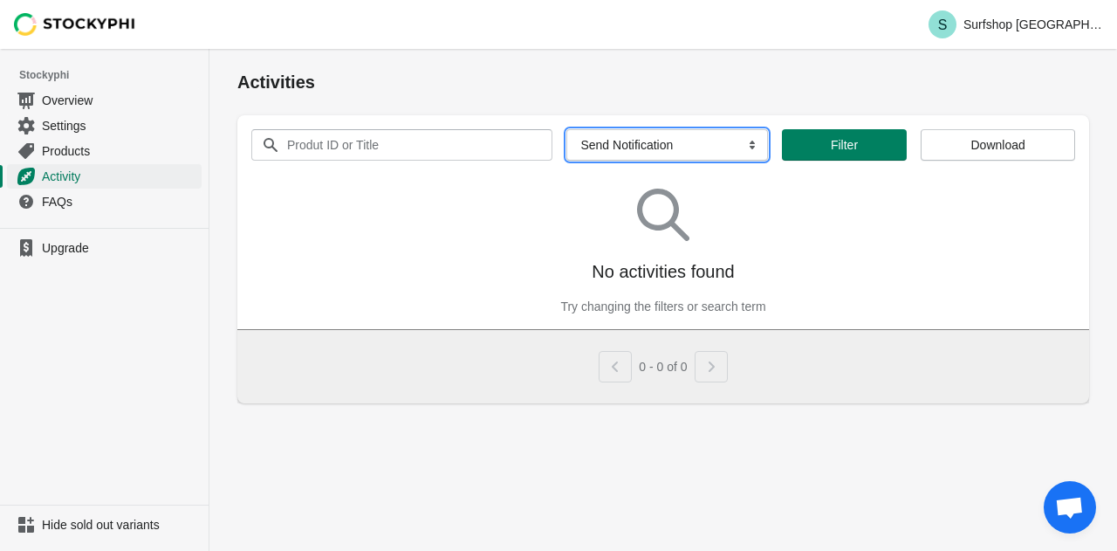
click at [639, 147] on select "All Actions Hide Products Show Products Redirect Products Send Notification" at bounding box center [666, 144] width 201 height 31
click at [566, 129] on select "All Actions Hide Products Show Products Redirect Products Send Notification" at bounding box center [666, 144] width 201 height 31
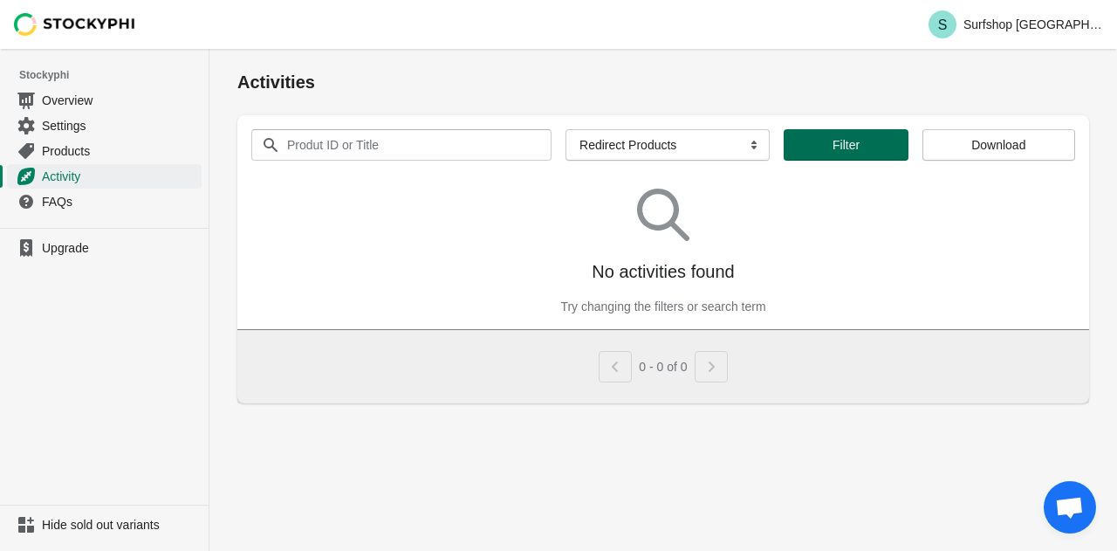
click at [818, 152] on button "Filter" at bounding box center [846, 144] width 124 height 31
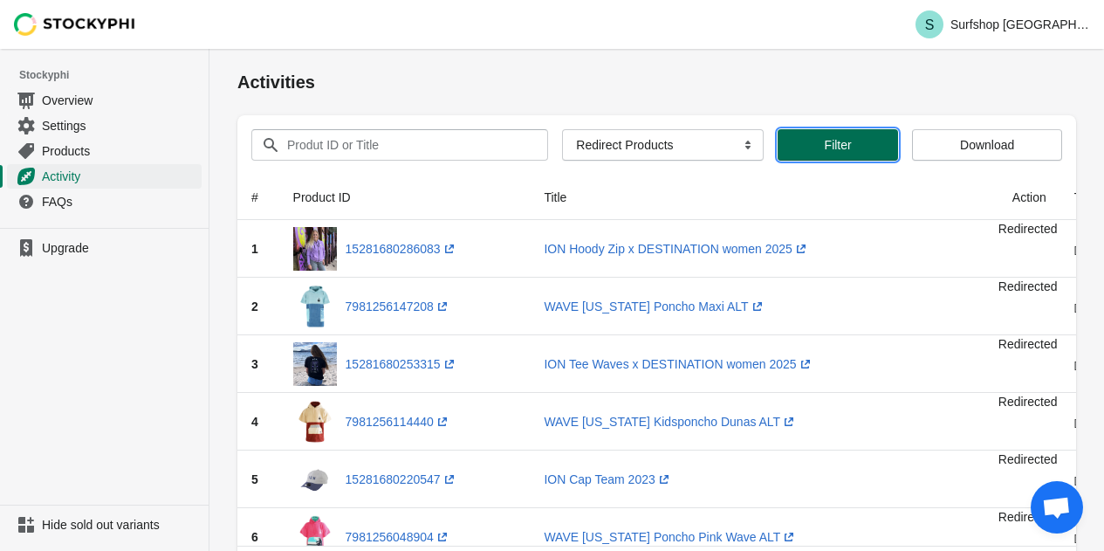
click at [833, 151] on span "Filter" at bounding box center [838, 145] width 27 height 14
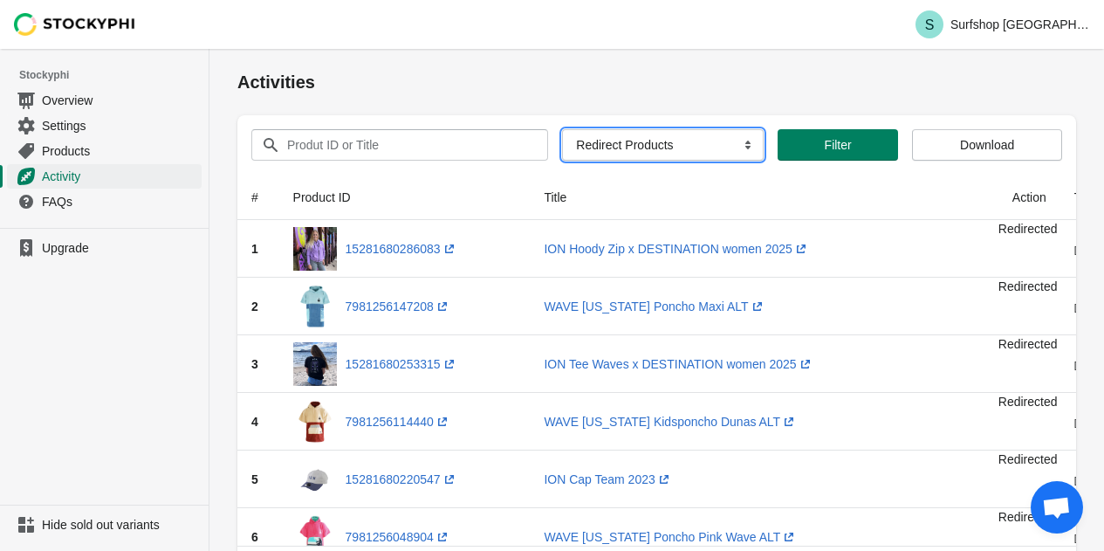
click at [683, 148] on select "All Actions Hide Products Show Products Redirect Products Send Notification" at bounding box center [663, 144] width 202 height 31
select select "hide_product"
click at [562, 129] on select "All Actions Hide Products Show Products Redirect Products Send Notification" at bounding box center [663, 144] width 202 height 31
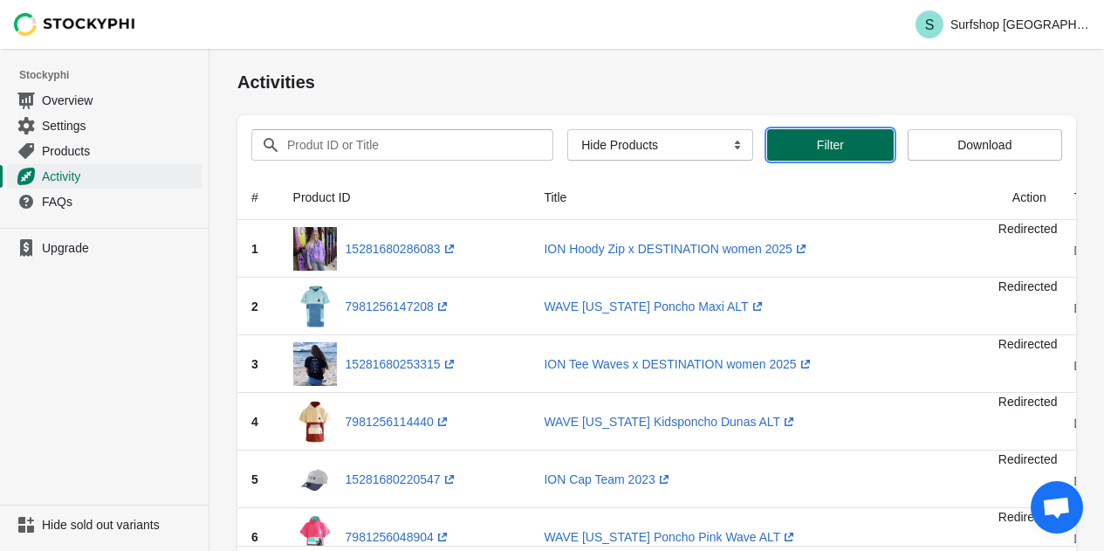
click at [799, 135] on button "Filter" at bounding box center [830, 144] width 126 height 31
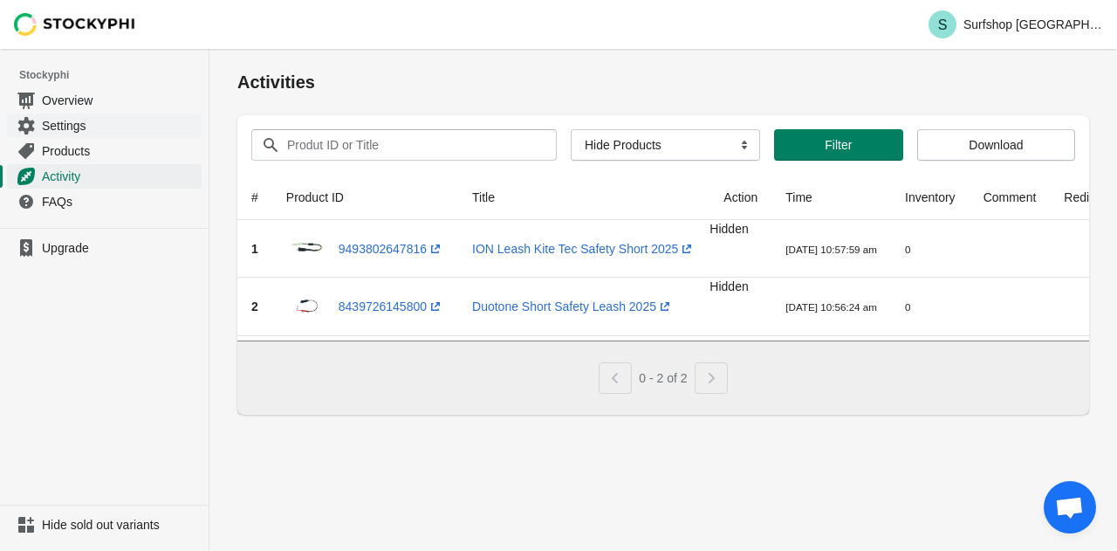
click at [59, 126] on span "Settings" at bounding box center [120, 125] width 156 height 17
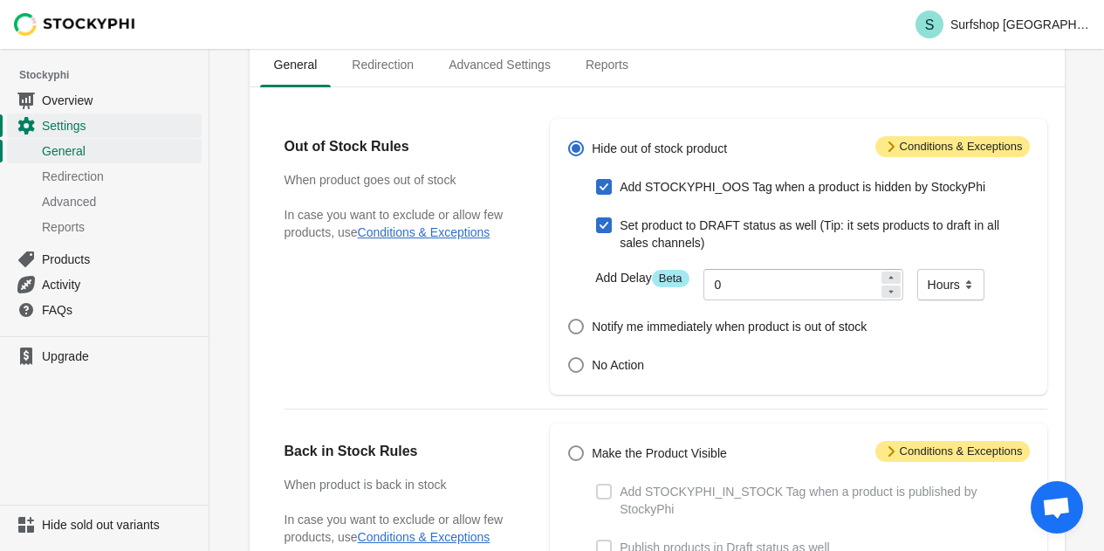
scroll to position [87, 0]
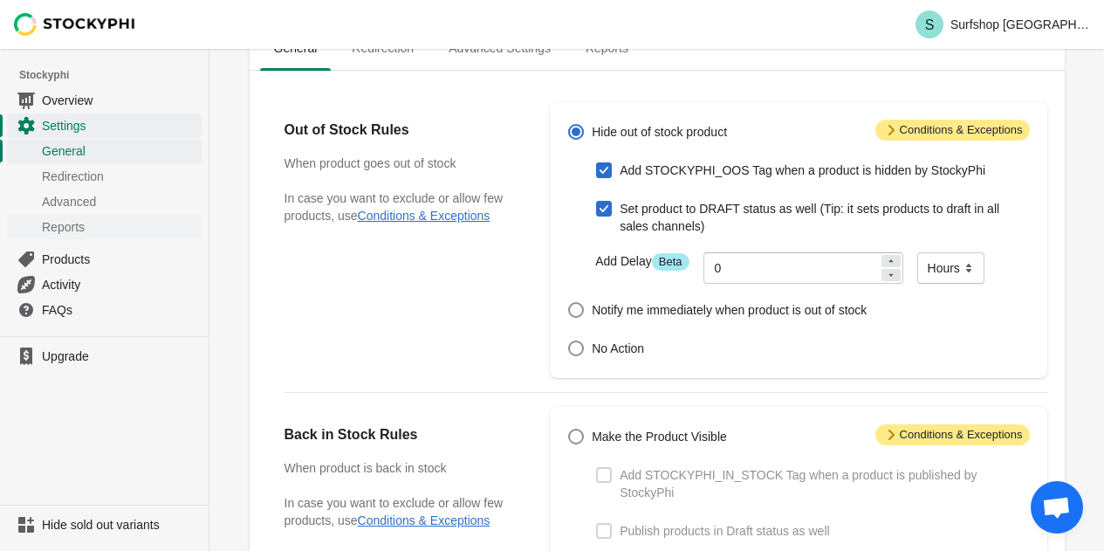
click at [72, 224] on span "Reports" at bounding box center [120, 226] width 156 height 17
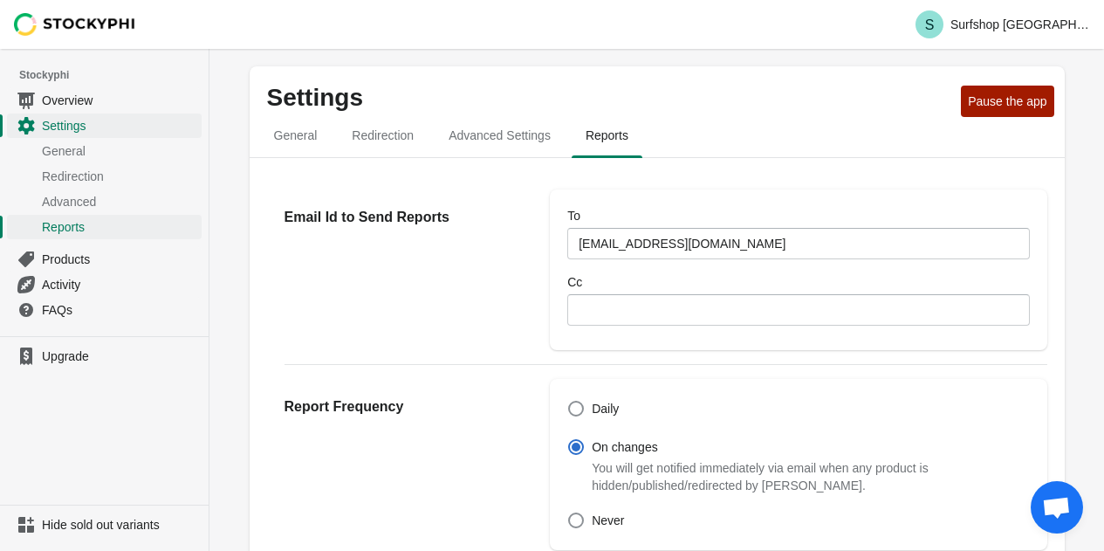
scroll to position [175, 0]
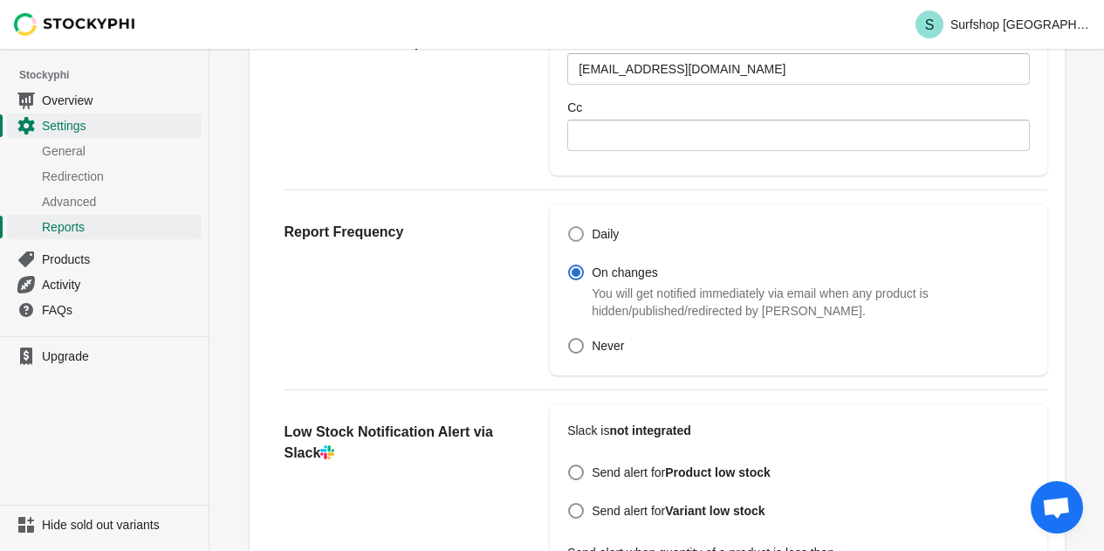
click at [592, 235] on span "Daily" at bounding box center [605, 233] width 27 height 17
click at [569, 227] on input "Daily" at bounding box center [568, 226] width 1 height 1
radio input "true"
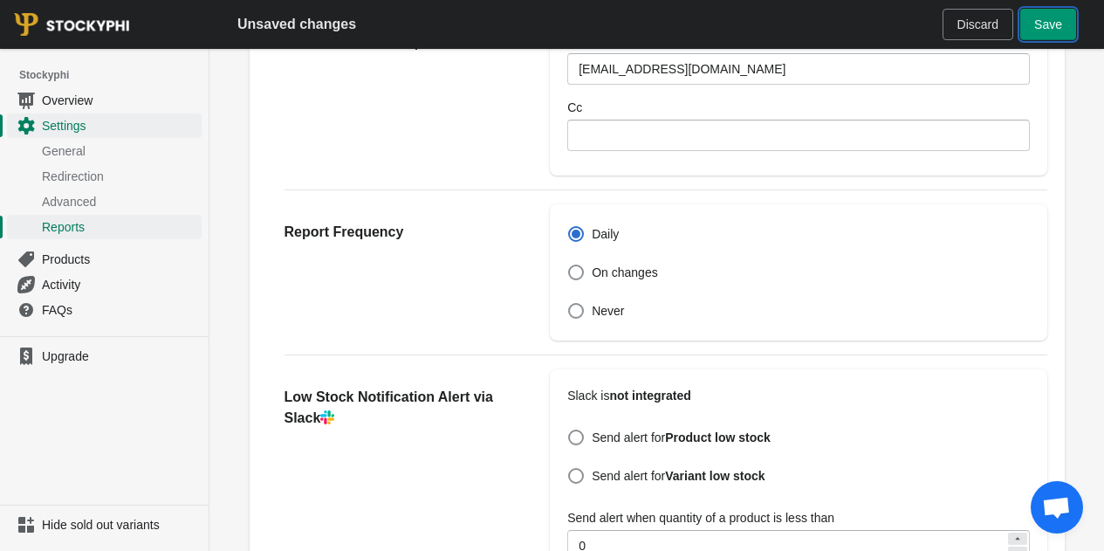
click at [1044, 24] on span "Save" at bounding box center [1048, 24] width 28 height 14
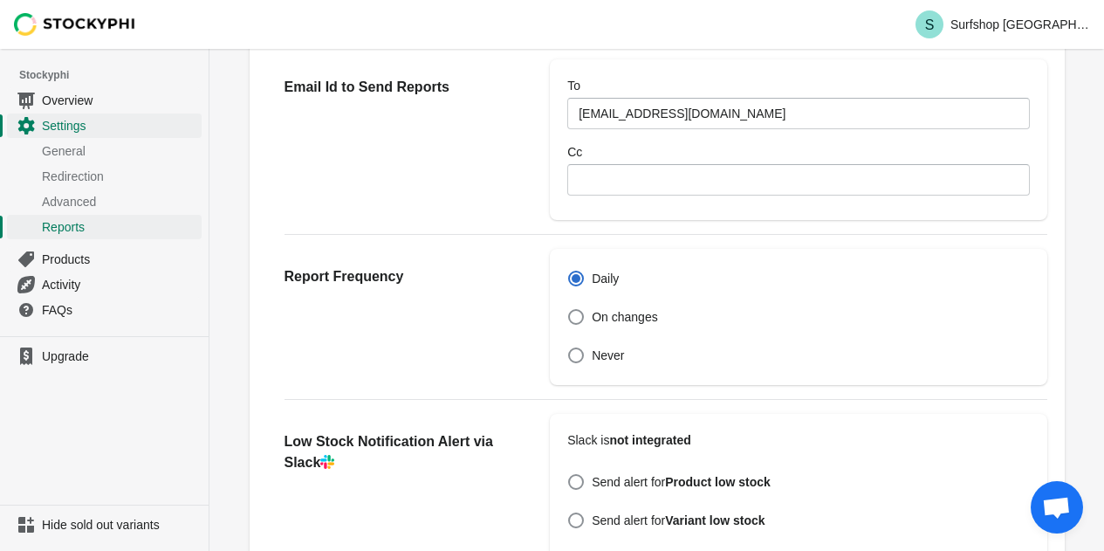
scroll to position [0, 0]
